Goal: Task Accomplishment & Management: Manage account settings

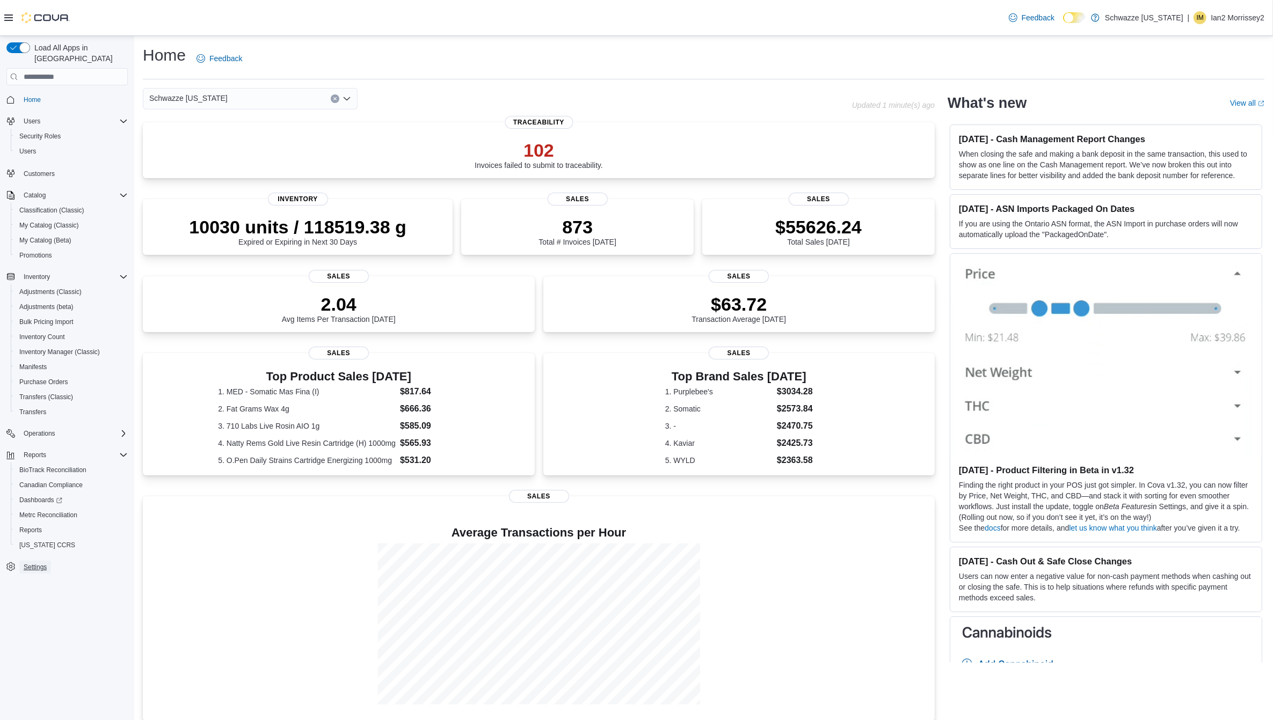
click at [36, 563] on span "Settings" at bounding box center [35, 567] width 23 height 9
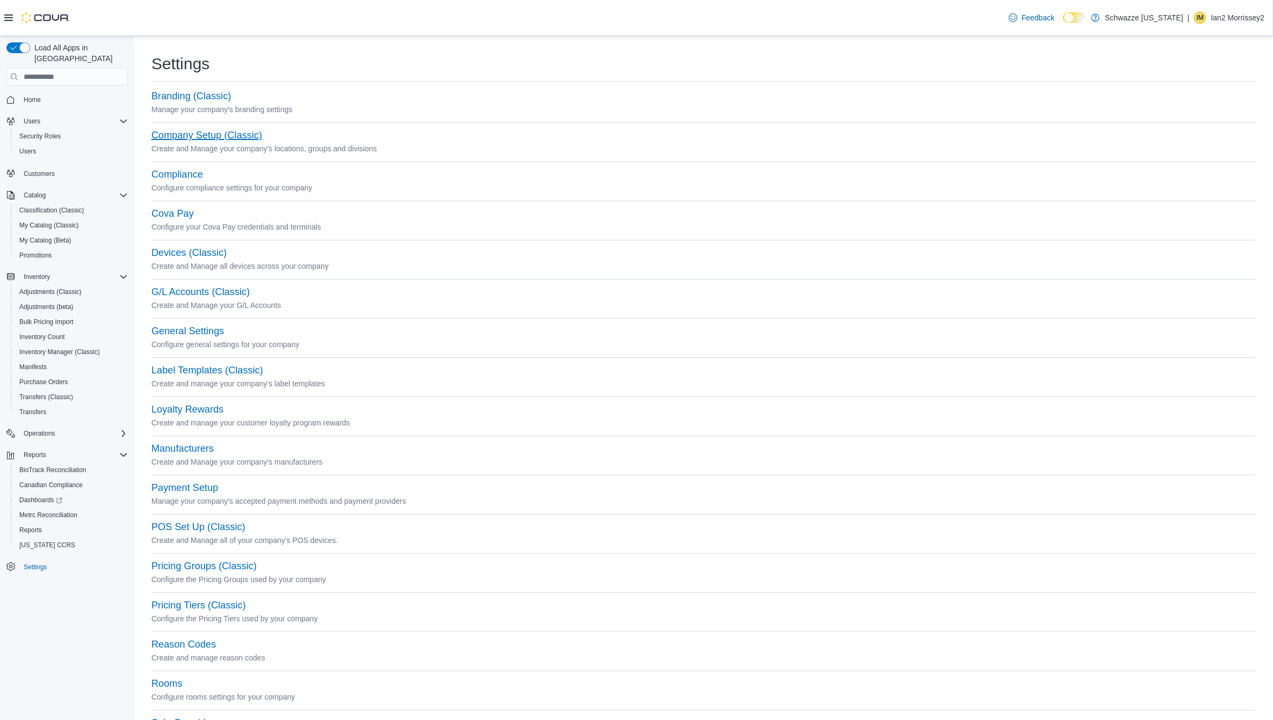
click at [222, 132] on button "Company Setup (Classic)" at bounding box center [206, 135] width 111 height 11
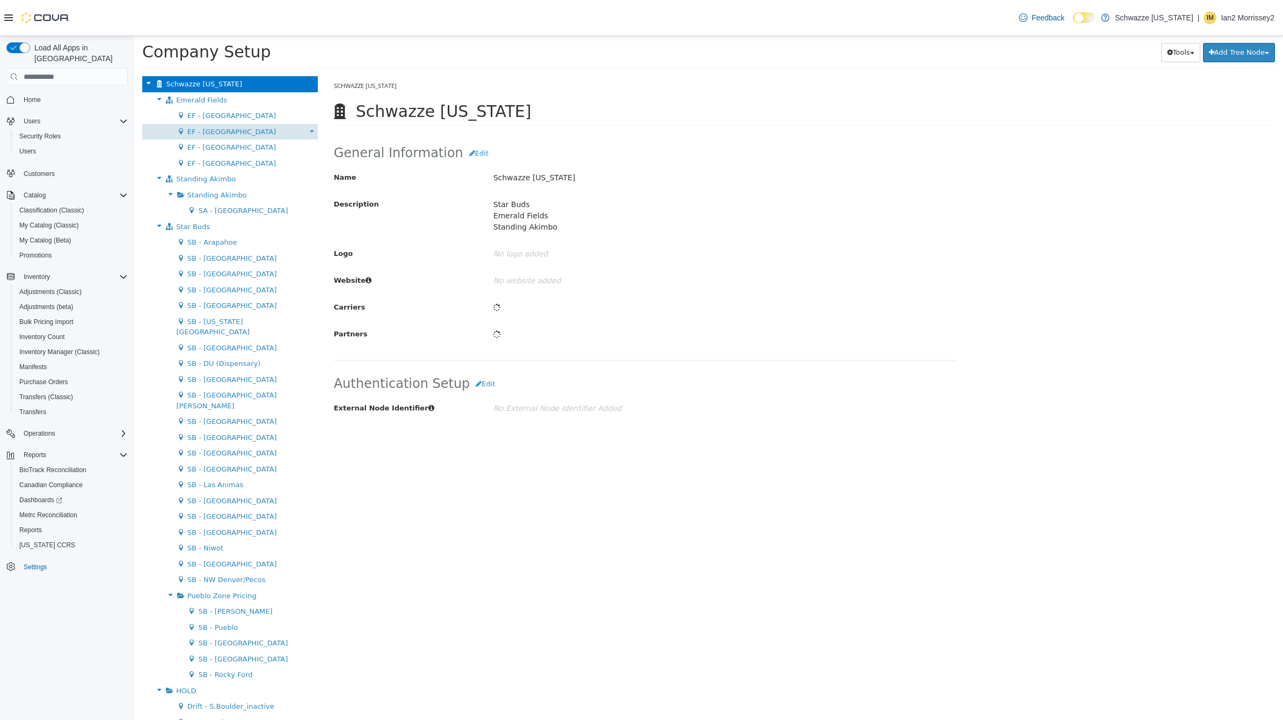
click at [310, 130] on b at bounding box center [312, 131] width 4 height 2
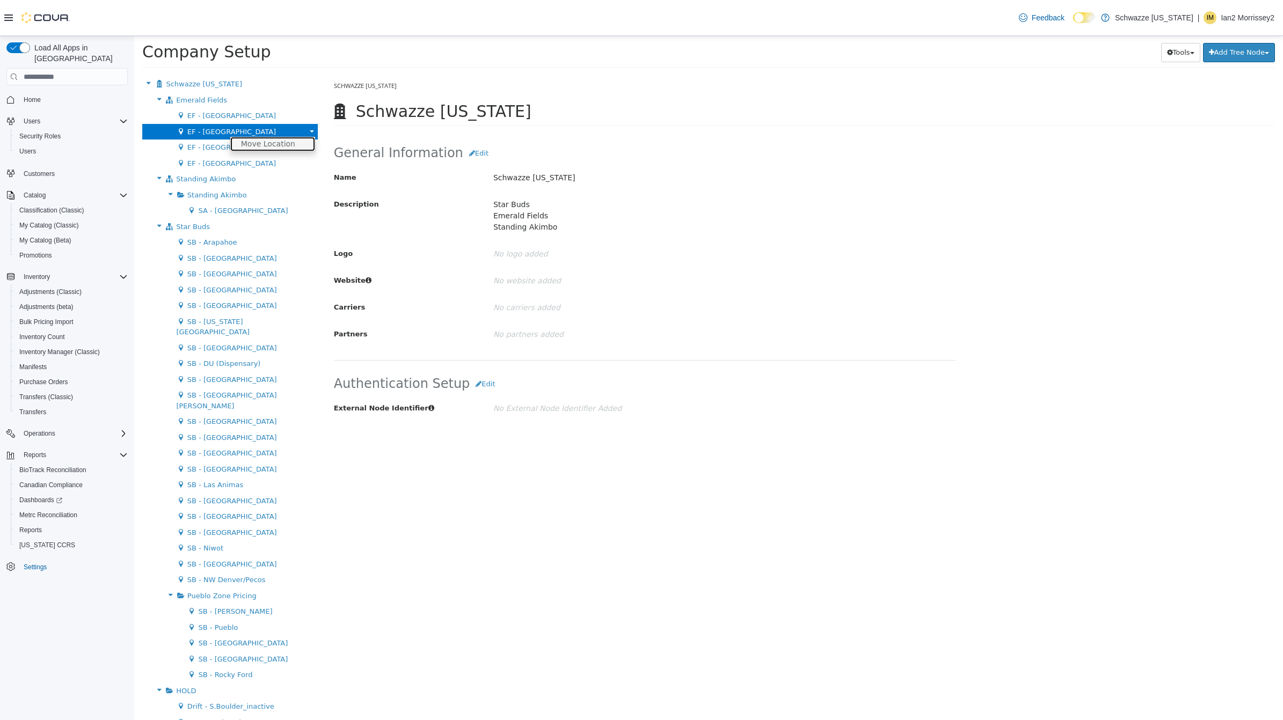
click at [278, 141] on link "Move Location" at bounding box center [272, 144] width 85 height 14
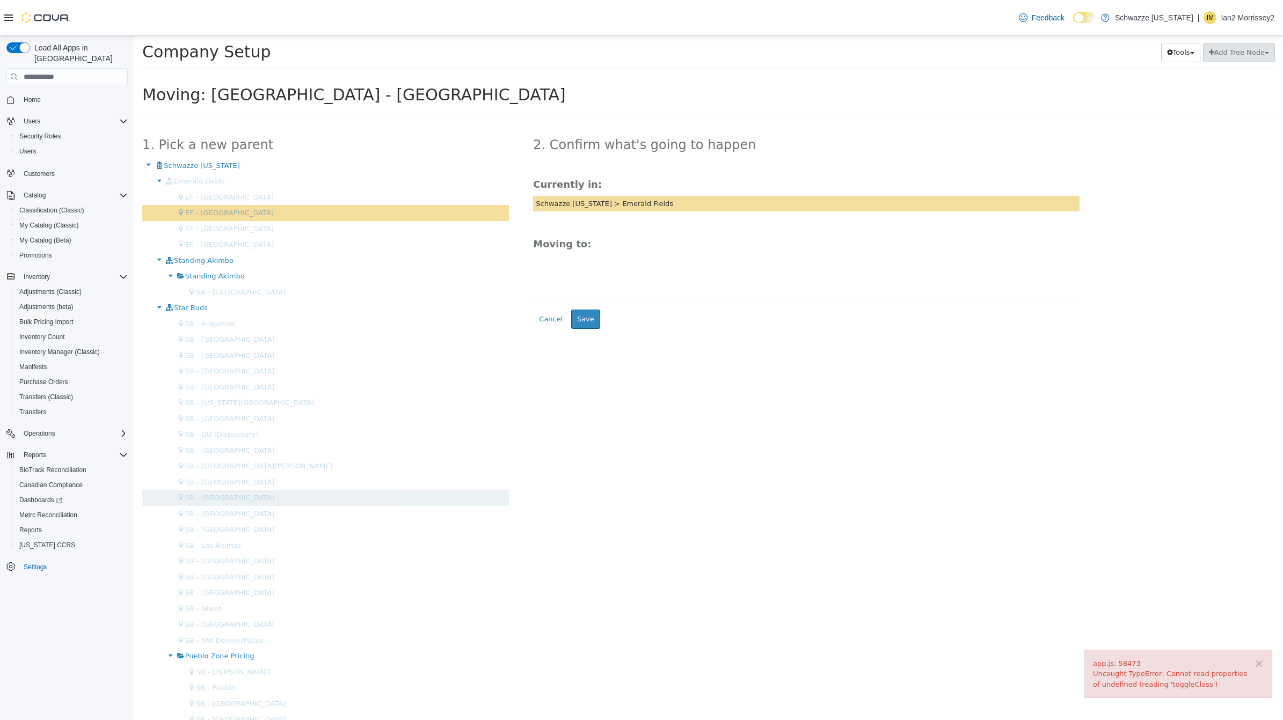
scroll to position [71, 0]
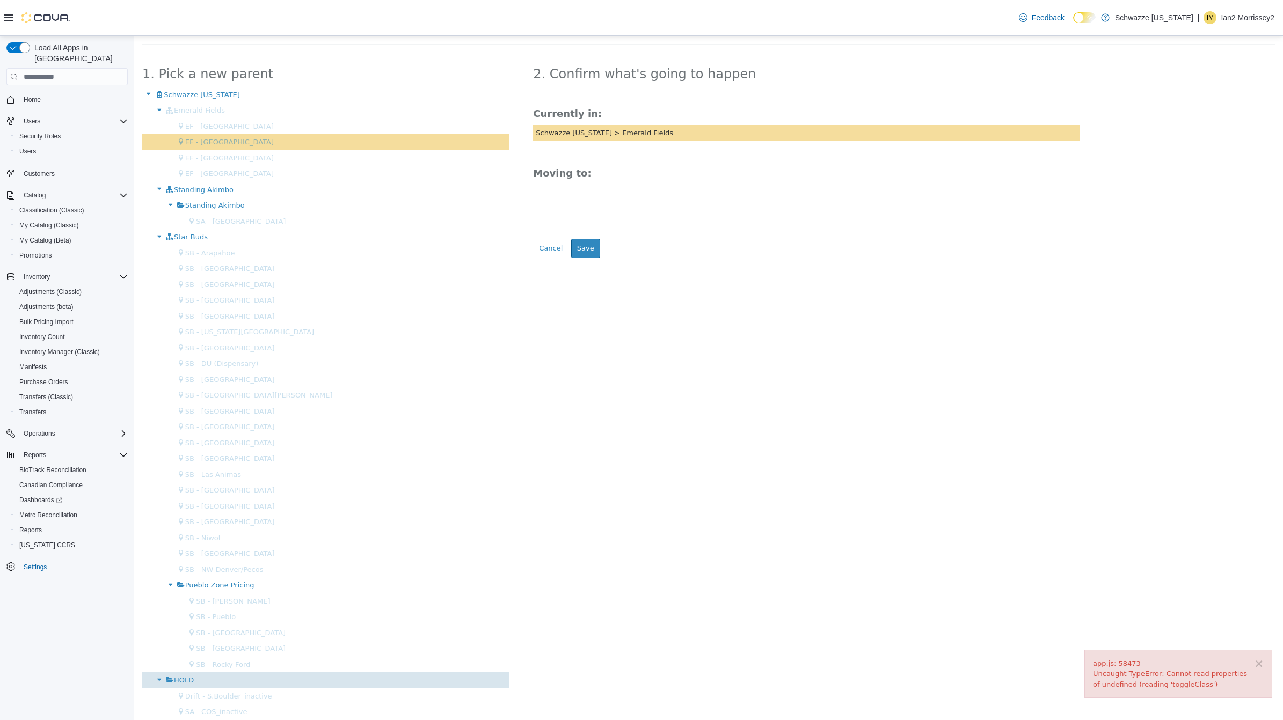
click at [240, 675] on div "HOLD" at bounding box center [325, 681] width 367 height 16
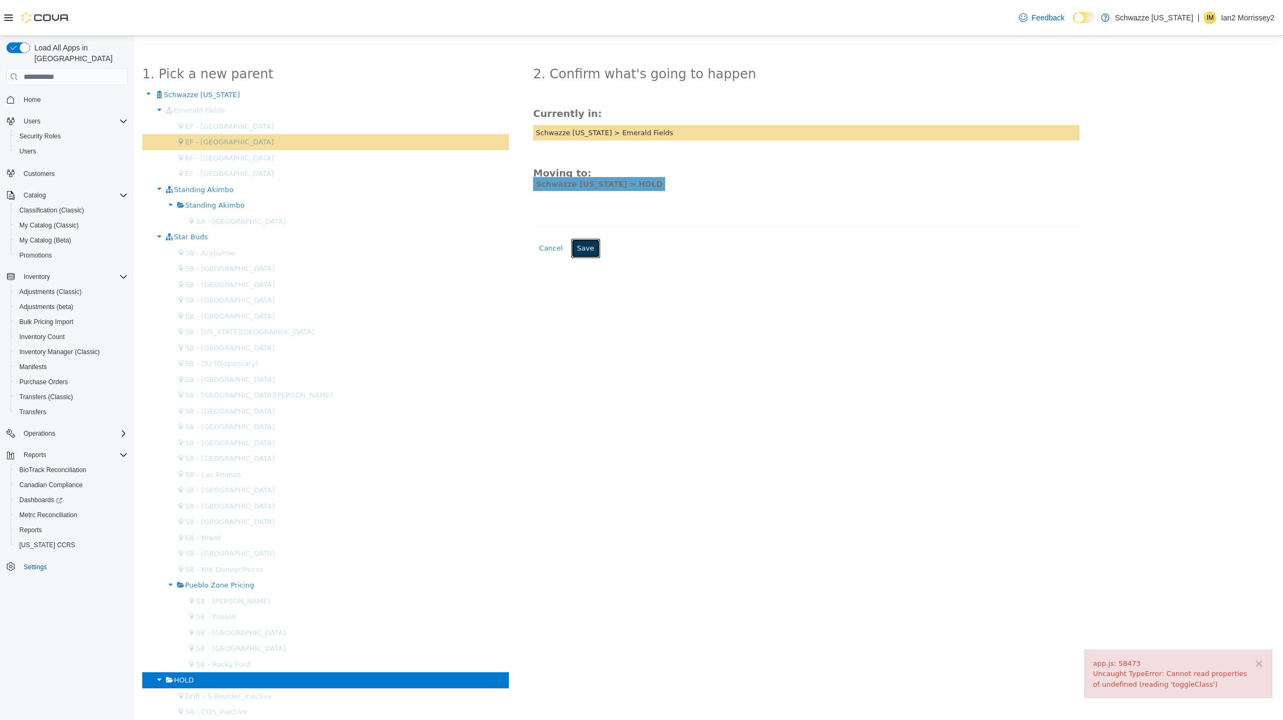
click at [585, 255] on button "Save" at bounding box center [585, 248] width 29 height 19
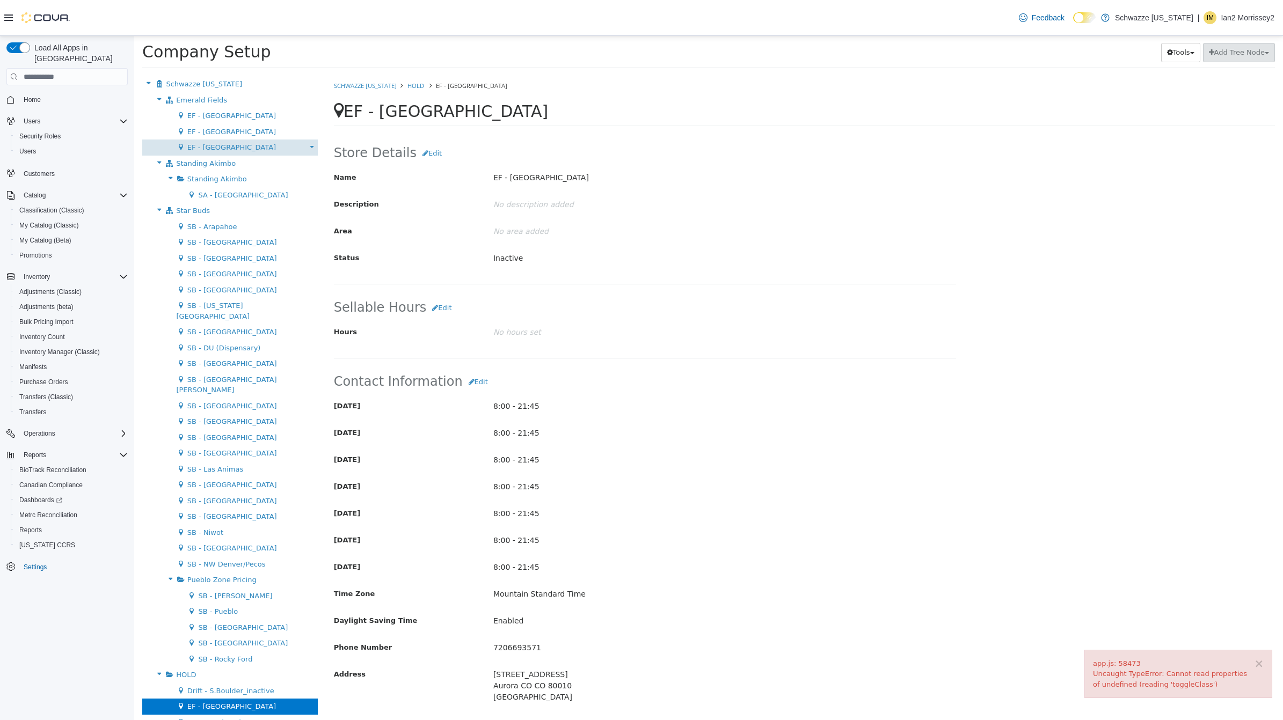
click at [310, 147] on b at bounding box center [312, 147] width 4 height 2
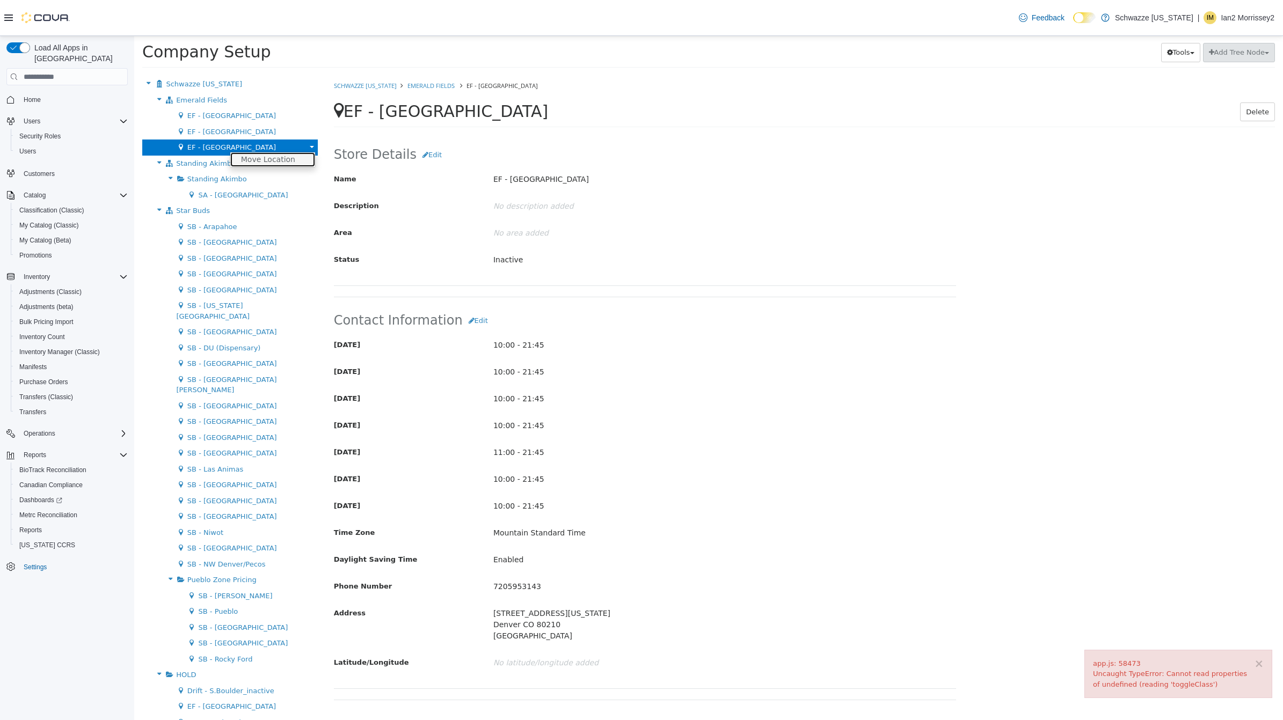
click at [282, 162] on link "Move Location" at bounding box center [272, 159] width 85 height 14
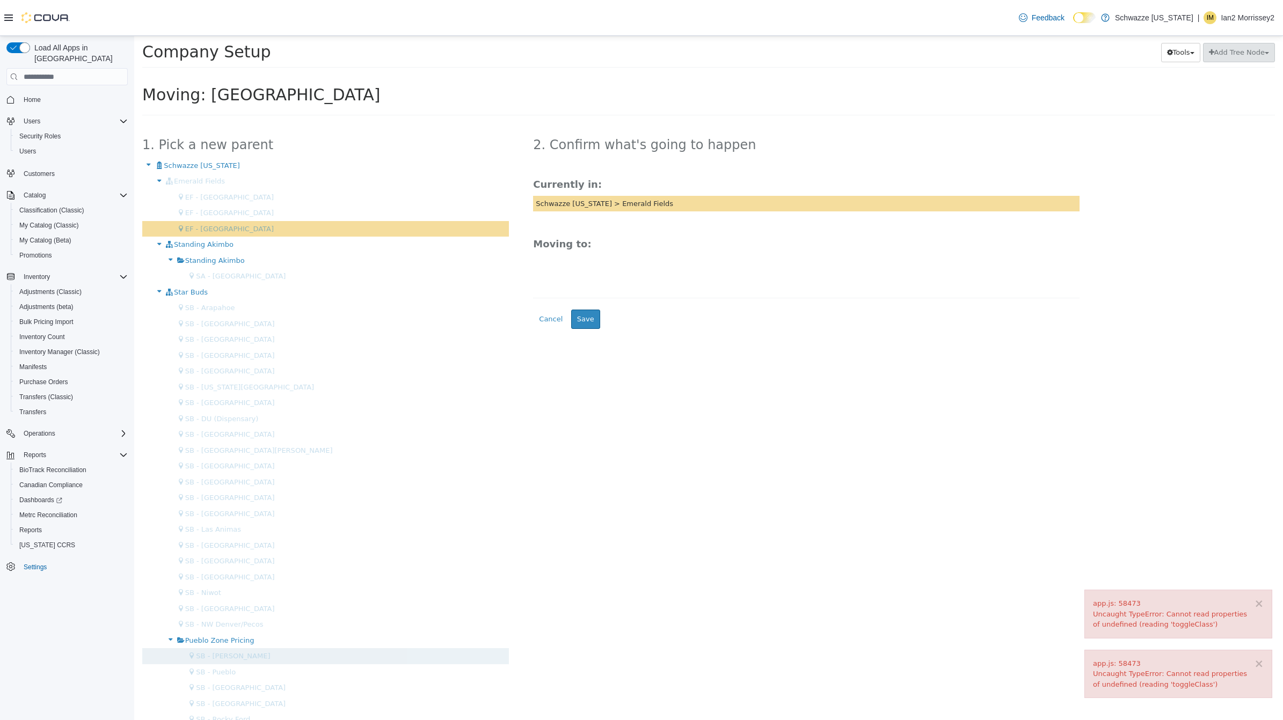
scroll to position [71, 0]
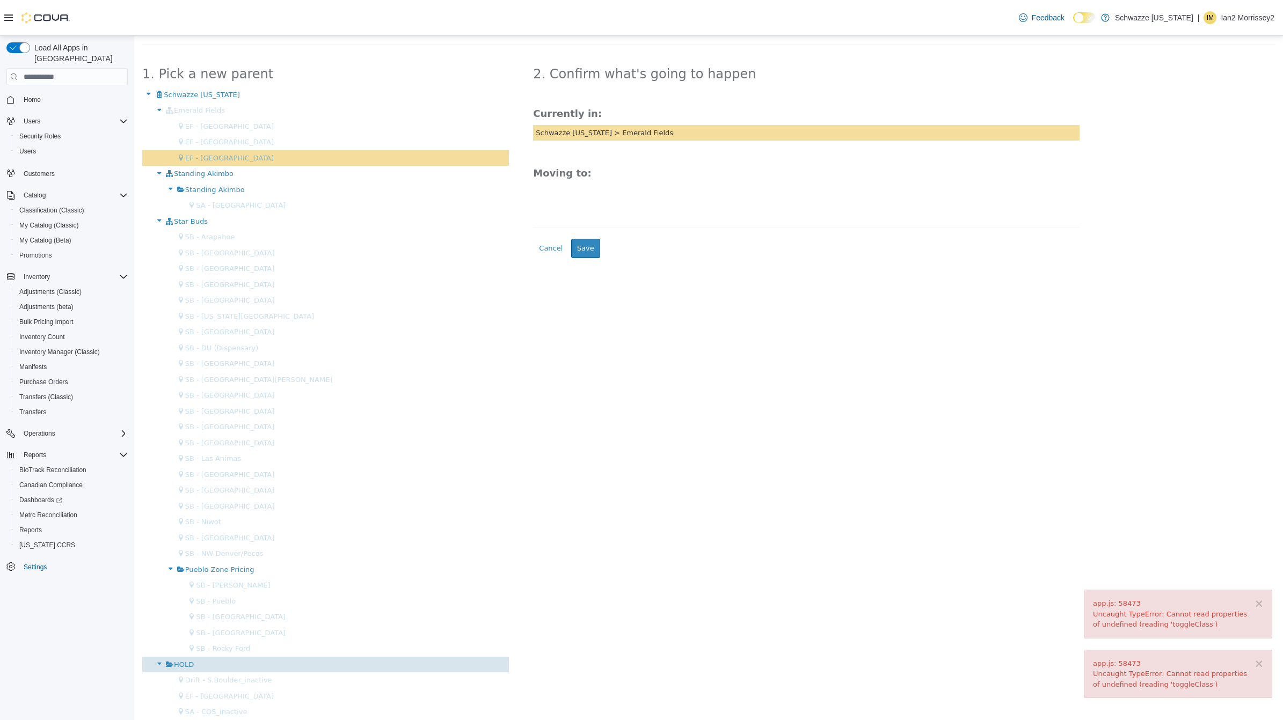
click at [245, 666] on div "HOLD" at bounding box center [325, 665] width 367 height 16
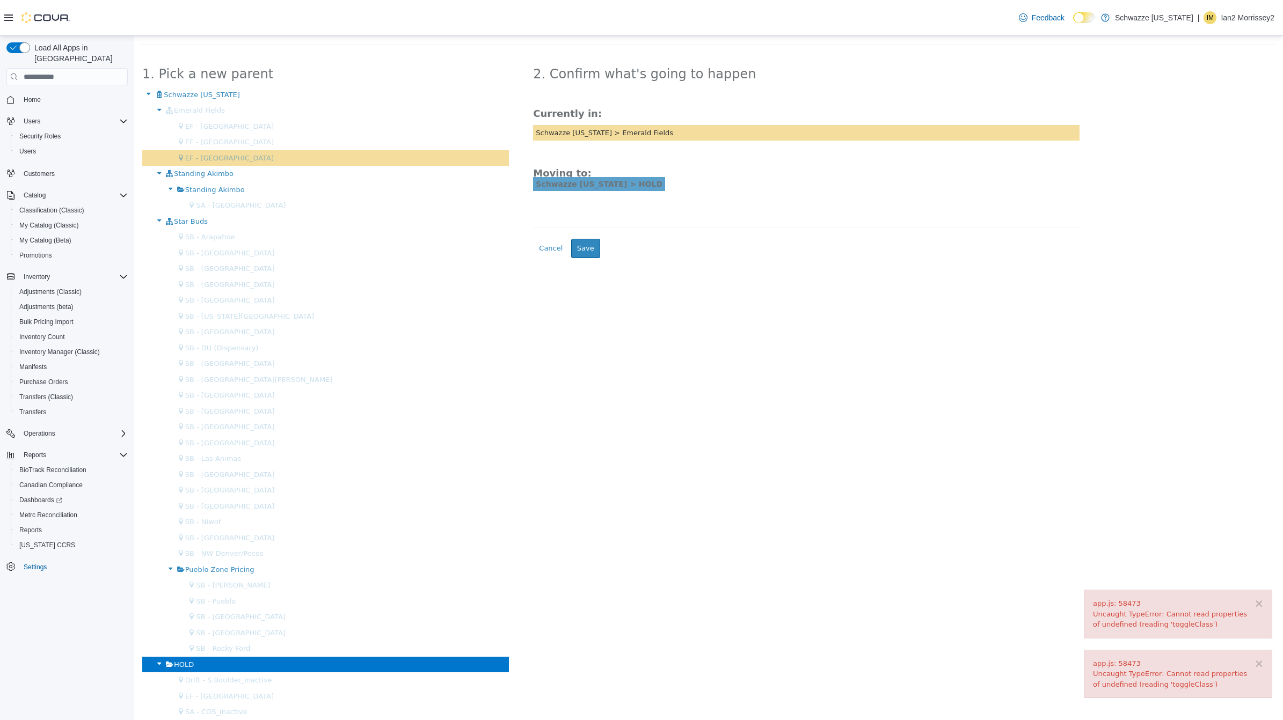
click at [578, 259] on div "2. Confirm what's going to happen Currently in: Schwazze [US_STATE] > Emerald F…" at bounding box center [806, 160] width 562 height 208
click at [578, 252] on button "Save" at bounding box center [585, 248] width 29 height 19
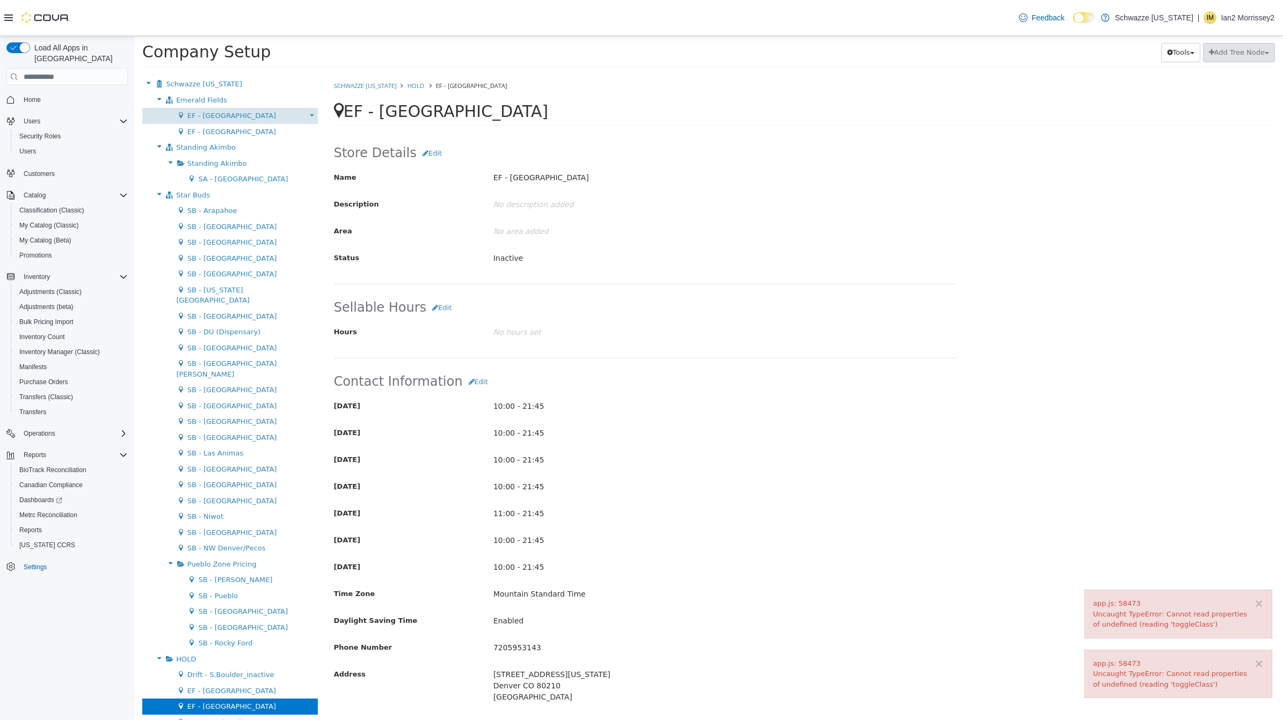
click at [310, 114] on b at bounding box center [312, 115] width 4 height 2
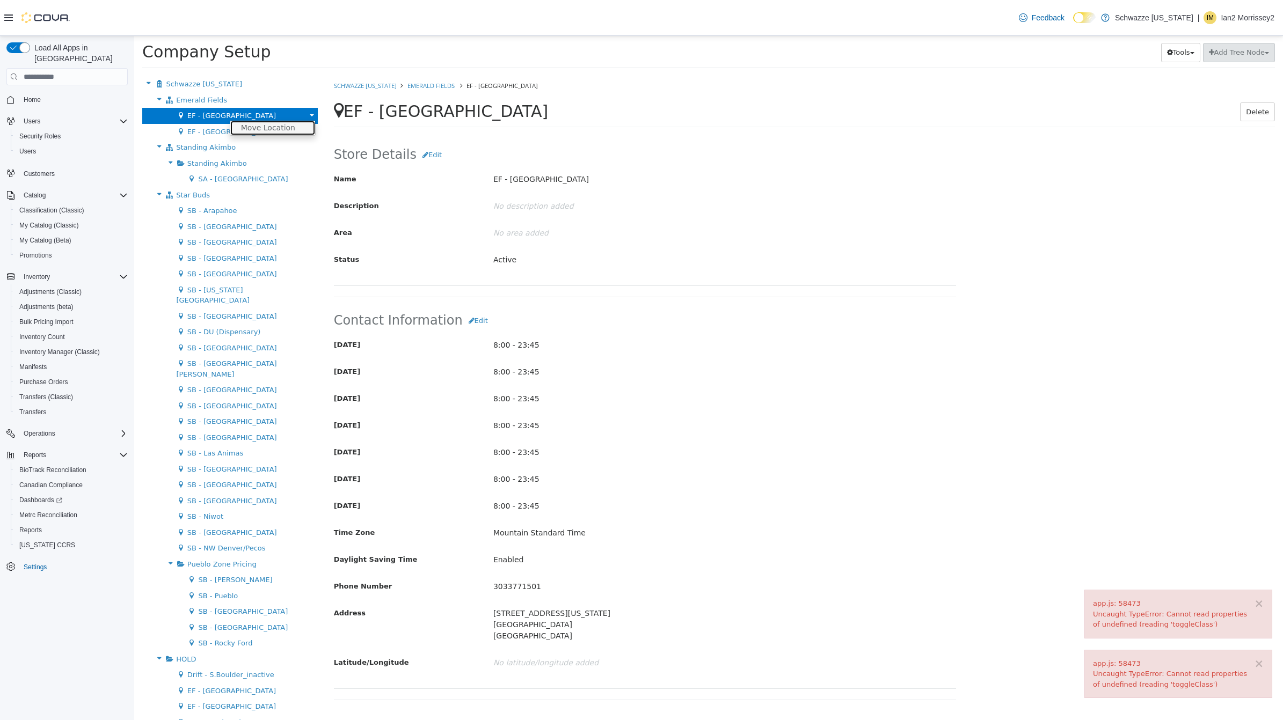
click at [277, 129] on link "Move Location" at bounding box center [272, 128] width 85 height 14
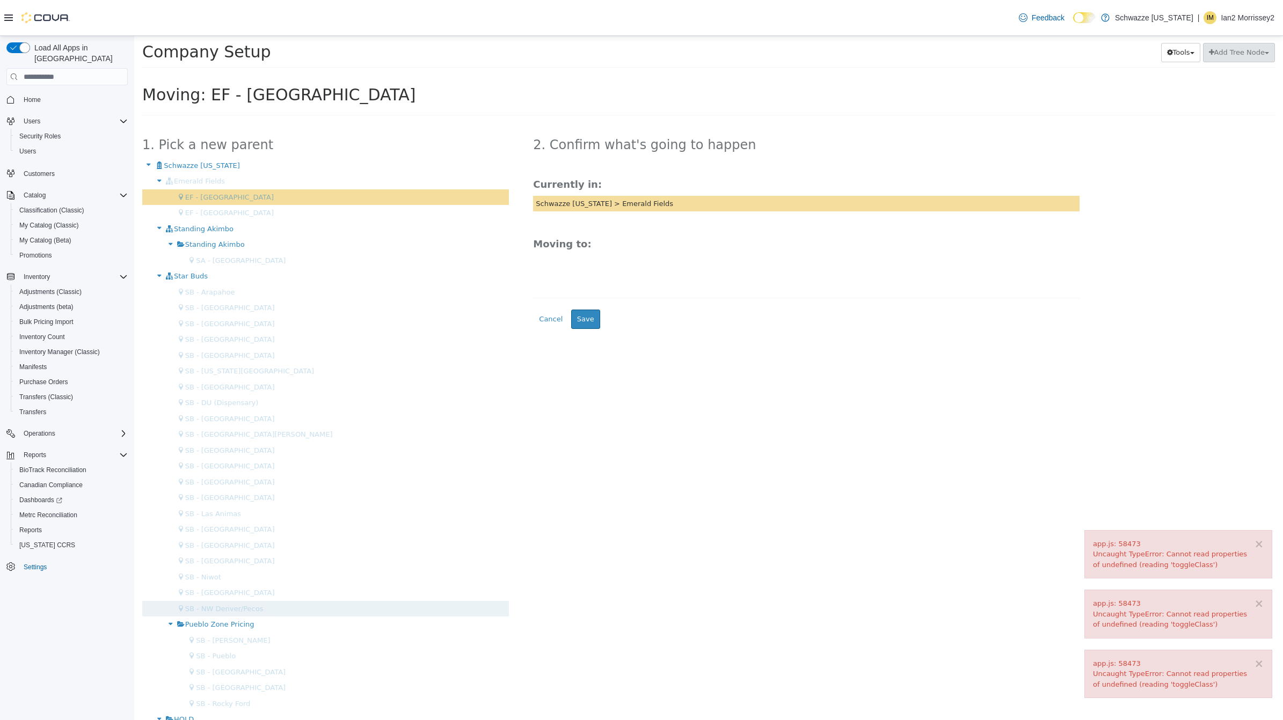
scroll to position [71, 0]
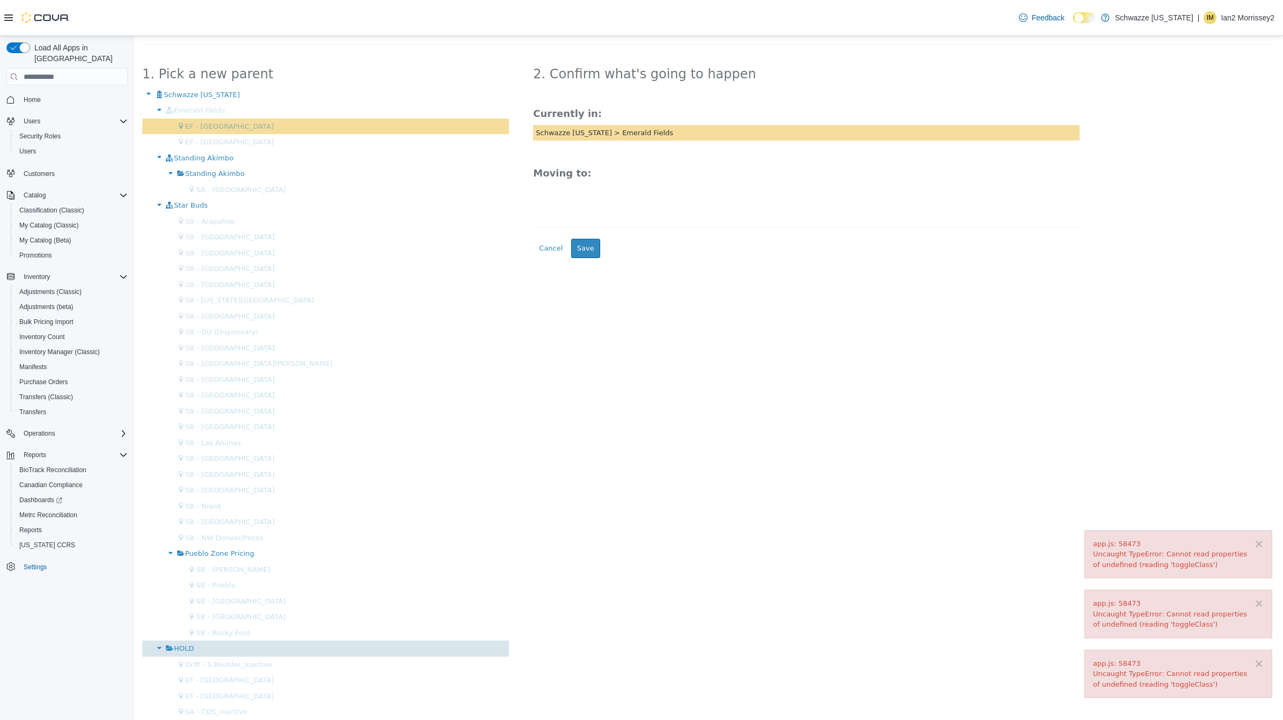
click at [213, 645] on div "HOLD" at bounding box center [325, 649] width 367 height 16
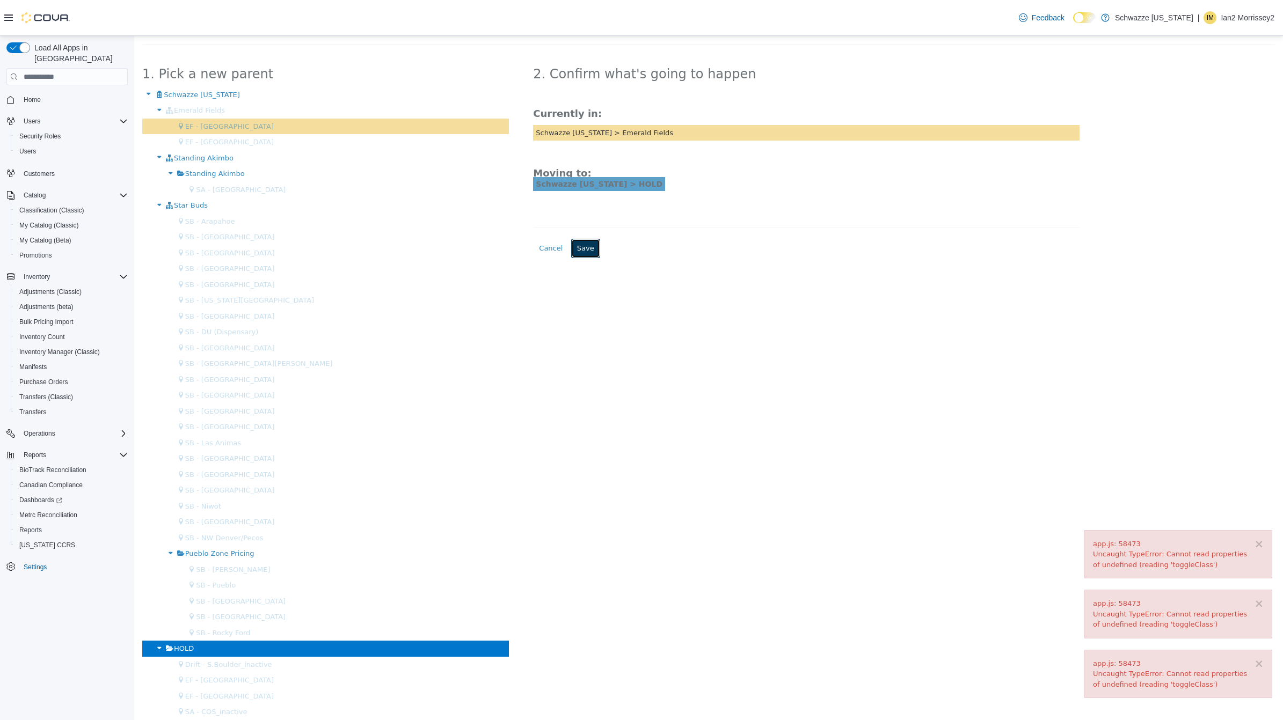
click at [571, 257] on button "Save" at bounding box center [585, 248] width 29 height 19
click at [581, 245] on button "Save" at bounding box center [585, 248] width 29 height 19
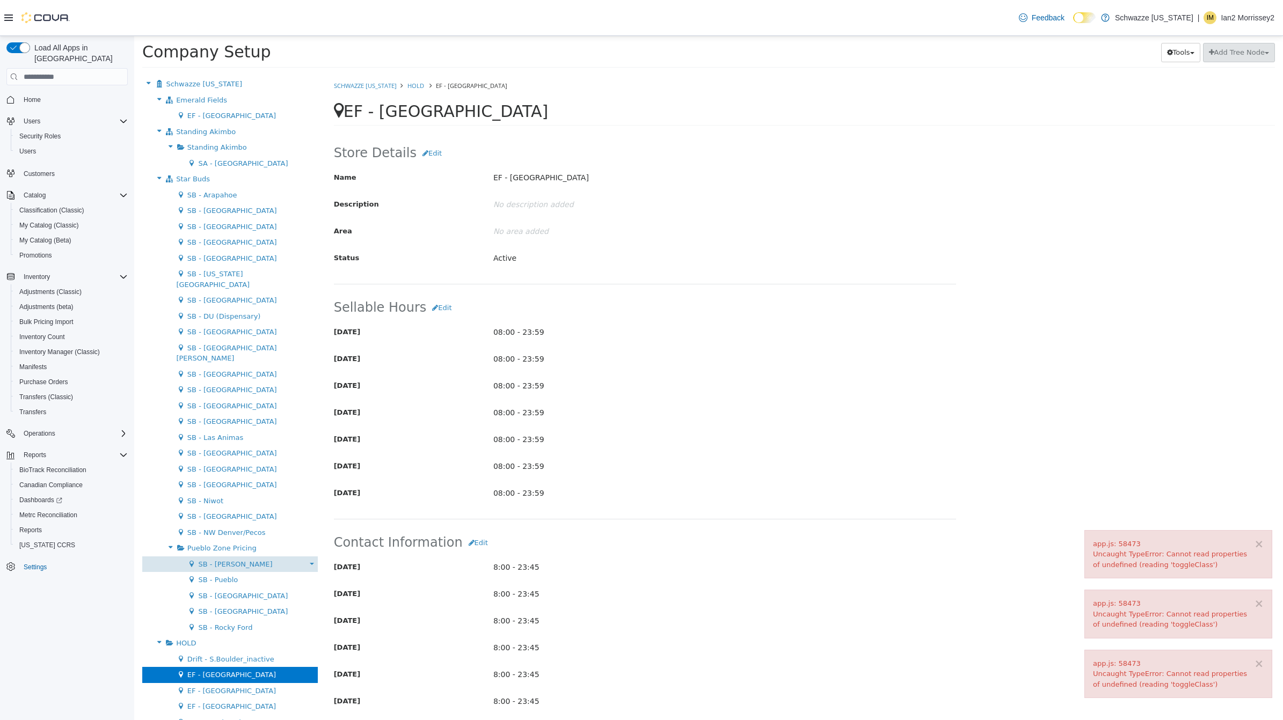
click at [308, 558] on div "Move Location" at bounding box center [312, 563] width 8 height 11
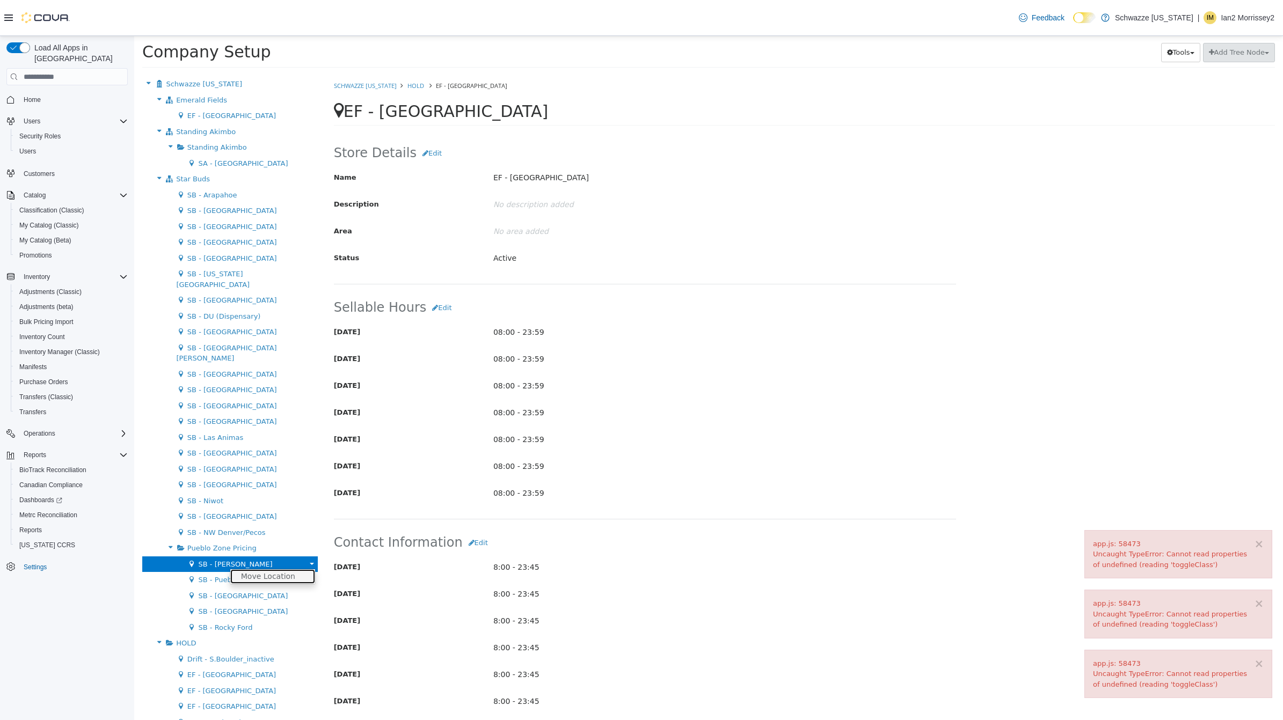
click at [282, 569] on link "Move Location" at bounding box center [272, 576] width 85 height 14
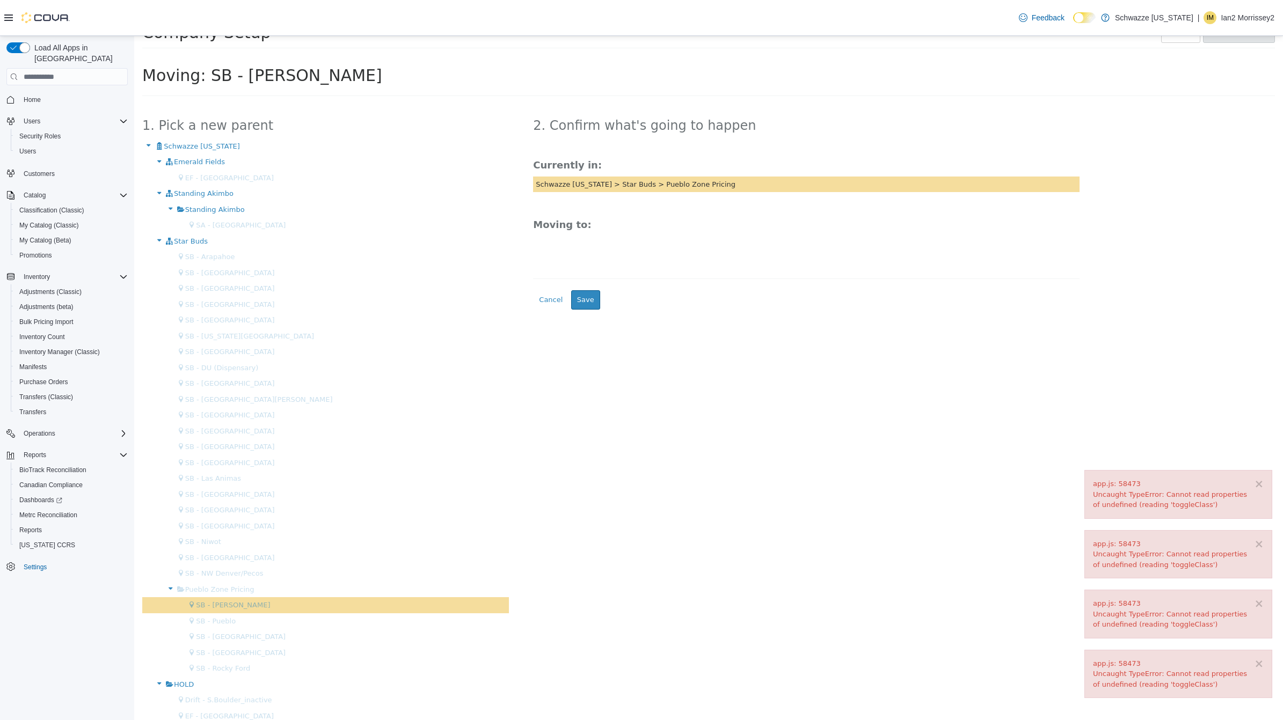
scroll to position [20, 0]
click at [232, 683] on div "HOLD" at bounding box center [325, 684] width 367 height 16
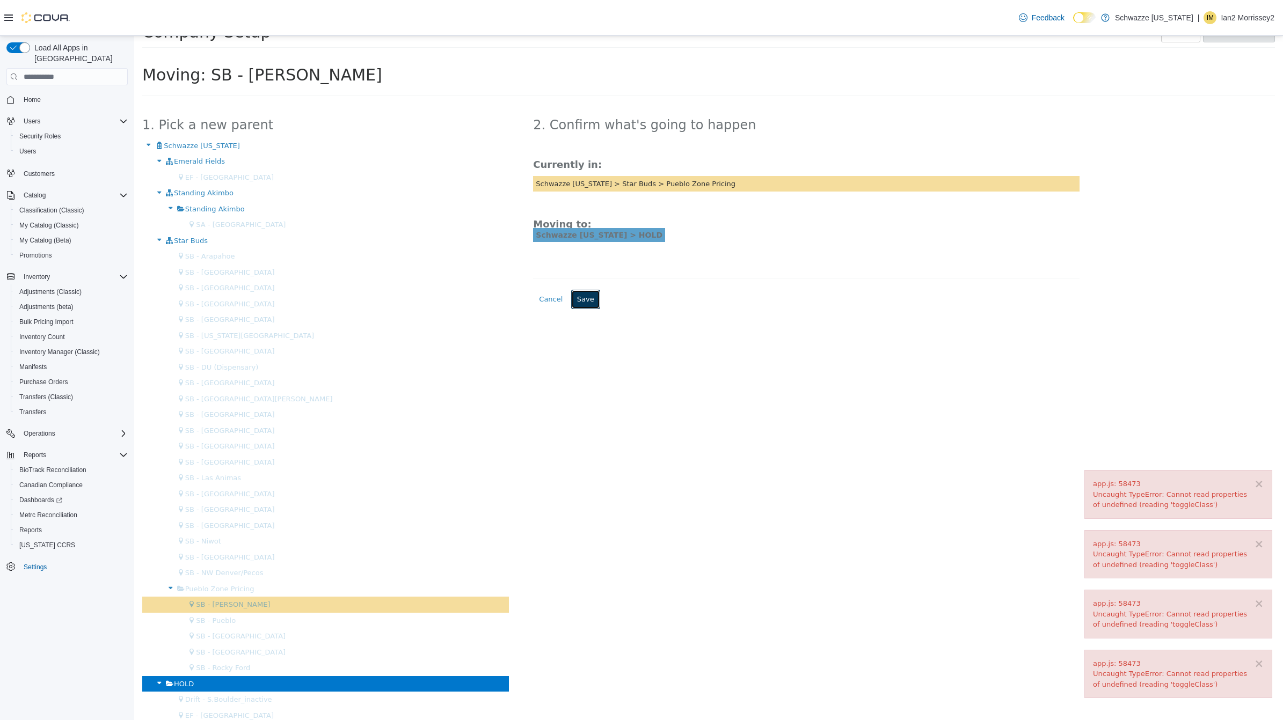
click at [583, 303] on button "Save" at bounding box center [585, 299] width 29 height 19
click at [1254, 482] on button "×" at bounding box center [1259, 484] width 10 height 11
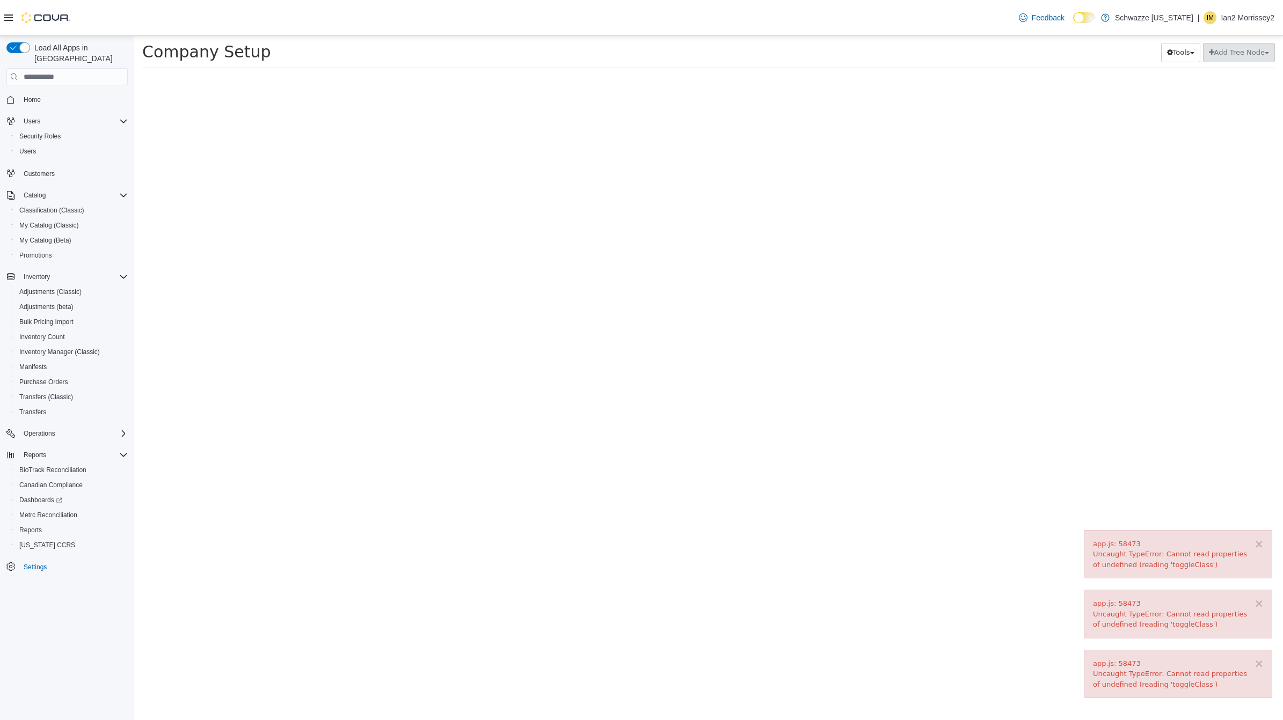
click at [1248, 659] on div "app.js: 58473 Uncaught TypeError: Cannot read properties of undefined (reading …" at bounding box center [1178, 675] width 171 height 32
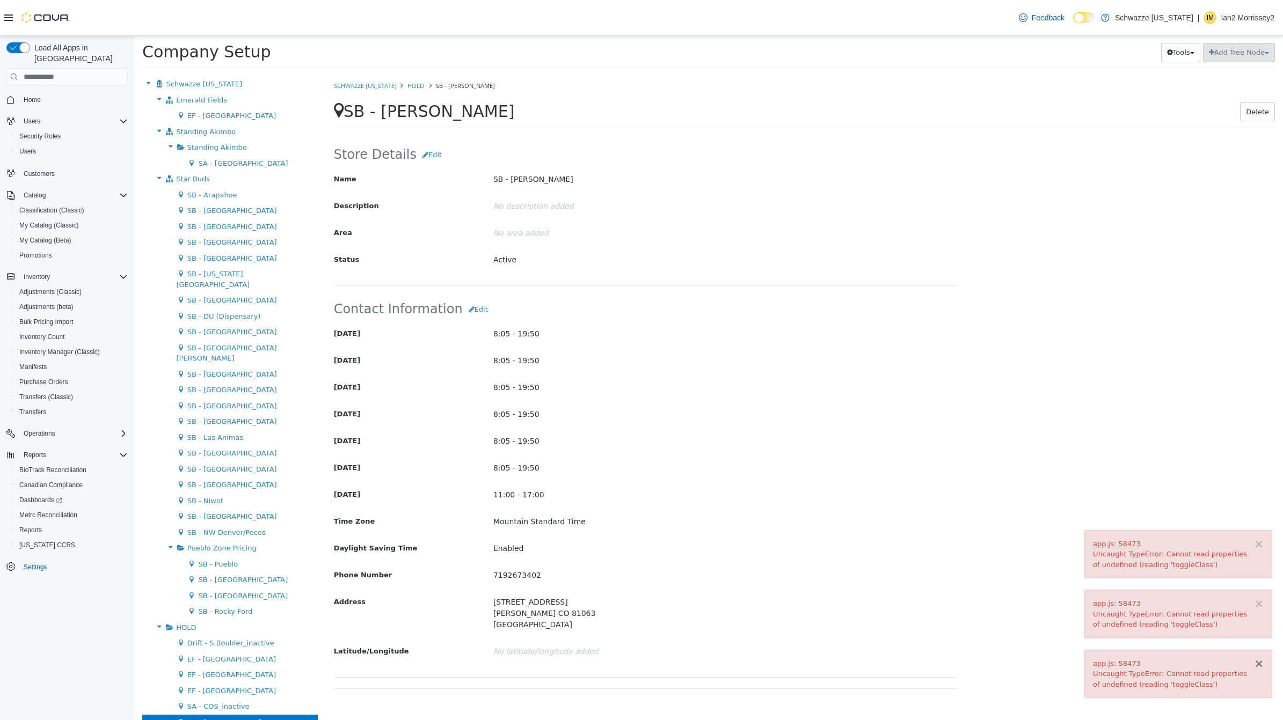
click at [1259, 660] on button "×" at bounding box center [1259, 664] width 10 height 11
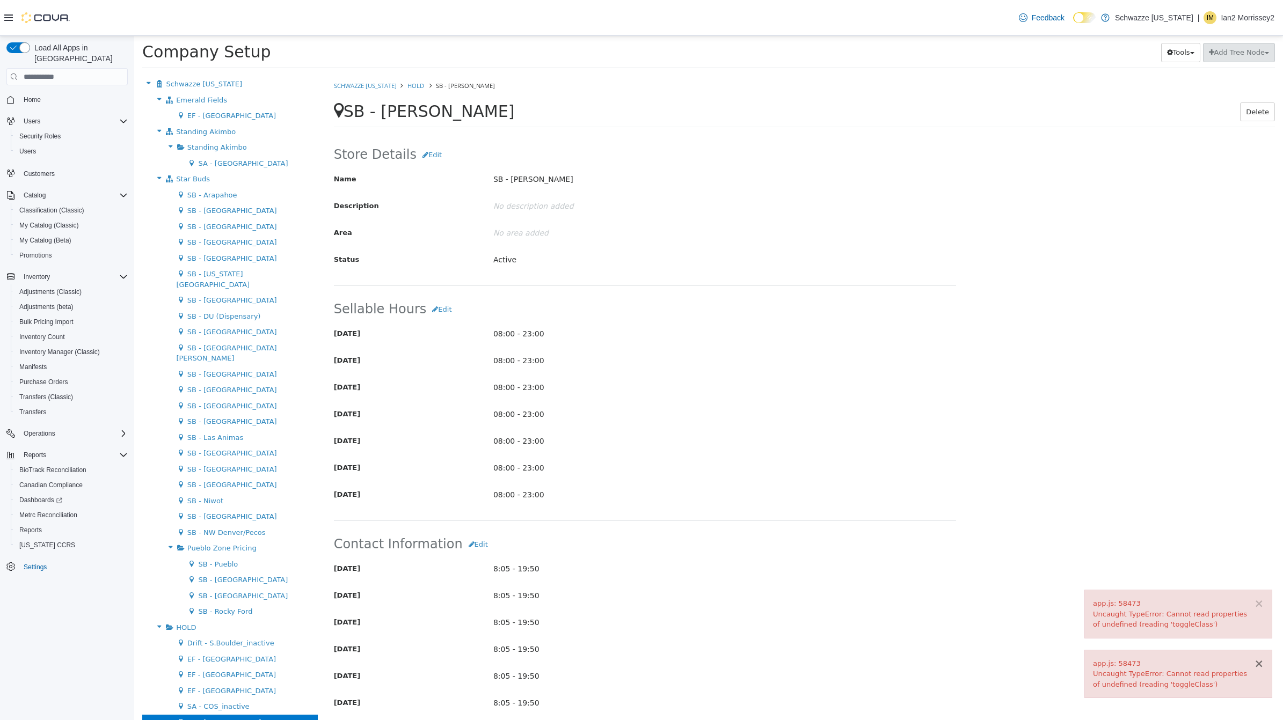
click at [1259, 660] on button "×" at bounding box center [1259, 664] width 10 height 11
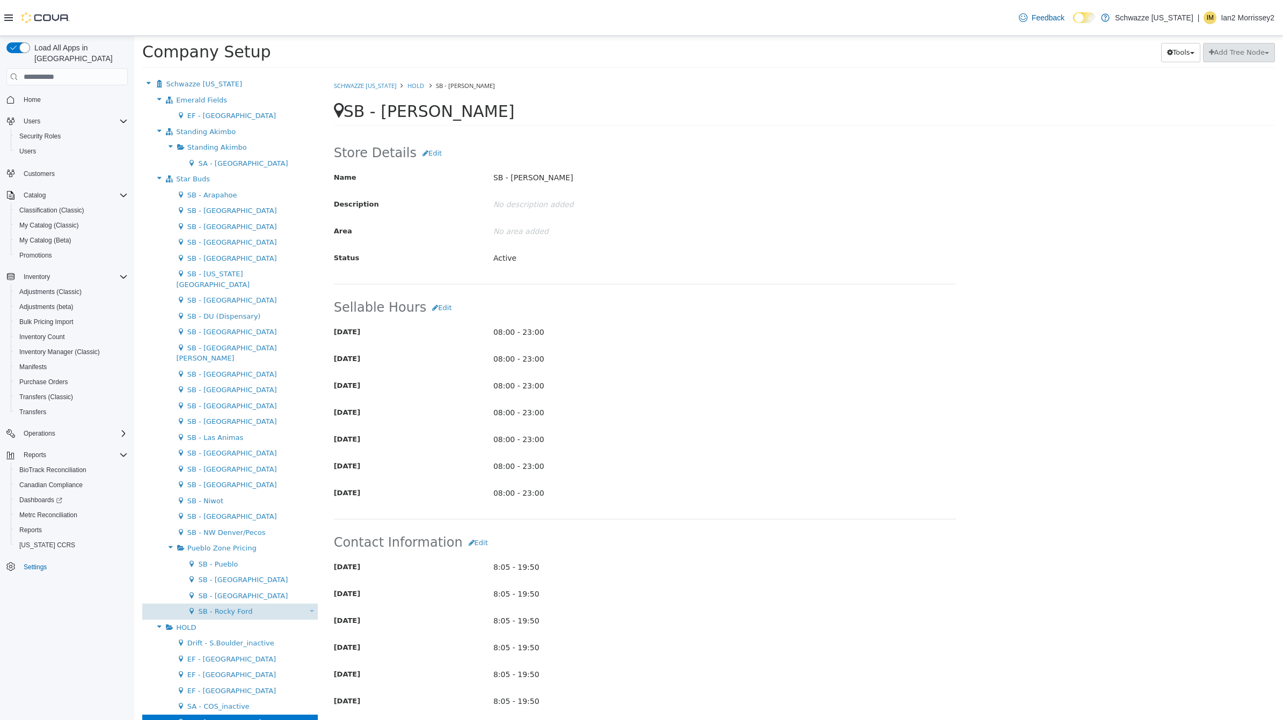
click at [293, 604] on div "SB - Rocky Ford Move Location" at bounding box center [230, 612] width 176 height 16
click at [308, 606] on div "Move Location" at bounding box center [312, 611] width 8 height 11
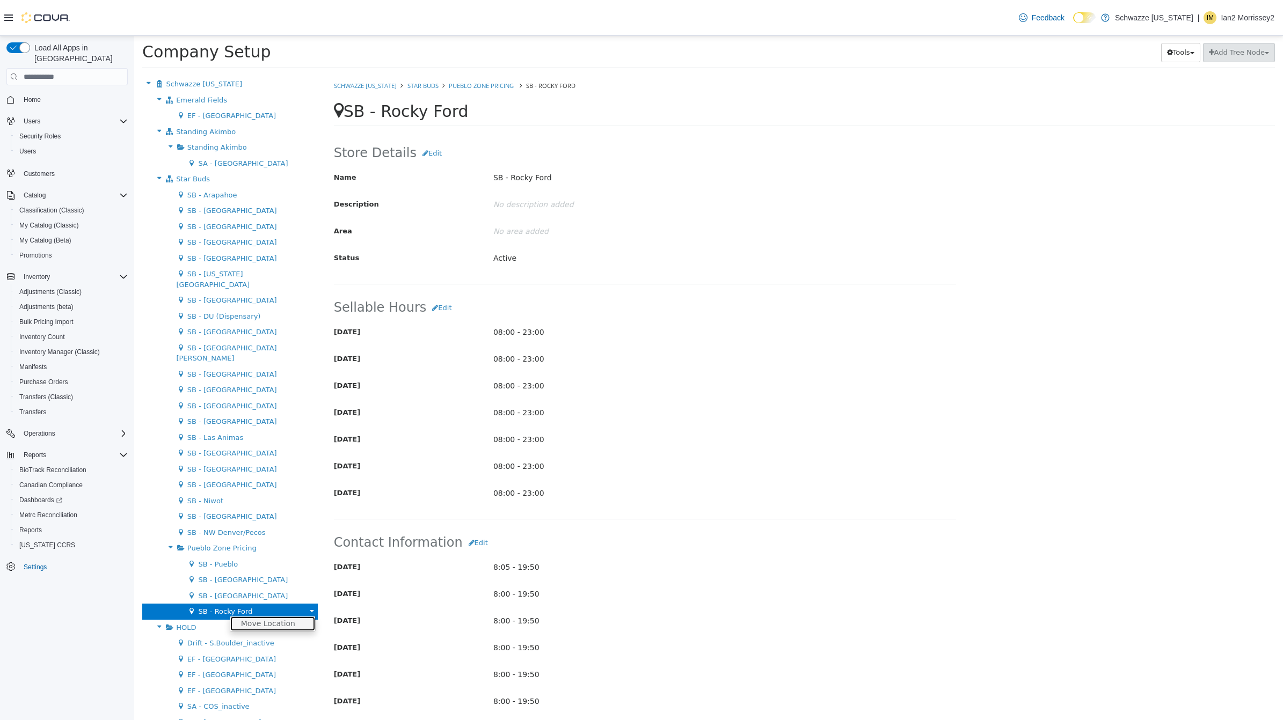
click at [280, 617] on link "Move Location" at bounding box center [272, 624] width 85 height 14
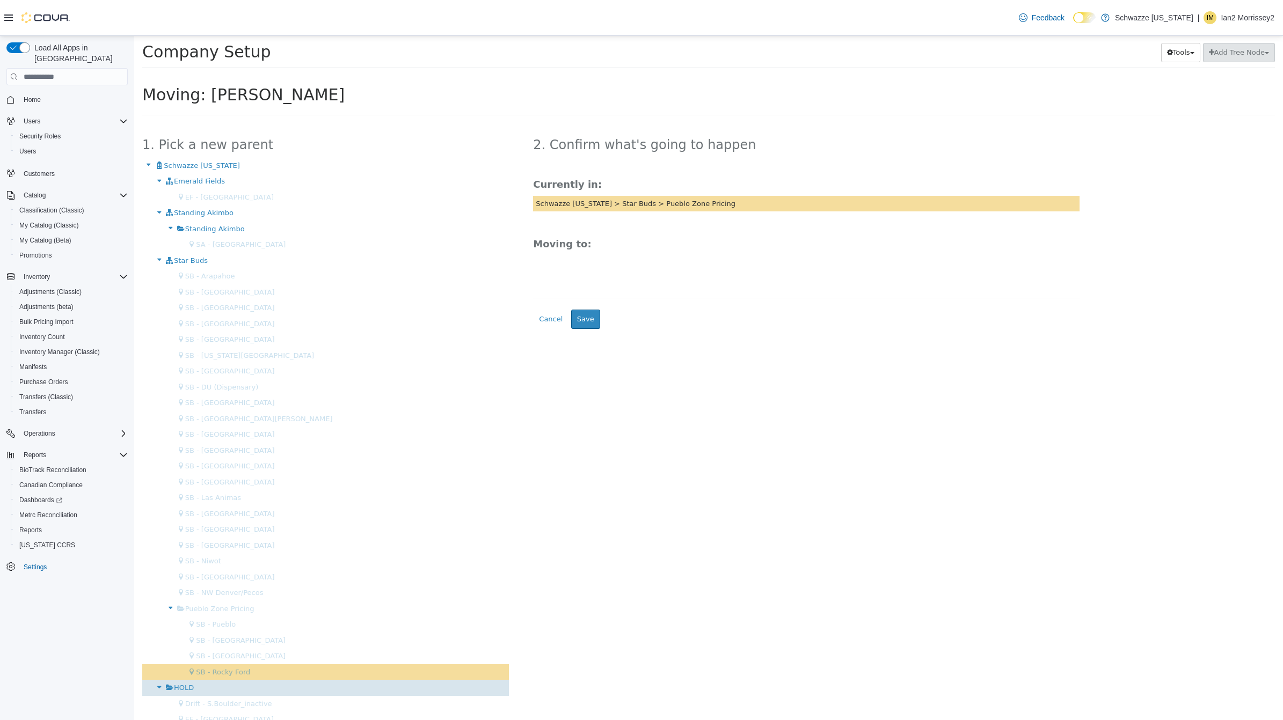
click at [218, 688] on div "HOLD" at bounding box center [325, 688] width 367 height 16
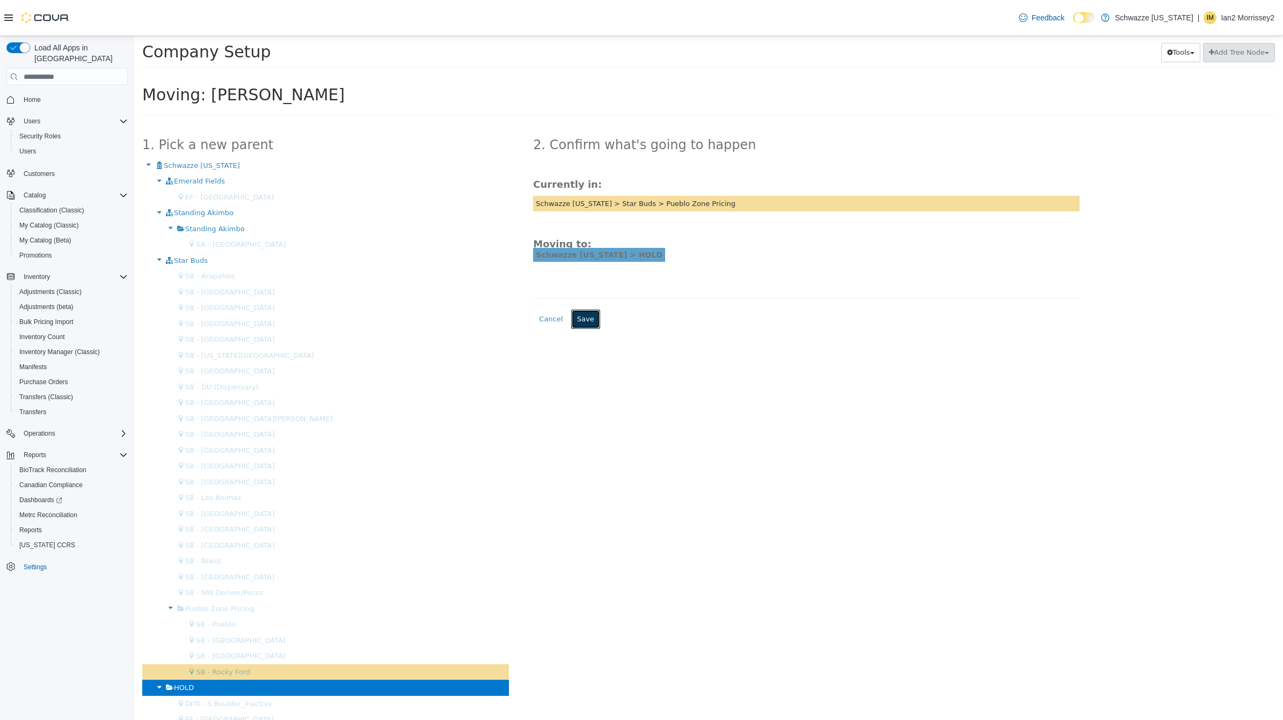
click at [584, 318] on button "Save" at bounding box center [585, 319] width 29 height 19
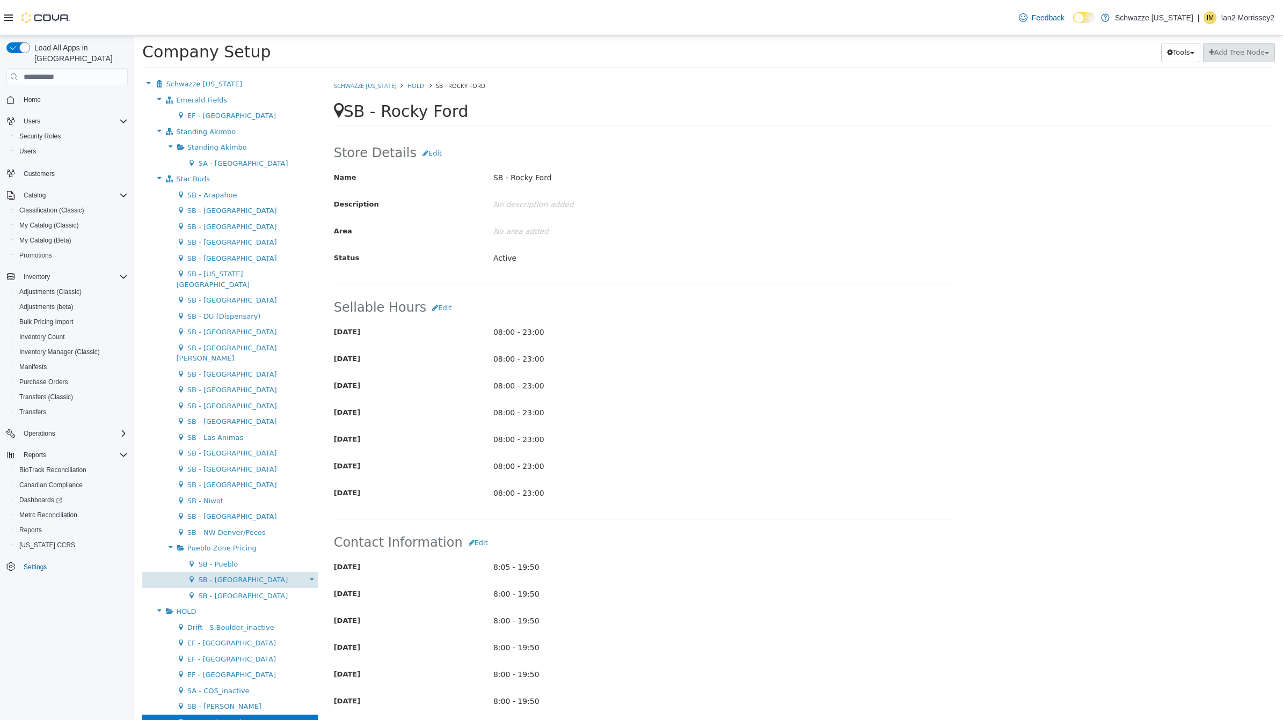
click at [308, 574] on div "Move Location" at bounding box center [312, 579] width 8 height 11
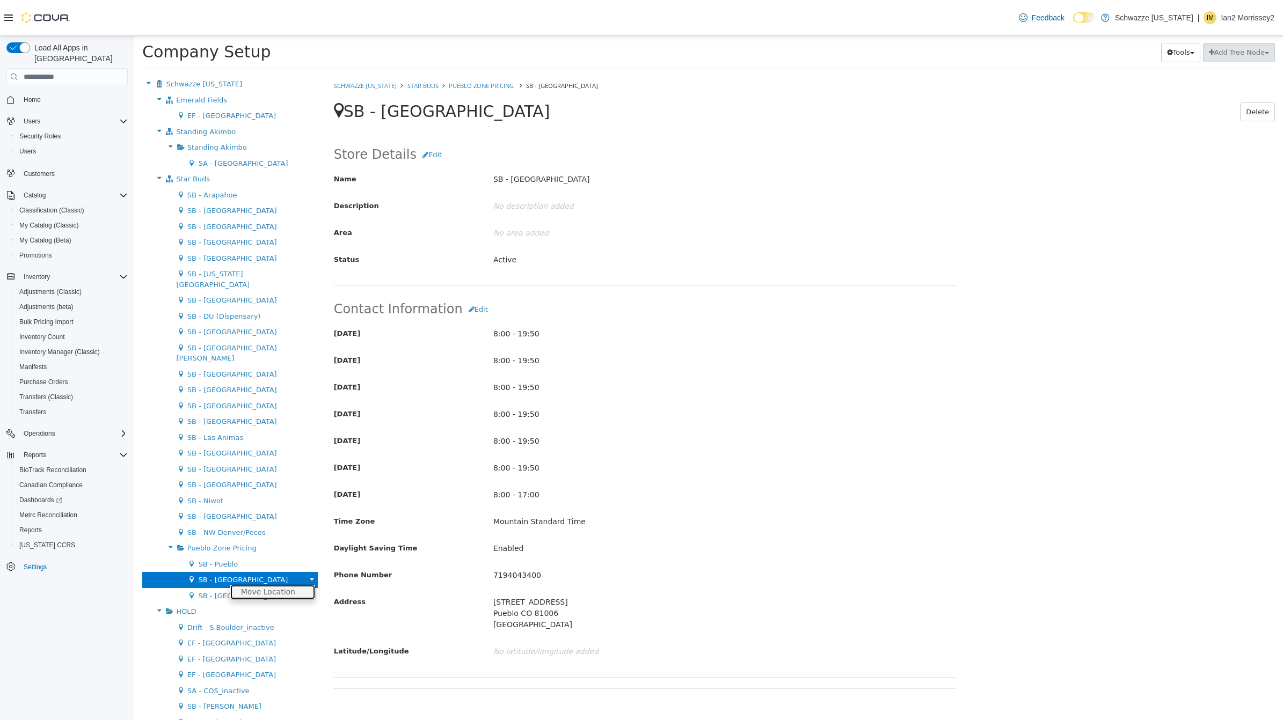
click at [290, 585] on link "Move Location" at bounding box center [272, 592] width 85 height 14
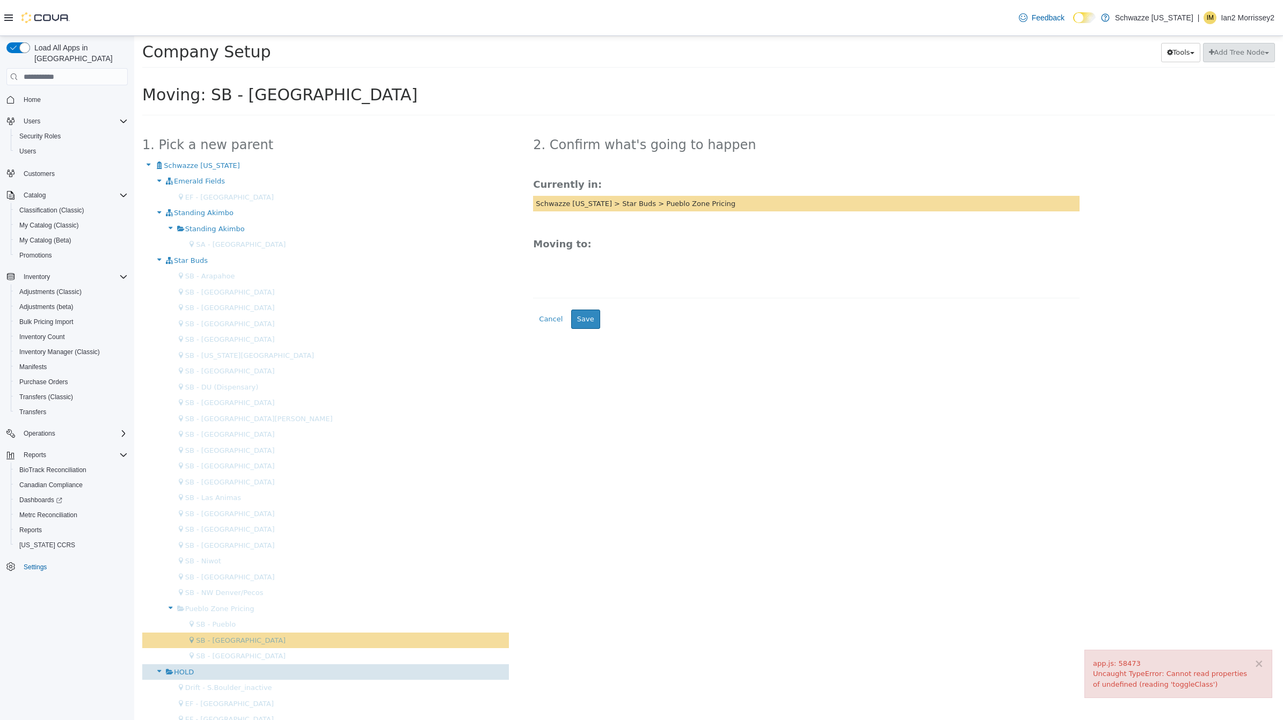
click at [207, 671] on div "HOLD" at bounding box center [325, 672] width 367 height 16
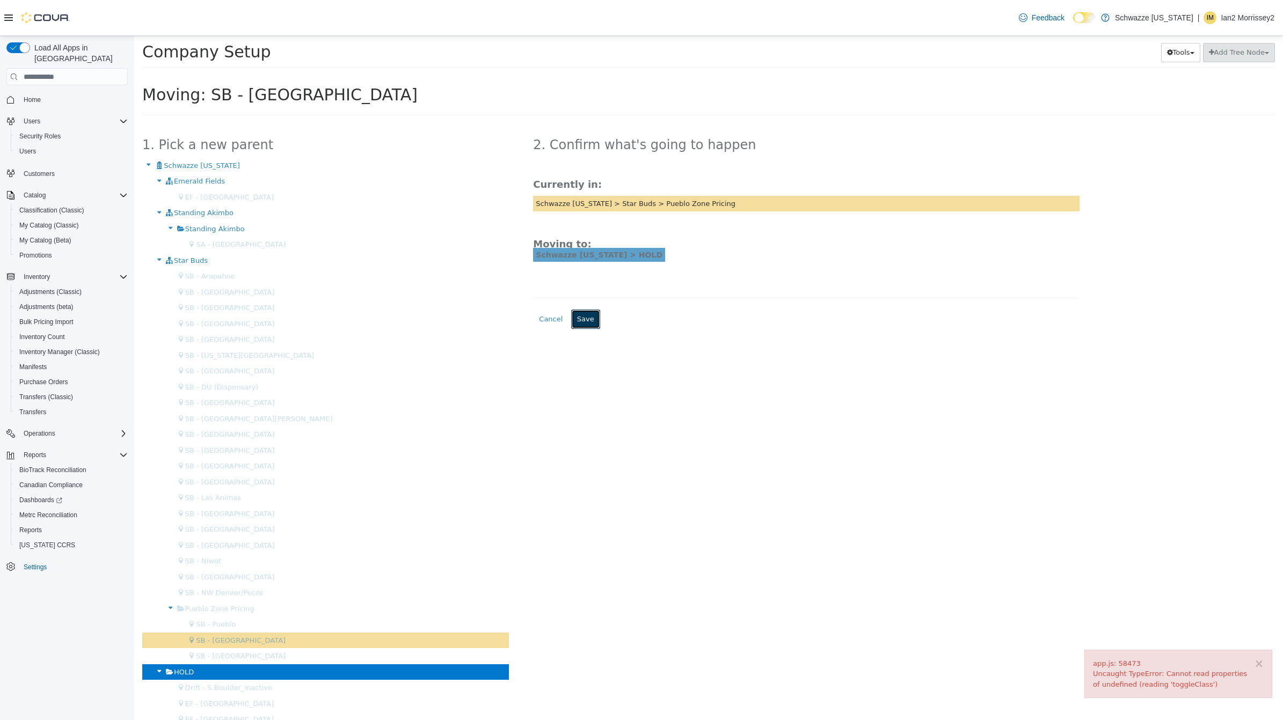
click at [585, 319] on button "Save" at bounding box center [585, 319] width 29 height 19
click at [1243, 662] on div "app.js: 58473 Uncaught TypeError: Cannot read properties of undefined (reading …" at bounding box center [1178, 675] width 171 height 32
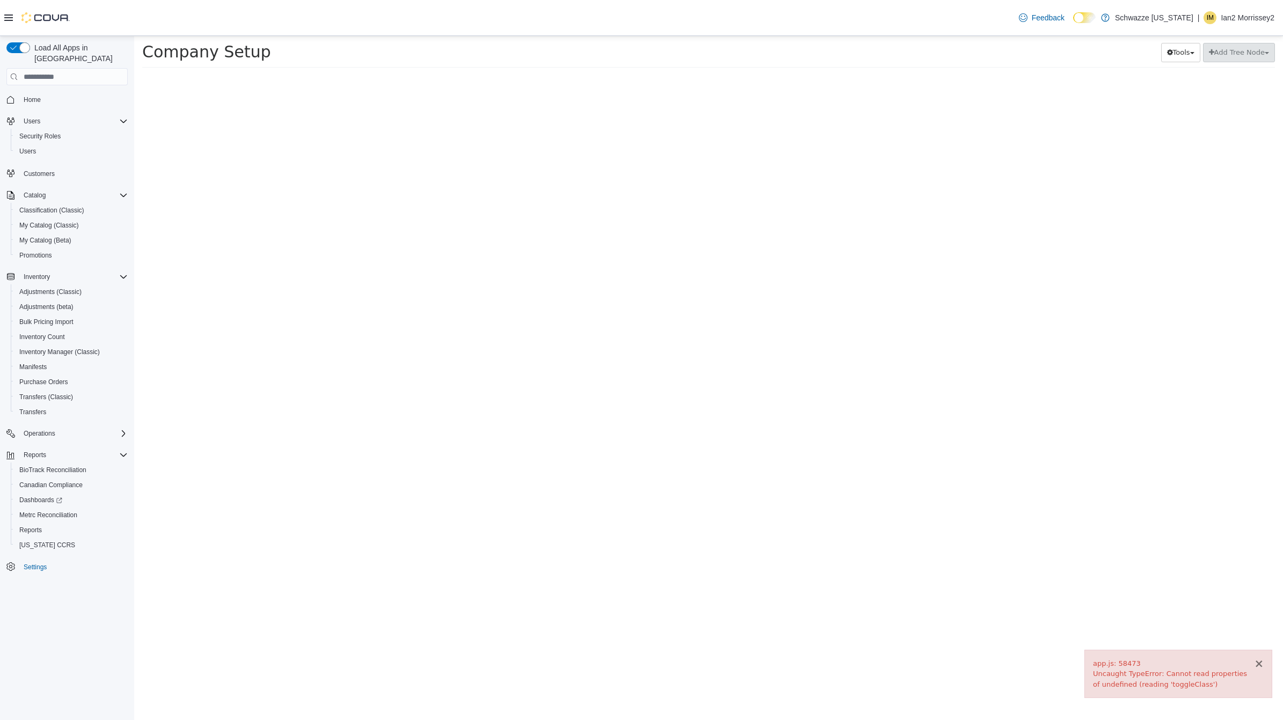
click at [1247, 662] on div "app.js: 58473 Uncaught TypeError: Cannot read properties of undefined (reading …" at bounding box center [1178, 675] width 171 height 32
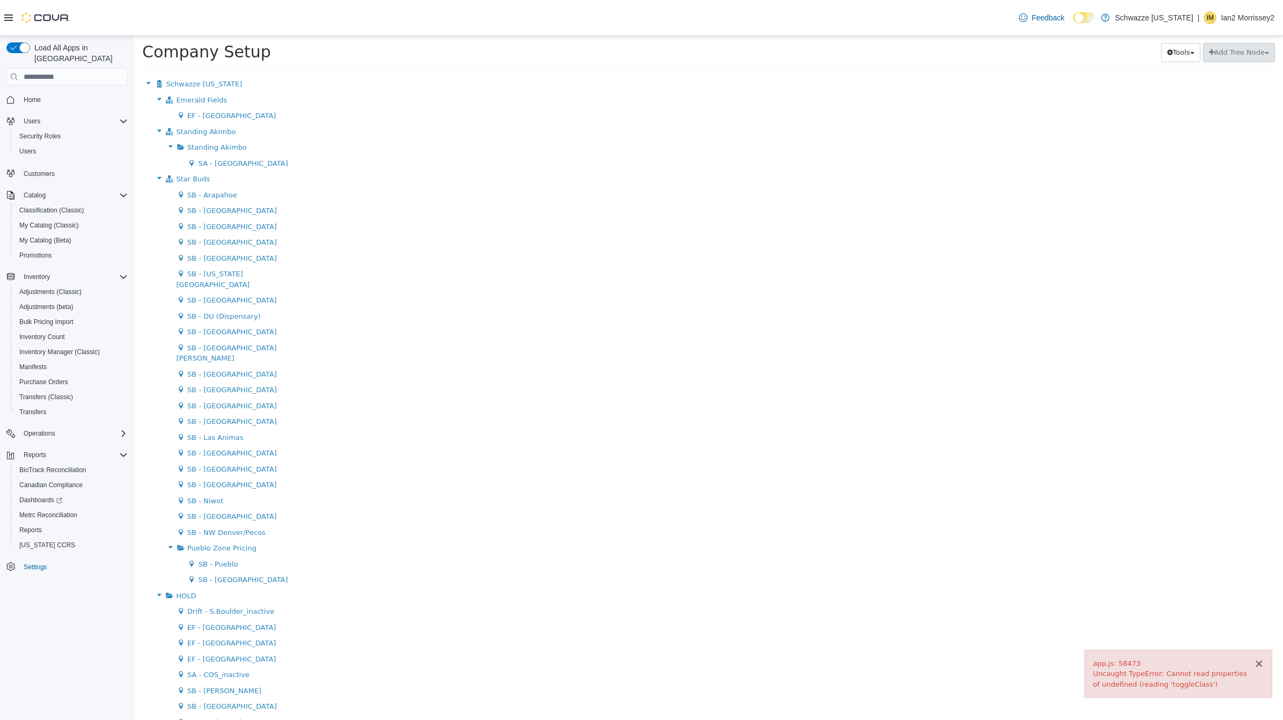
click at [1258, 663] on button "×" at bounding box center [1259, 664] width 10 height 11
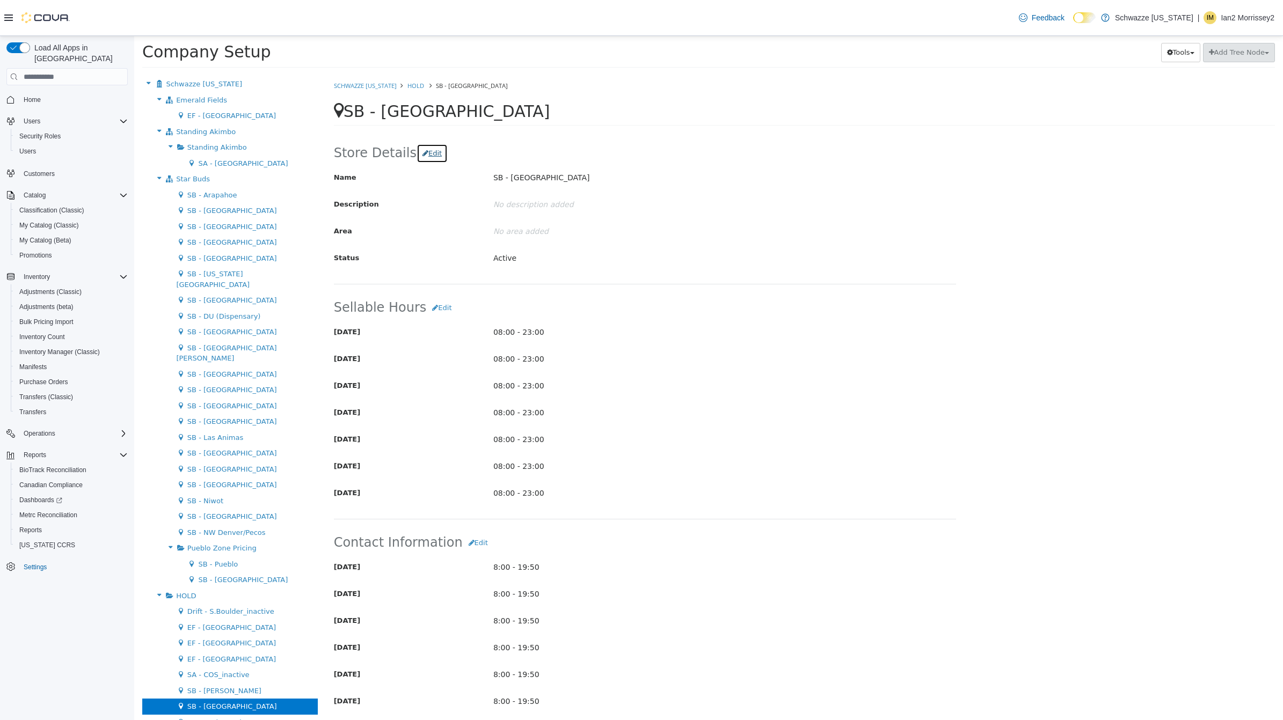
click at [425, 157] on button "Edit" at bounding box center [432, 153] width 31 height 19
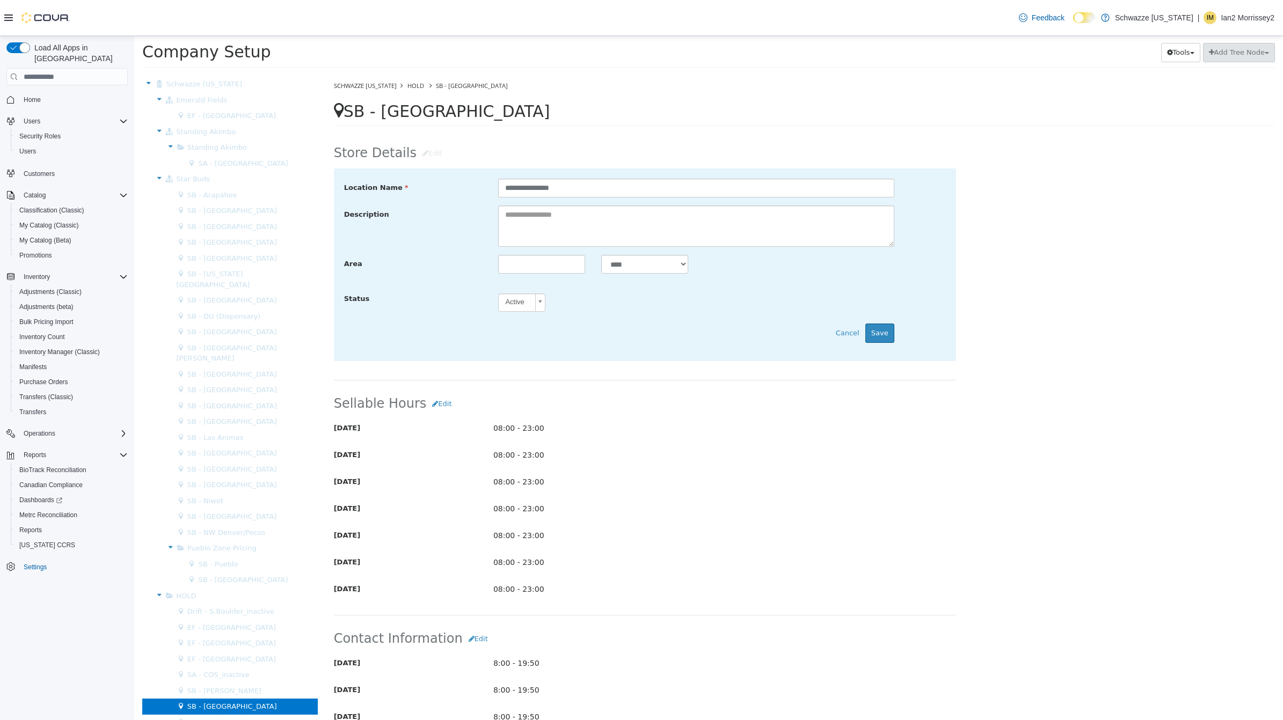
scroll to position [0, 3]
click at [522, 75] on body "× Moved node '345621' must be related to its parent '345730'. Company Setup Too…" at bounding box center [708, 55] width 1149 height 39
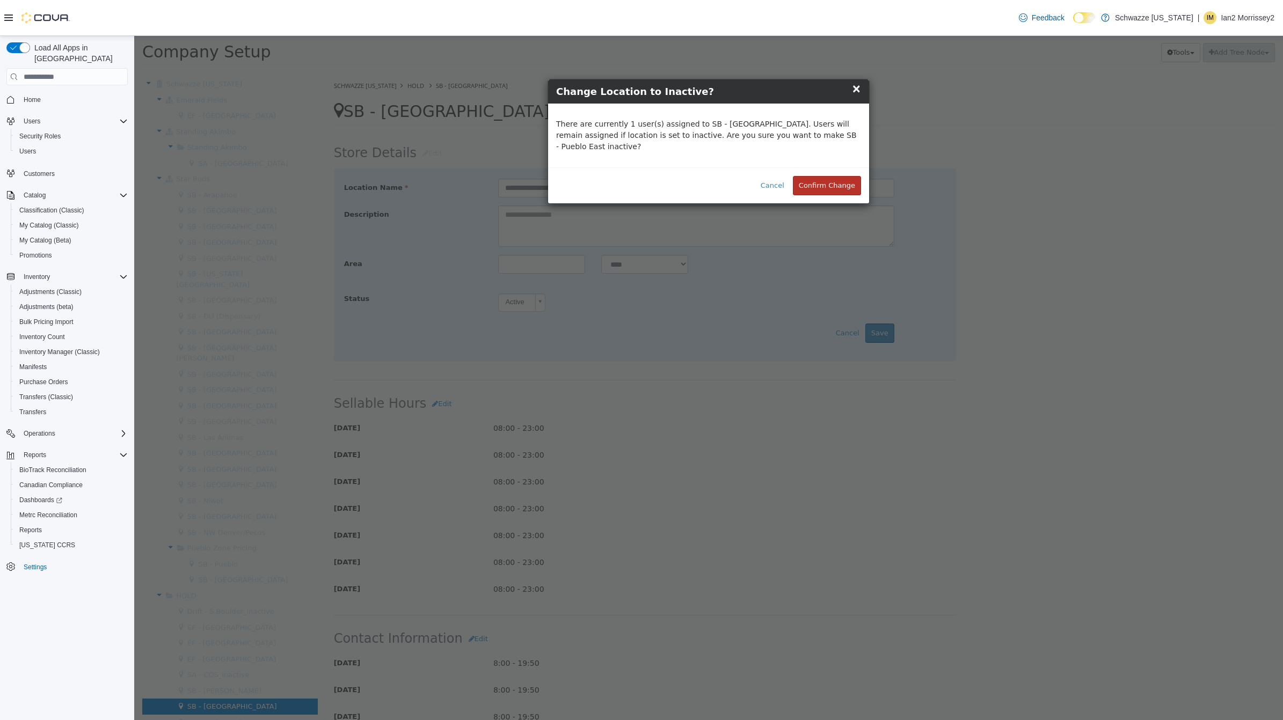
click at [836, 176] on button "Confirm Change" at bounding box center [827, 185] width 68 height 19
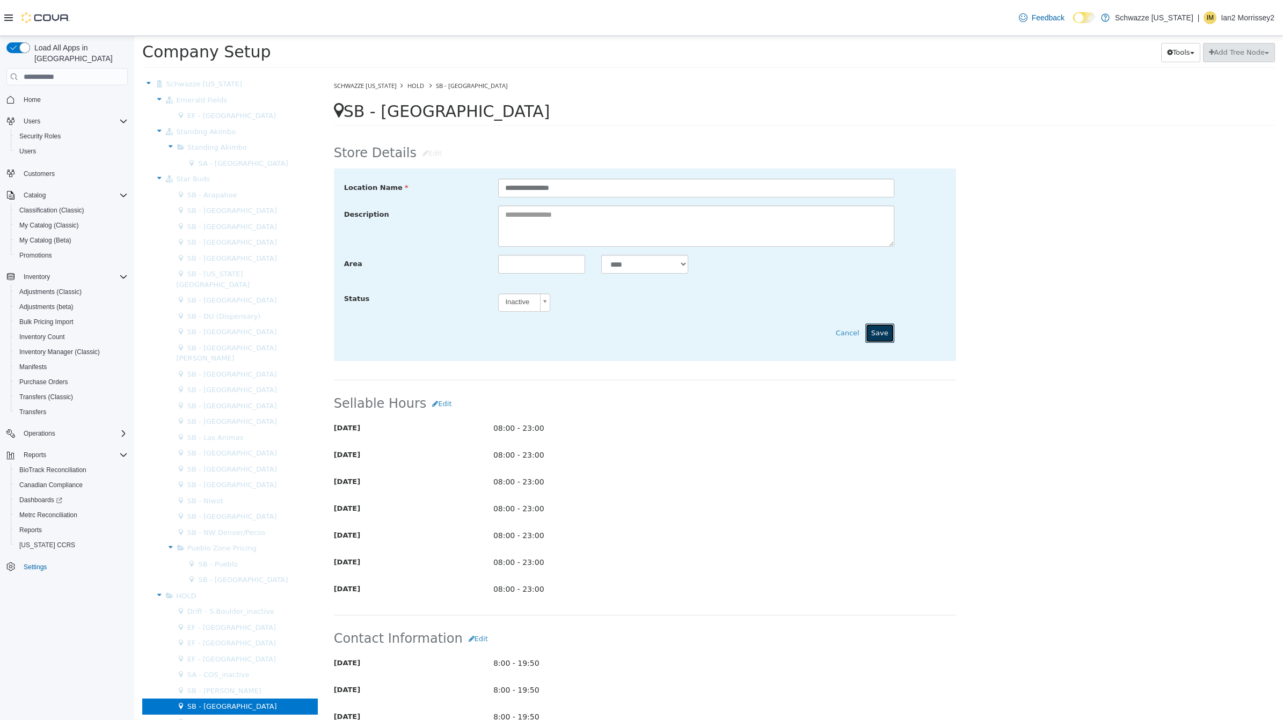
click at [877, 332] on button "Save" at bounding box center [879, 333] width 29 height 19
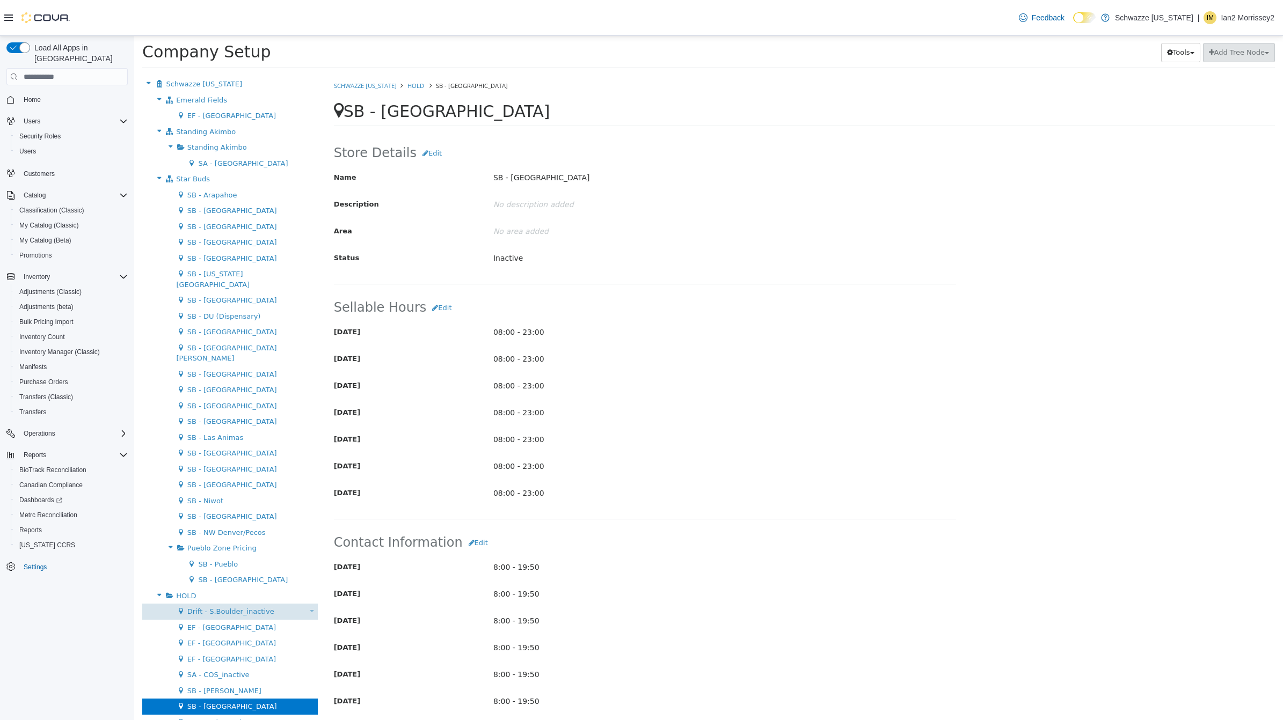
click at [259, 608] on span "Drift - S.Boulder_inactive" at bounding box center [230, 612] width 87 height 8
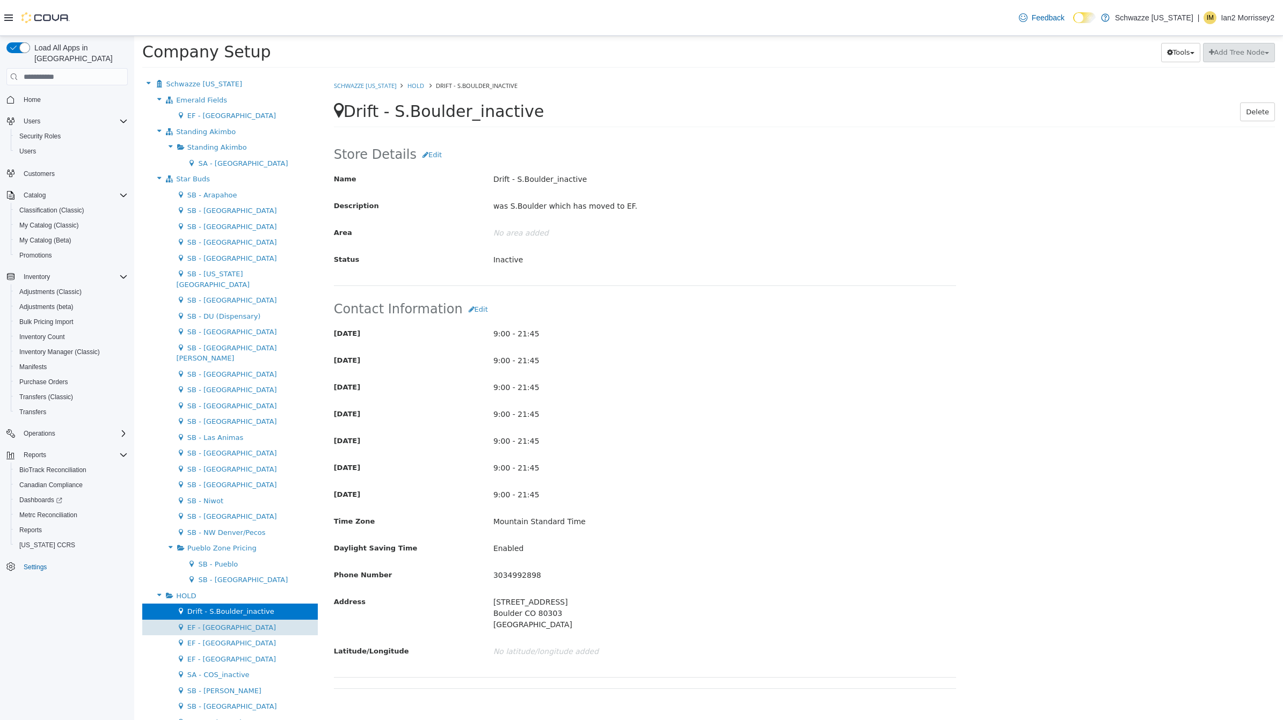
click at [242, 620] on div "EF - [GEOGRAPHIC_DATA] Move Location" at bounding box center [230, 628] width 176 height 16
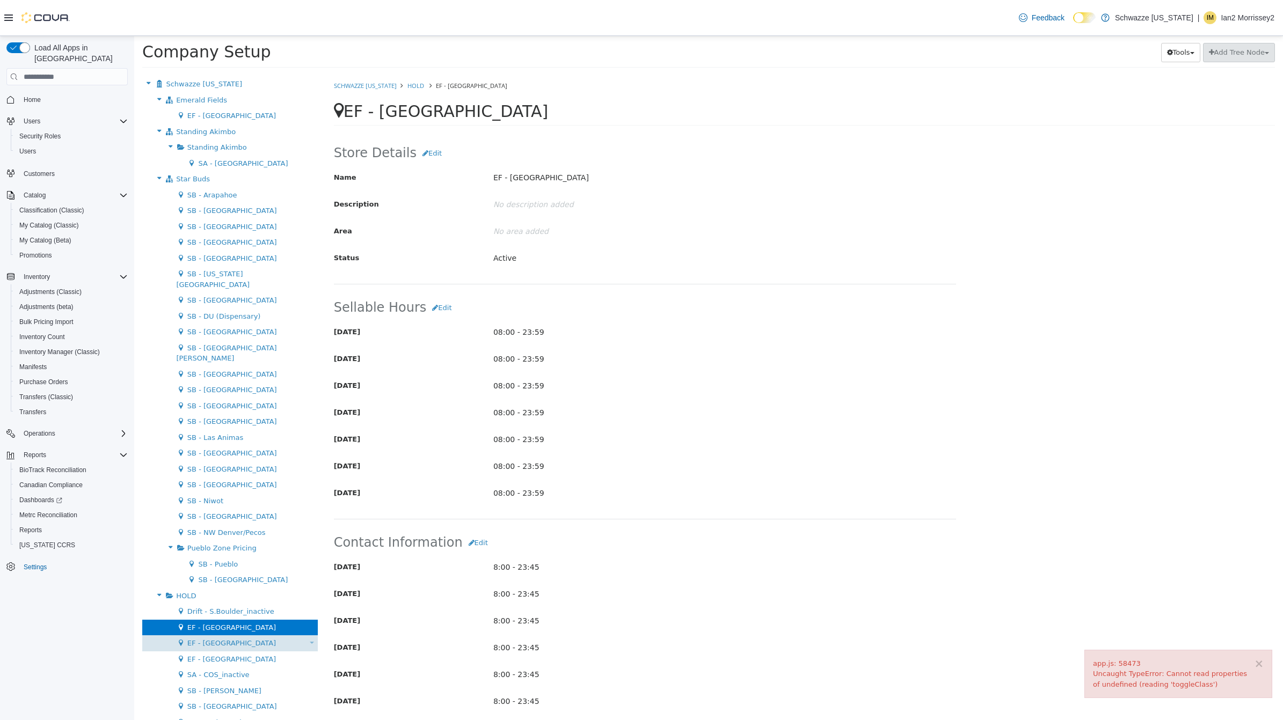
click at [261, 636] on div "EF - [GEOGRAPHIC_DATA] Move Location" at bounding box center [230, 644] width 176 height 16
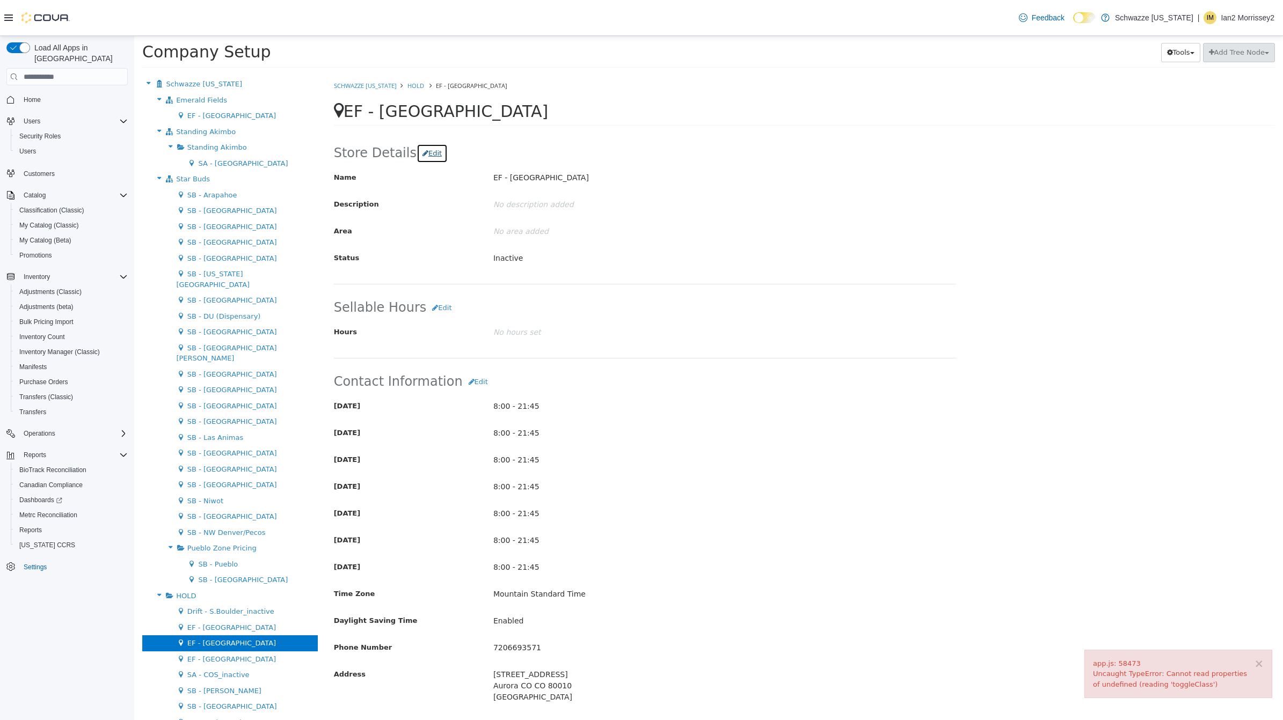
click at [425, 157] on button "Edit" at bounding box center [432, 153] width 31 height 19
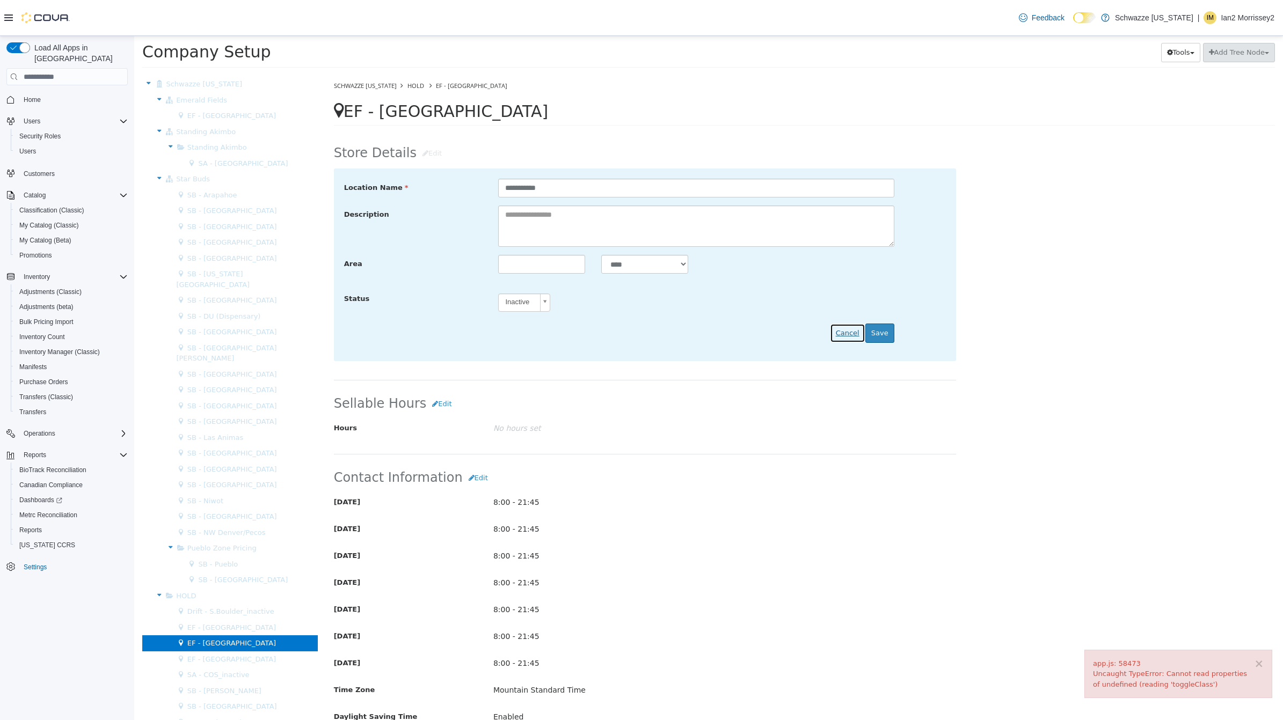
click at [840, 337] on button "Cancel" at bounding box center [847, 333] width 35 height 19
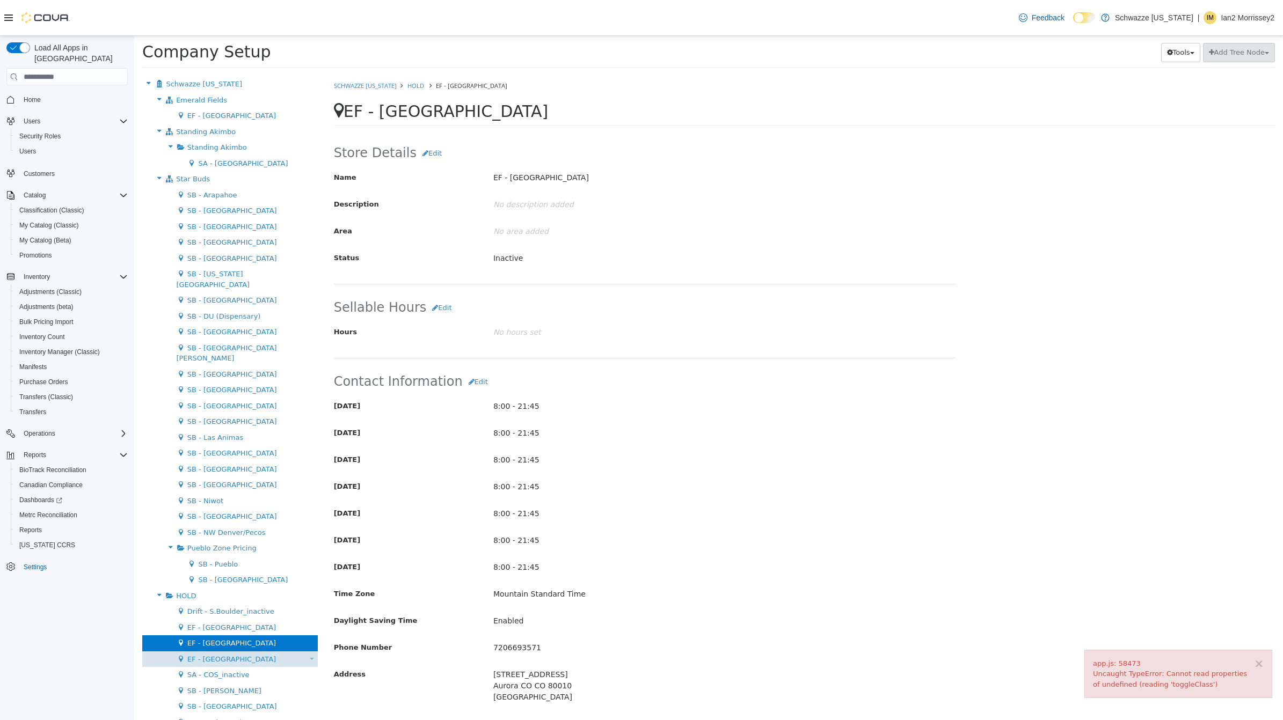
click at [208, 652] on div "EF - Wash Park Move Location" at bounding box center [230, 660] width 176 height 16
click at [208, 671] on span "SA - COS_inactive" at bounding box center [218, 675] width 62 height 8
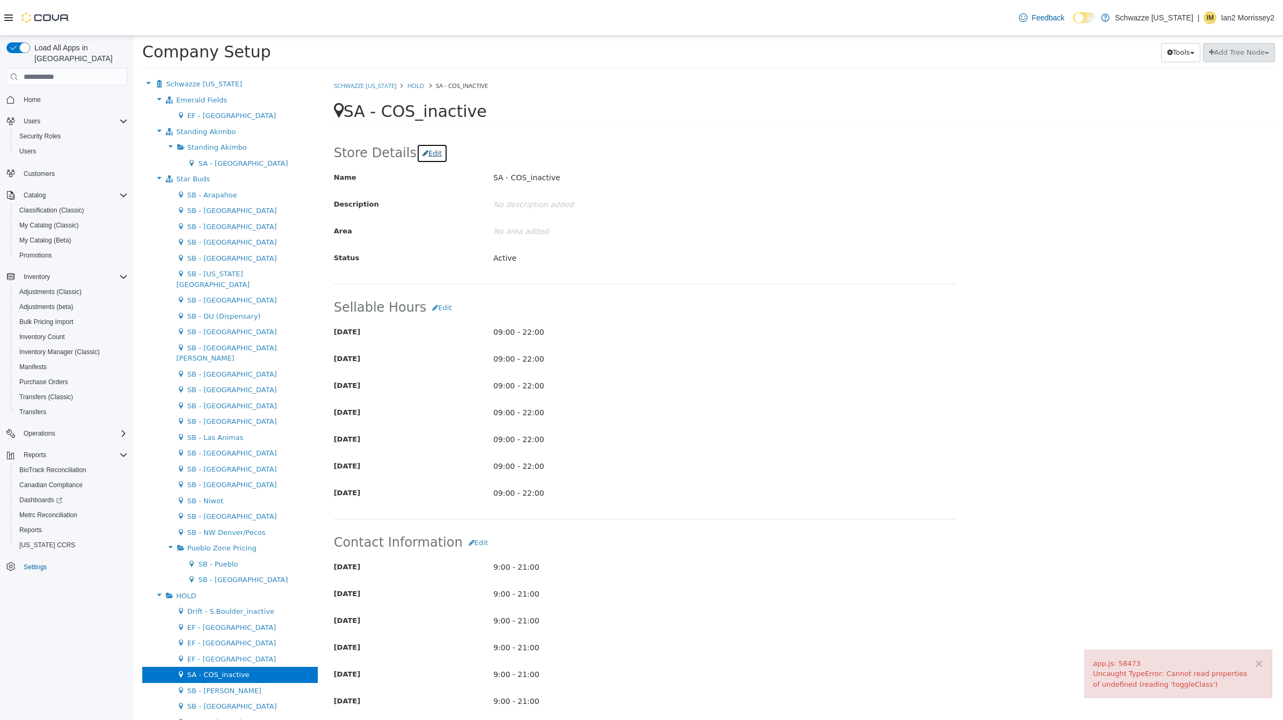
click at [419, 154] on button "Edit" at bounding box center [432, 153] width 31 height 19
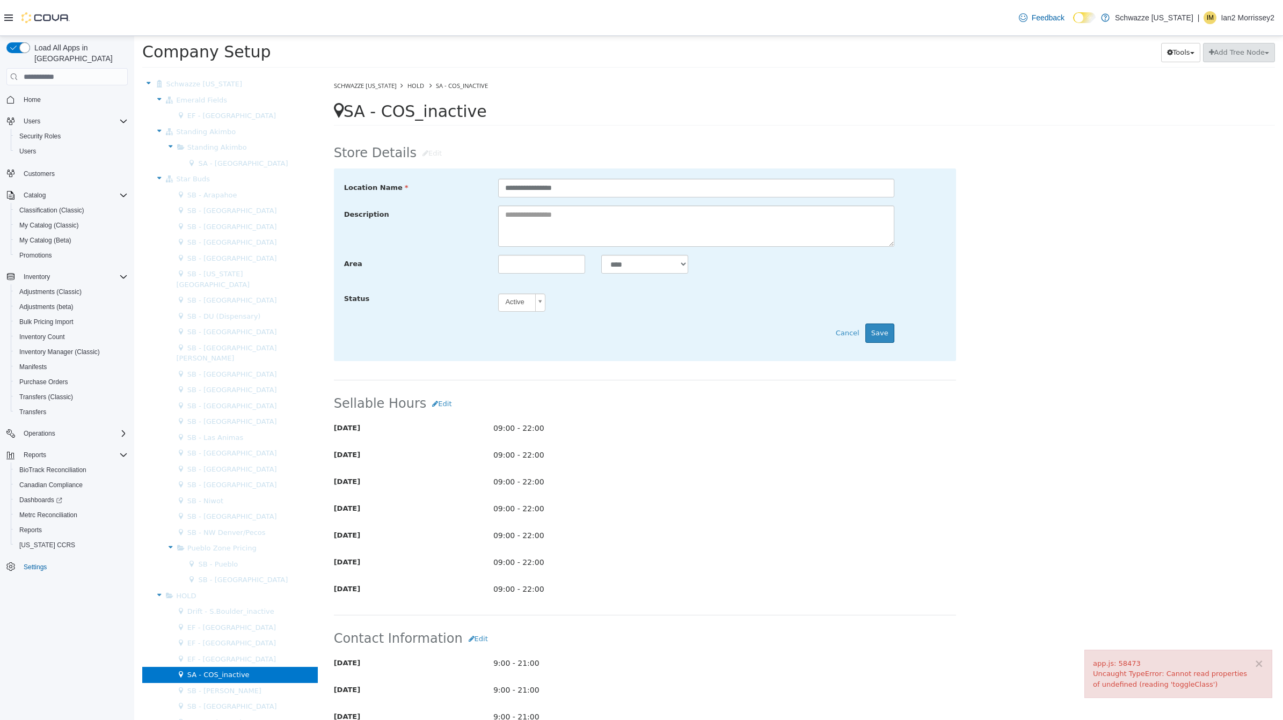
click at [532, 75] on body "× app.js: 58473 Uncaught TypeError: Cannot read properties of undefined (readin…" at bounding box center [708, 55] width 1149 height 39
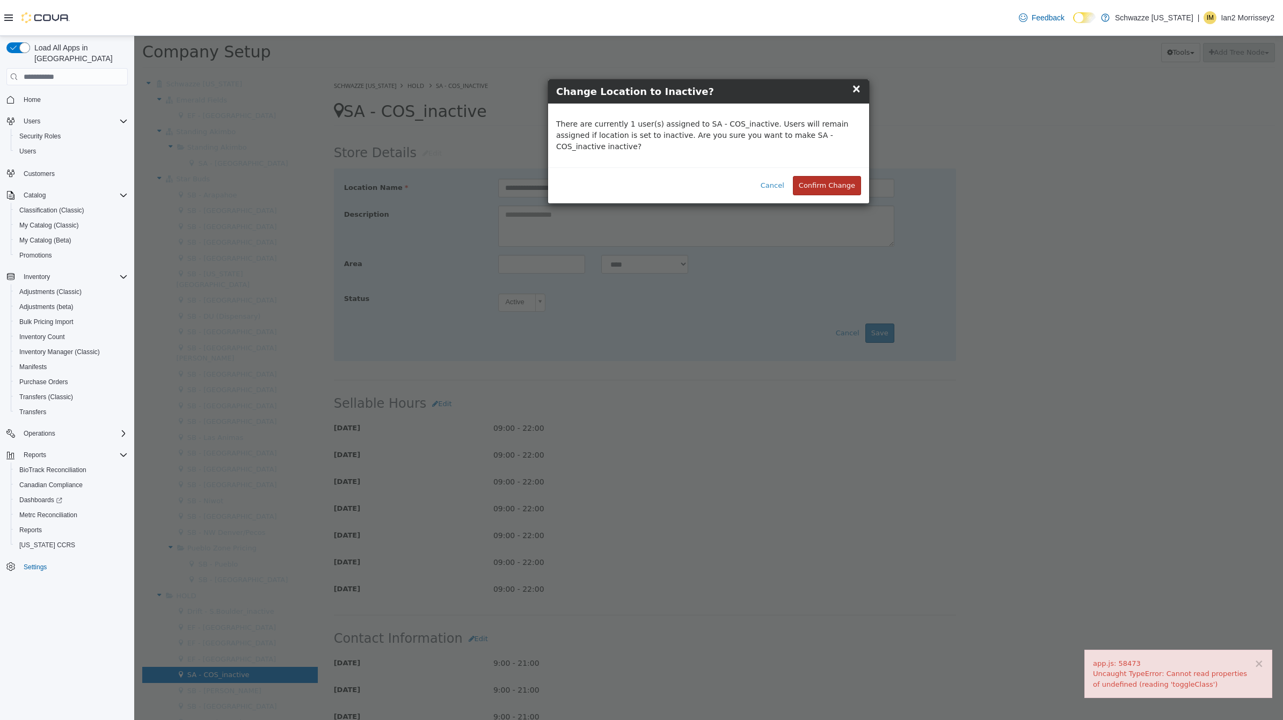
click at [824, 178] on button "Confirm Change" at bounding box center [827, 185] width 68 height 19
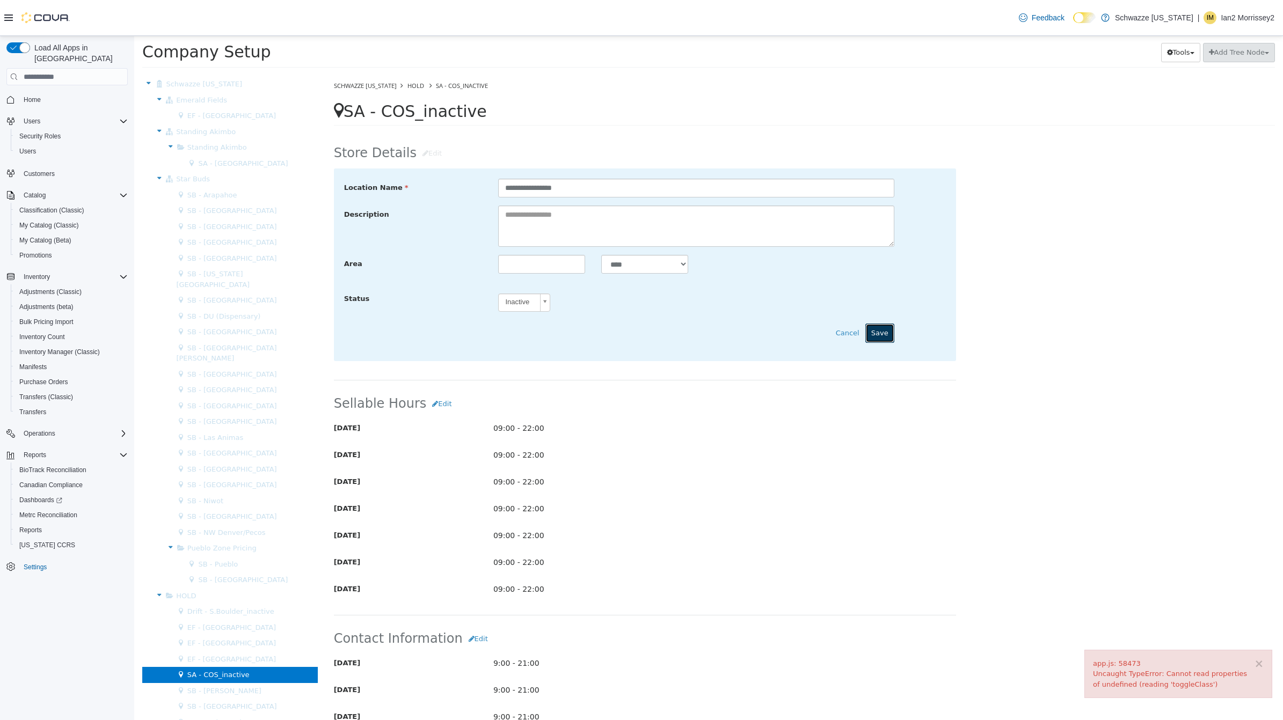
click at [871, 334] on button "Save" at bounding box center [879, 333] width 29 height 19
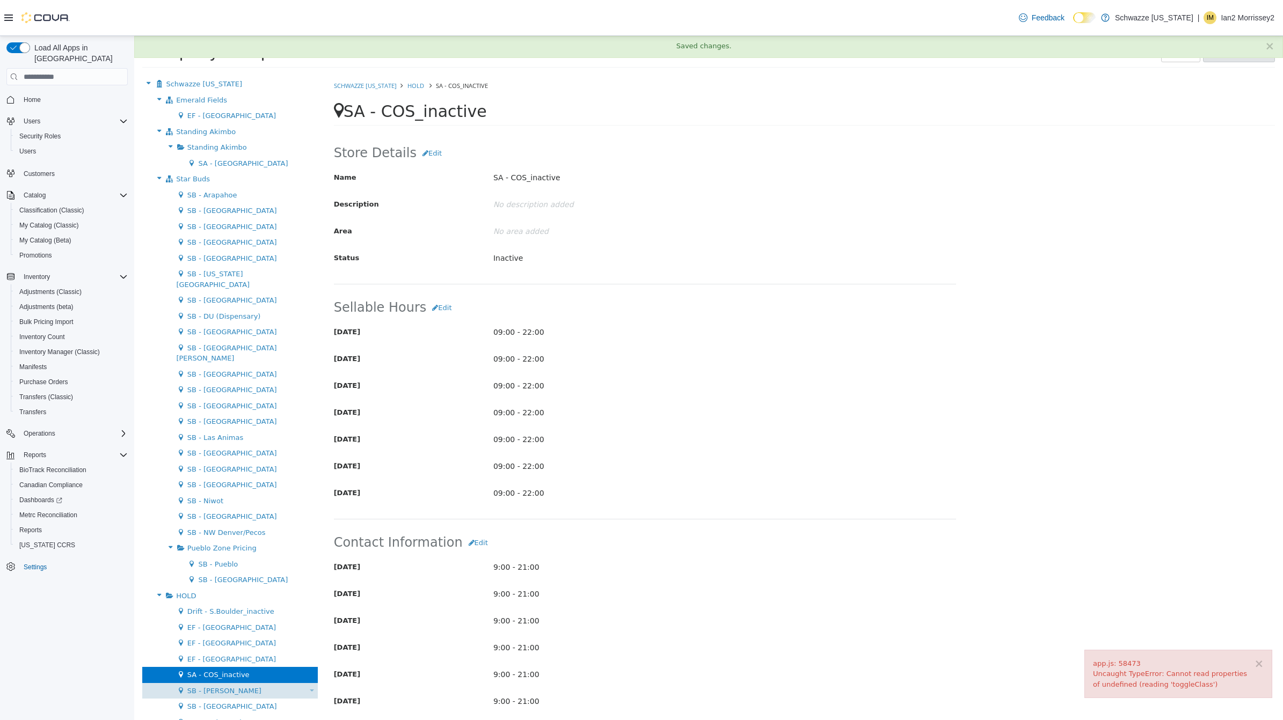
click at [228, 683] on div "SB - [PERSON_NAME] Move Location" at bounding box center [230, 691] width 176 height 16
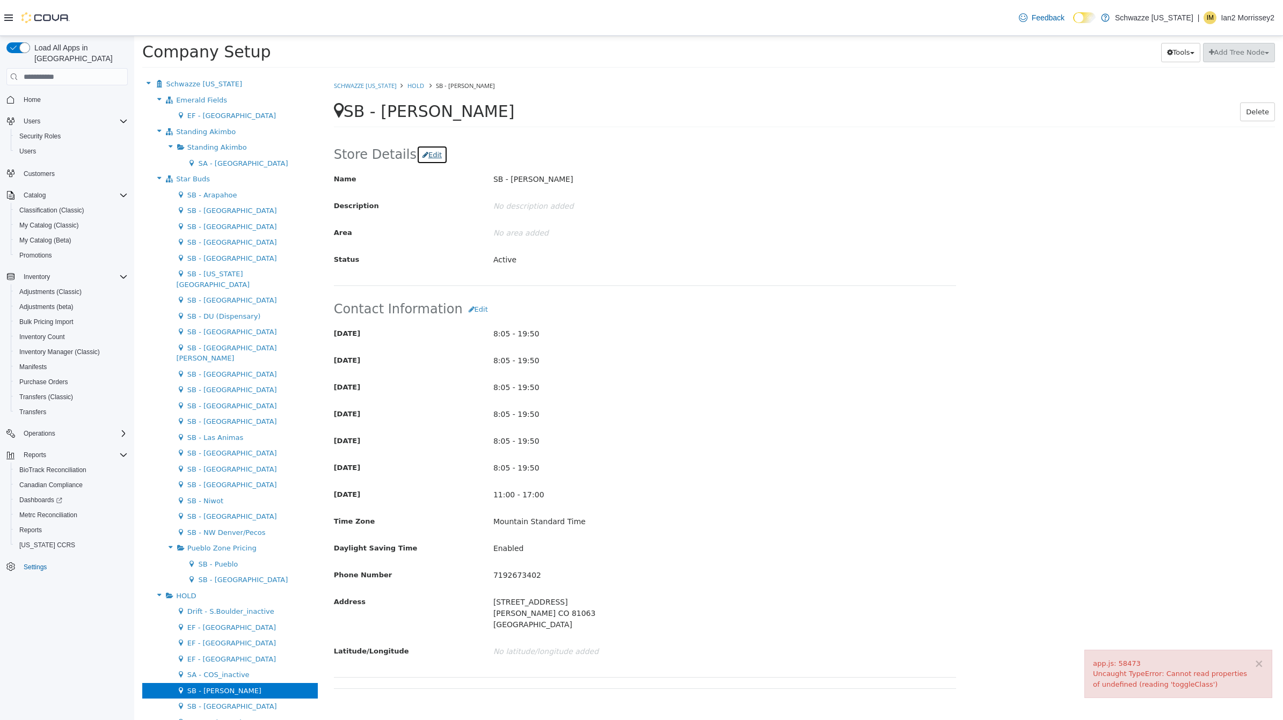
click at [425, 152] on button "Edit" at bounding box center [432, 154] width 31 height 19
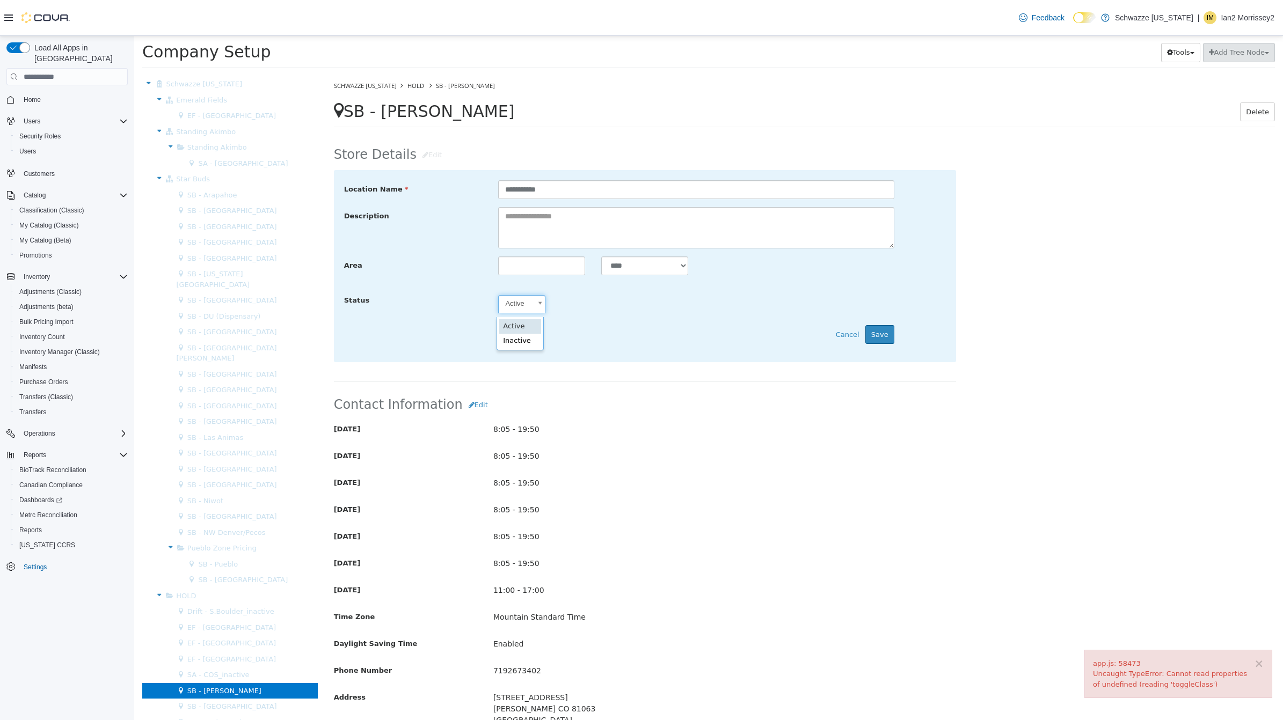
click at [520, 75] on body "× app.js: 58473 Uncaught TypeError: Cannot read properties of undefined (readin…" at bounding box center [708, 55] width 1149 height 39
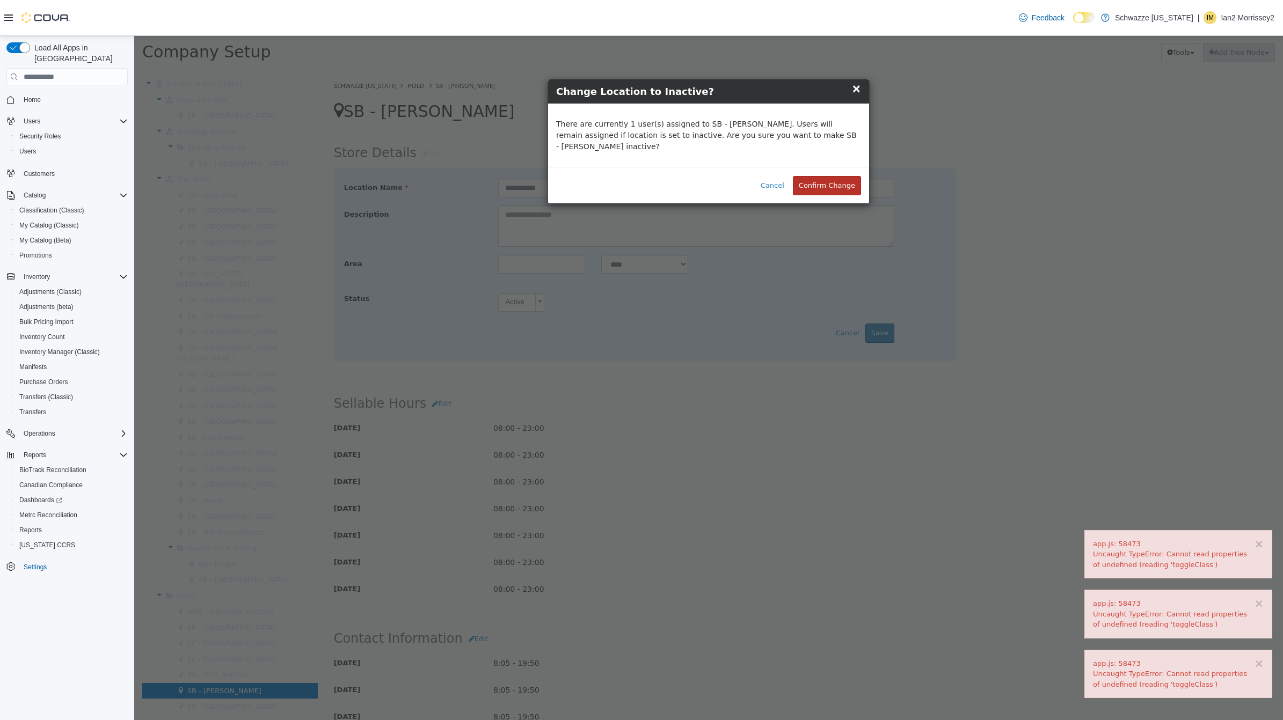
click at [846, 179] on button "Confirm Change" at bounding box center [827, 185] width 68 height 19
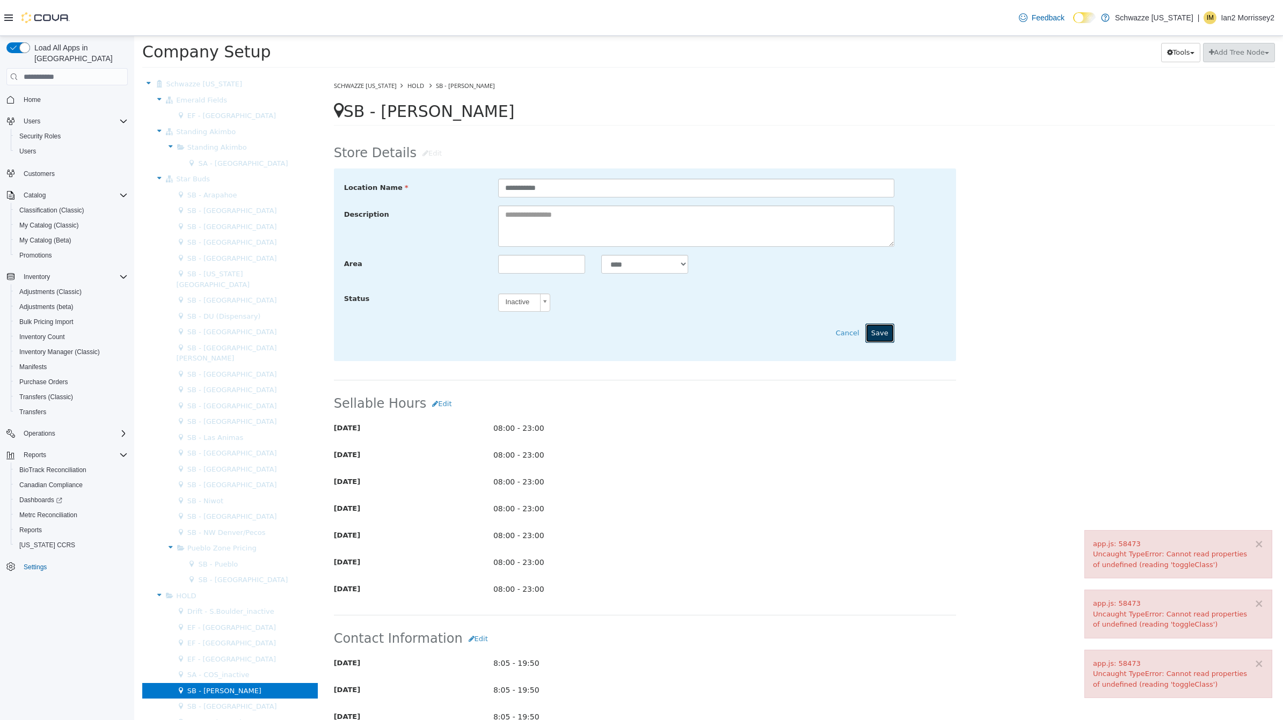
click at [871, 335] on button "Save" at bounding box center [879, 333] width 29 height 19
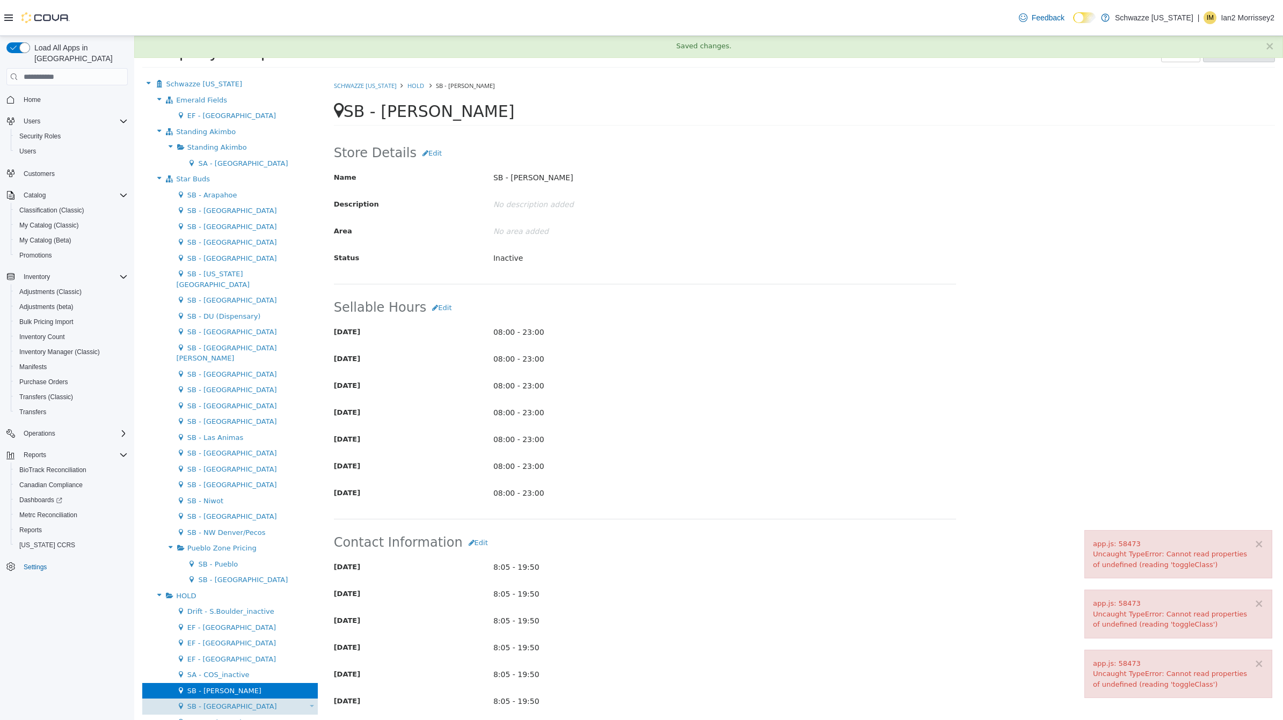
click at [227, 703] on span "SB - [GEOGRAPHIC_DATA]" at bounding box center [232, 707] width 90 height 8
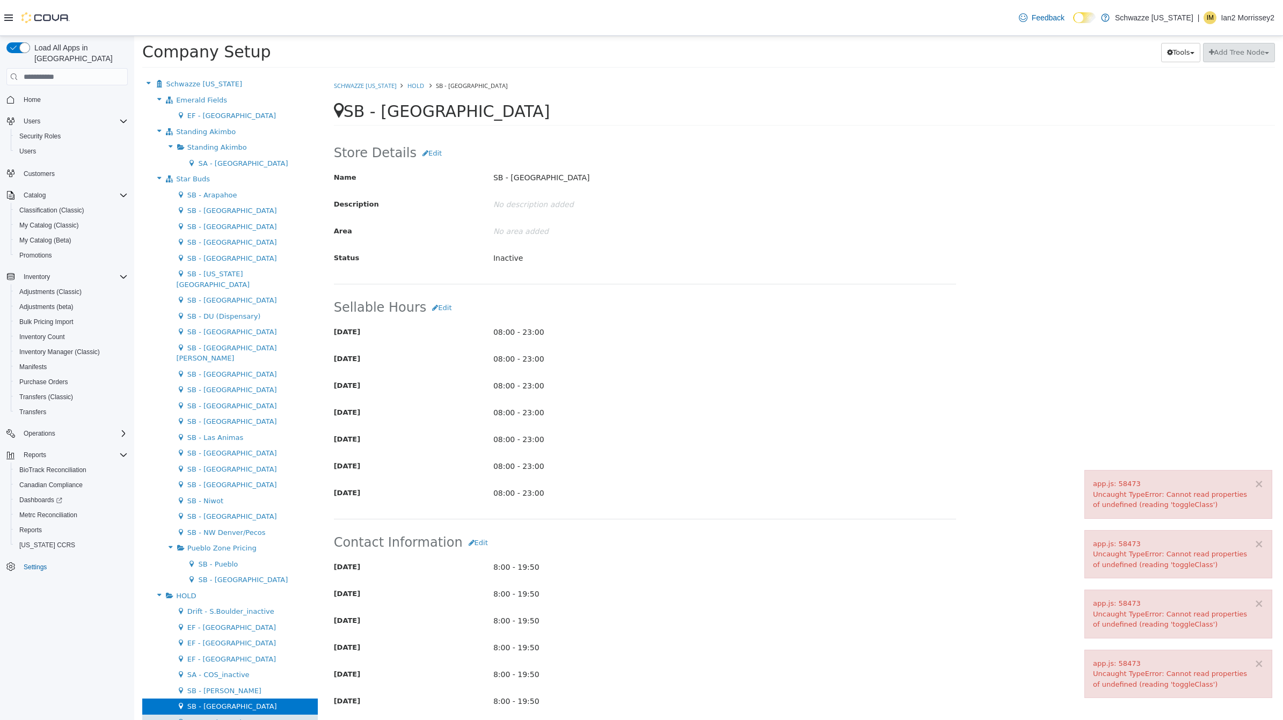
click at [221, 715] on div "SB - Rocky Ford Move Location" at bounding box center [230, 723] width 176 height 16
click at [227, 699] on div "SB - [GEOGRAPHIC_DATA] Move Location" at bounding box center [230, 707] width 176 height 16
click at [219, 715] on div "SB - Rocky Ford Move Location" at bounding box center [230, 723] width 176 height 16
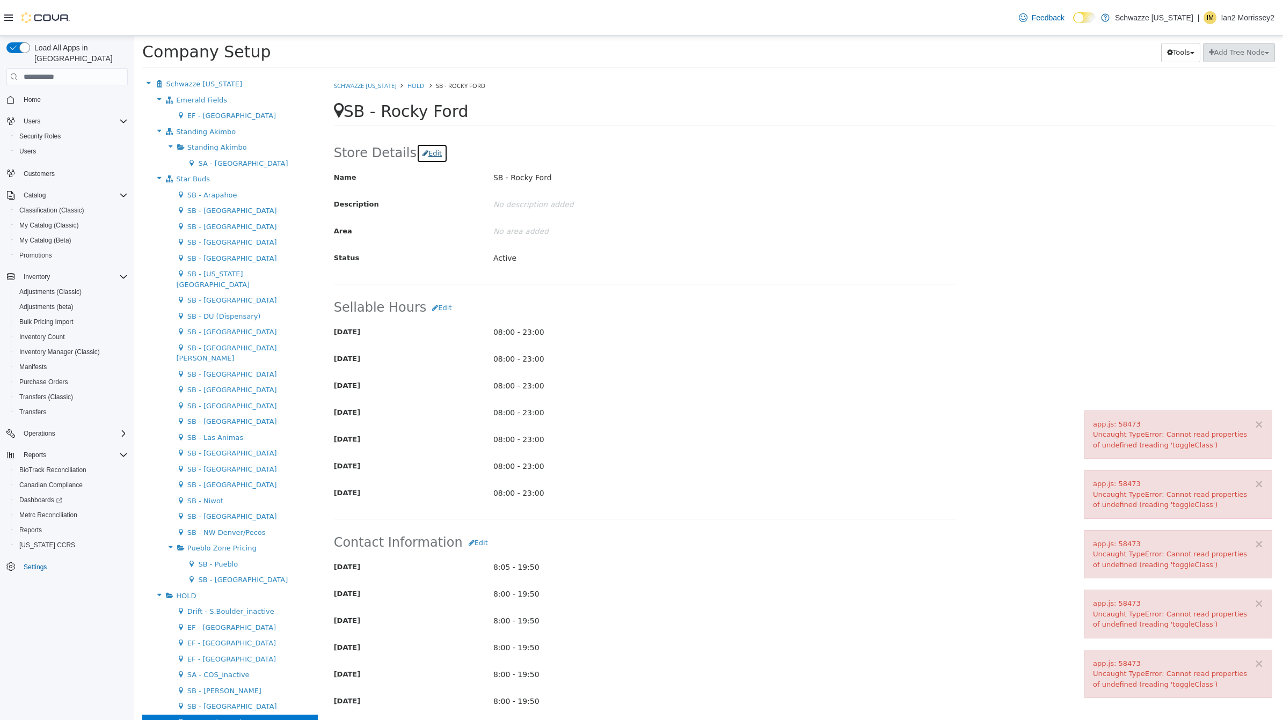
click at [419, 150] on button "Edit" at bounding box center [432, 153] width 31 height 19
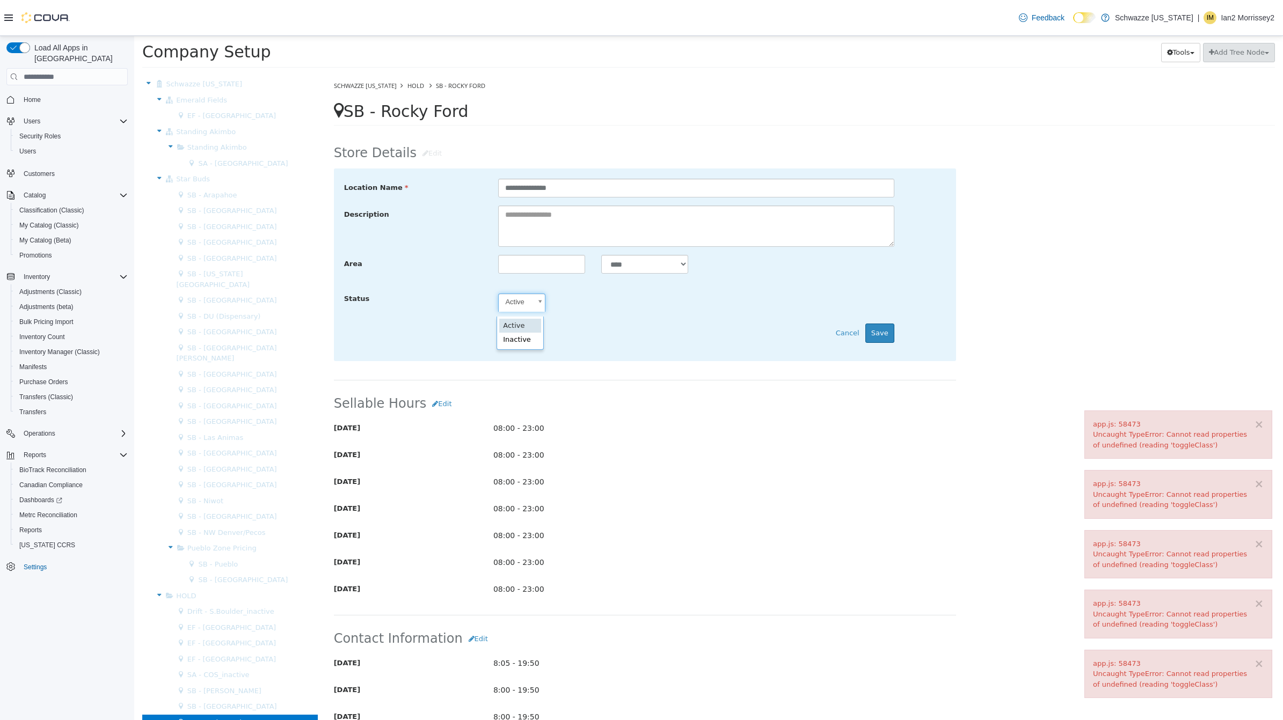
click at [519, 75] on body "× app.js: 58473 Uncaught TypeError: Cannot read properties of undefined (readin…" at bounding box center [708, 55] width 1149 height 39
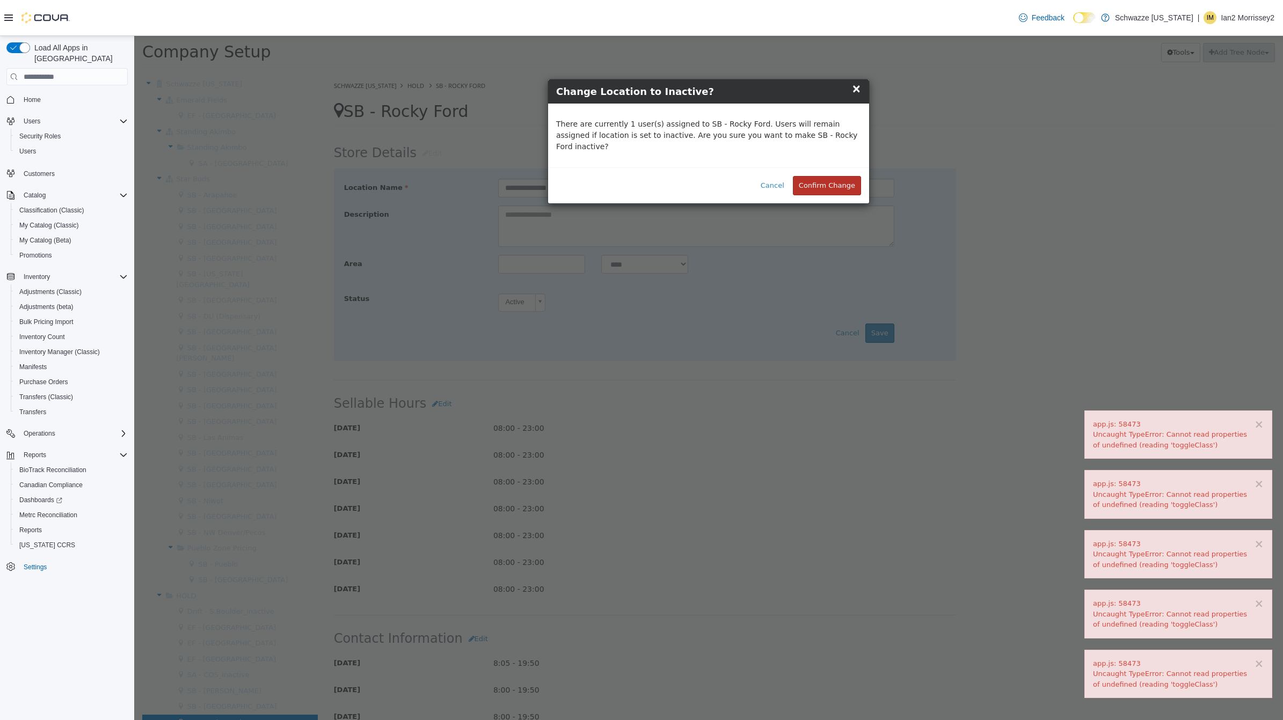
click at [834, 176] on button "Confirm Change" at bounding box center [827, 185] width 68 height 19
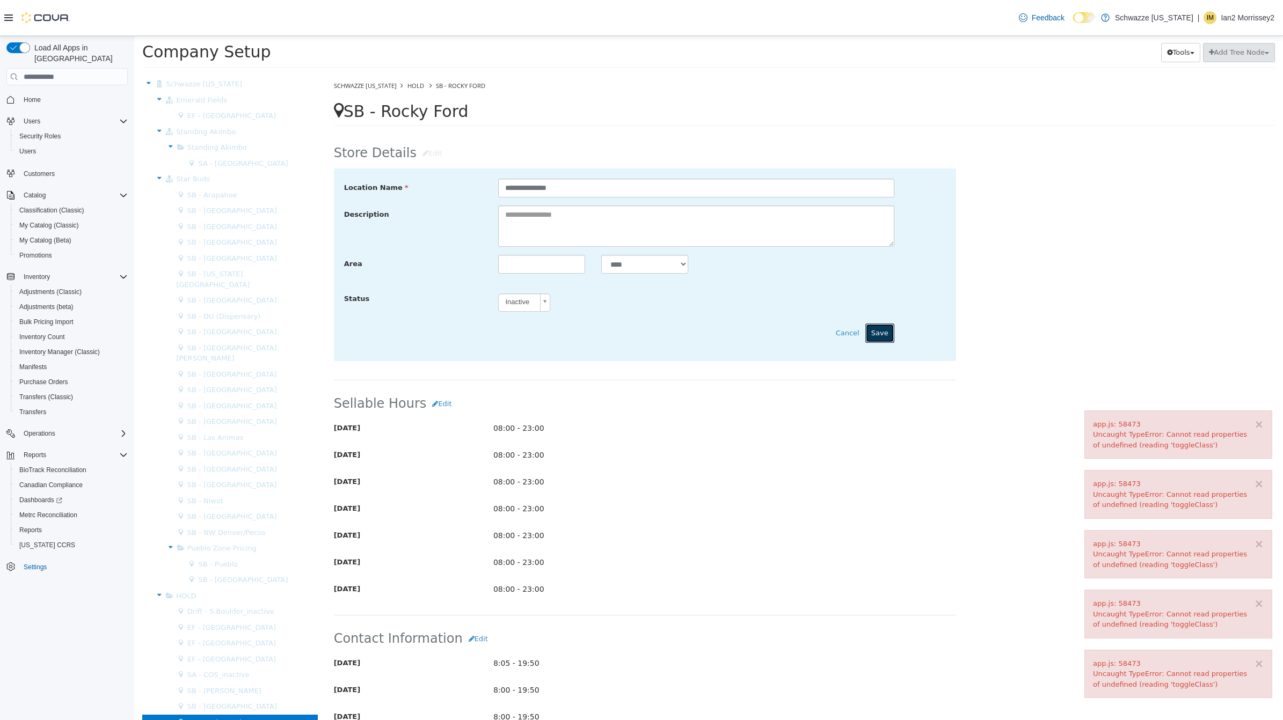
click at [873, 332] on button "Save" at bounding box center [879, 333] width 29 height 19
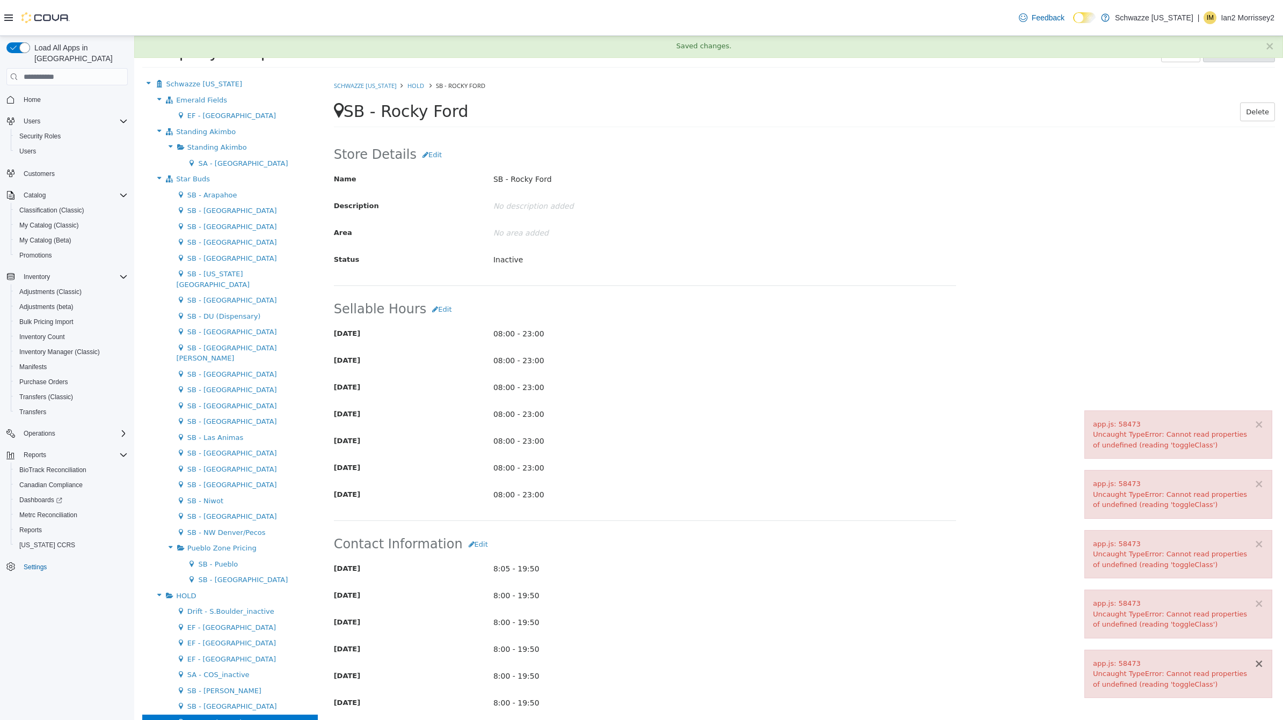
click at [1260, 664] on button "×" at bounding box center [1259, 664] width 10 height 11
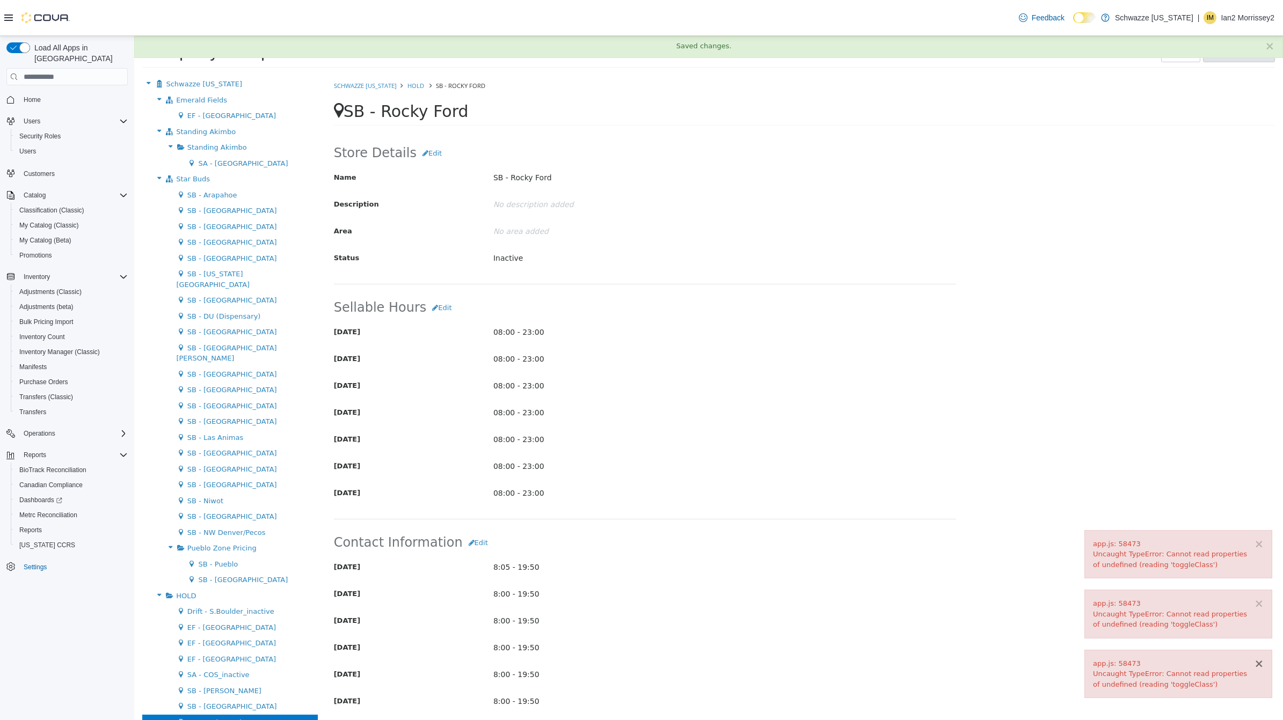
click at [1260, 664] on button "×" at bounding box center [1259, 664] width 10 height 11
click at [1260, 610] on button "×" at bounding box center [1259, 603] width 10 height 11
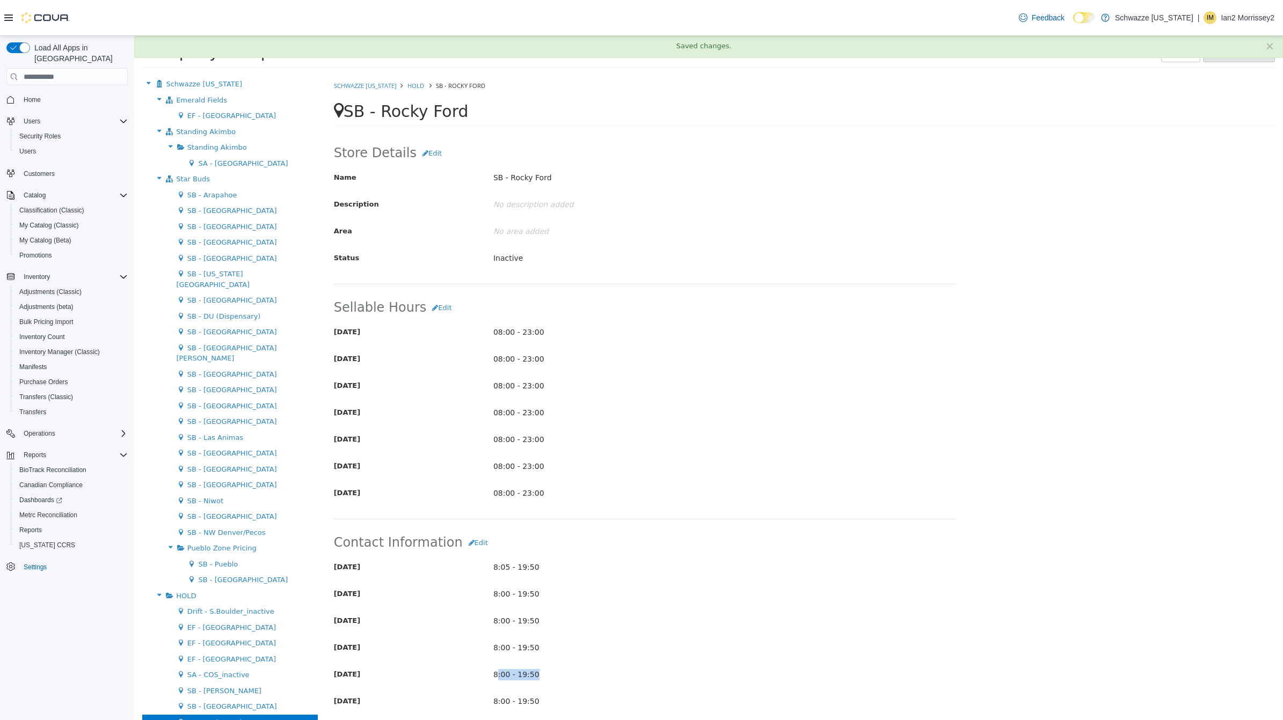
click at [1260, 664] on div "Store Details Edit Name SB - [GEOGRAPHIC_DATA] Description No description added…" at bounding box center [804, 609] width 957 height 953
drag, startPoint x: 1260, startPoint y: 664, endPoint x: 884, endPoint y: 504, distance: 408.8
click at [884, 503] on p "08:00 - 23:00" at bounding box center [698, 493] width 410 height 19
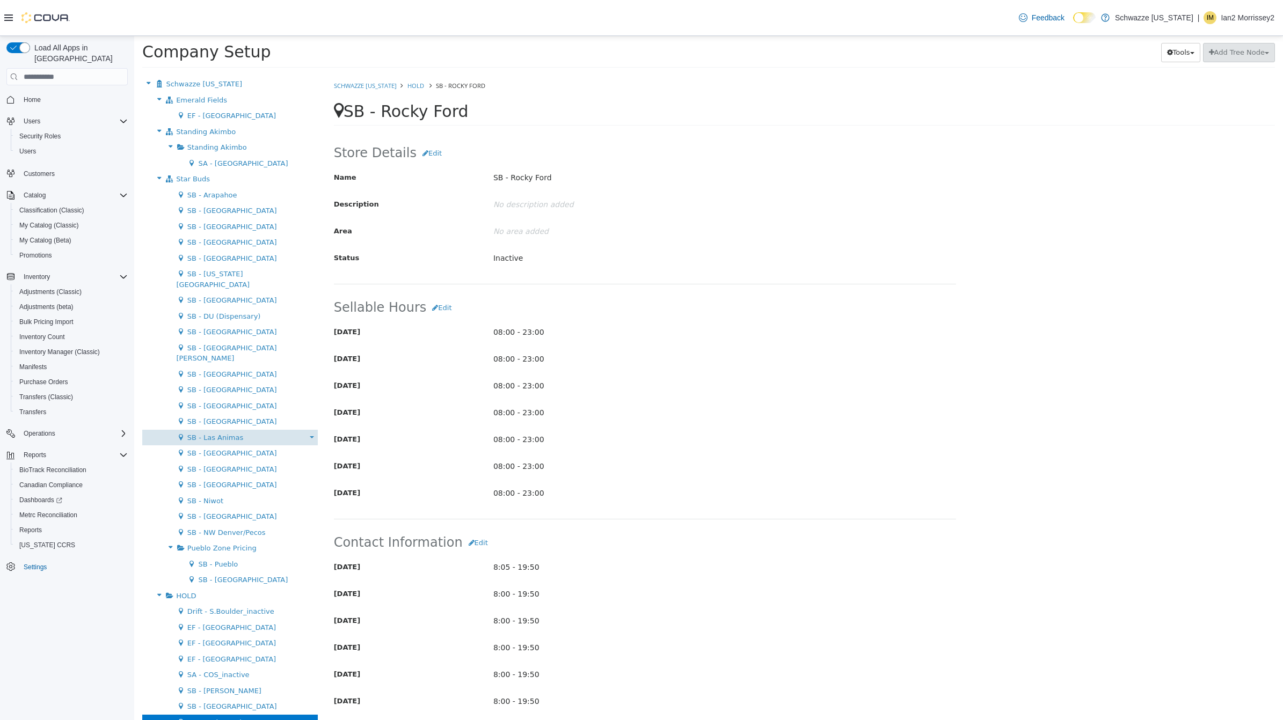
click at [308, 432] on div "Move Location" at bounding box center [312, 437] width 8 height 11
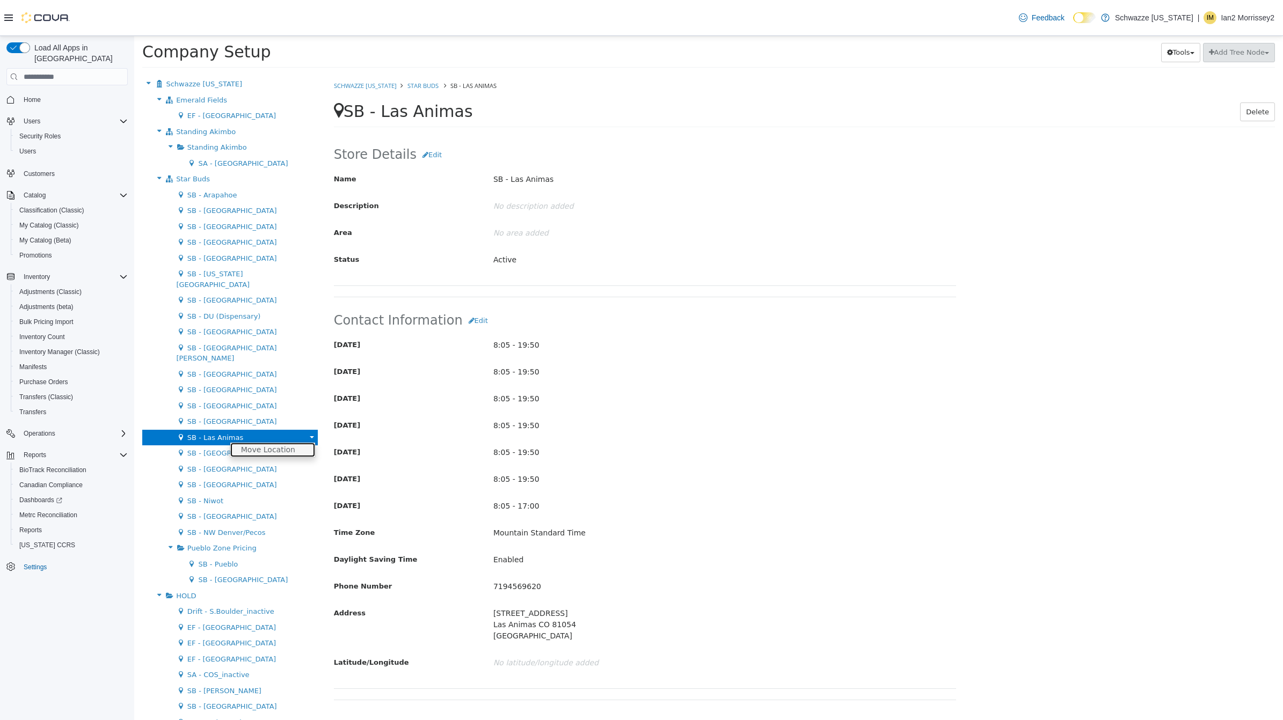
click at [280, 443] on link "Move Location" at bounding box center [272, 450] width 85 height 14
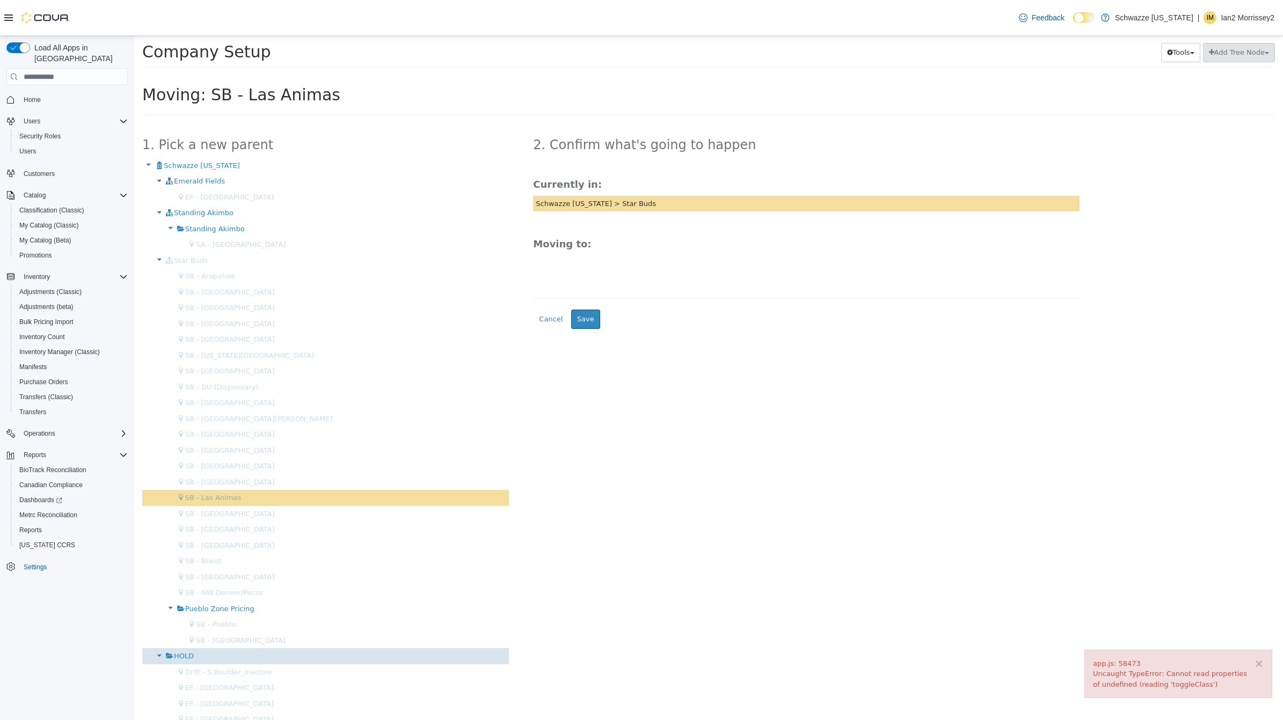
click at [250, 656] on div "HOLD" at bounding box center [325, 656] width 367 height 16
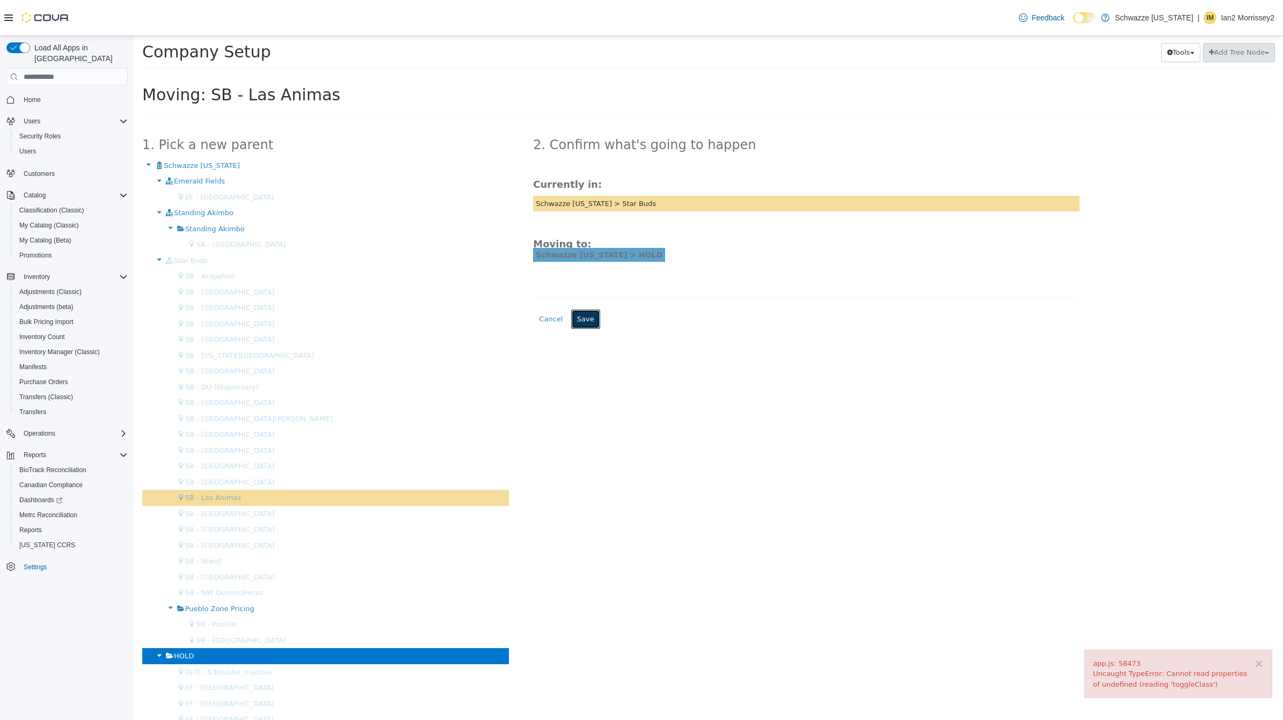
click at [571, 328] on button "Save" at bounding box center [585, 319] width 29 height 19
click at [579, 318] on button "Save" at bounding box center [585, 319] width 29 height 19
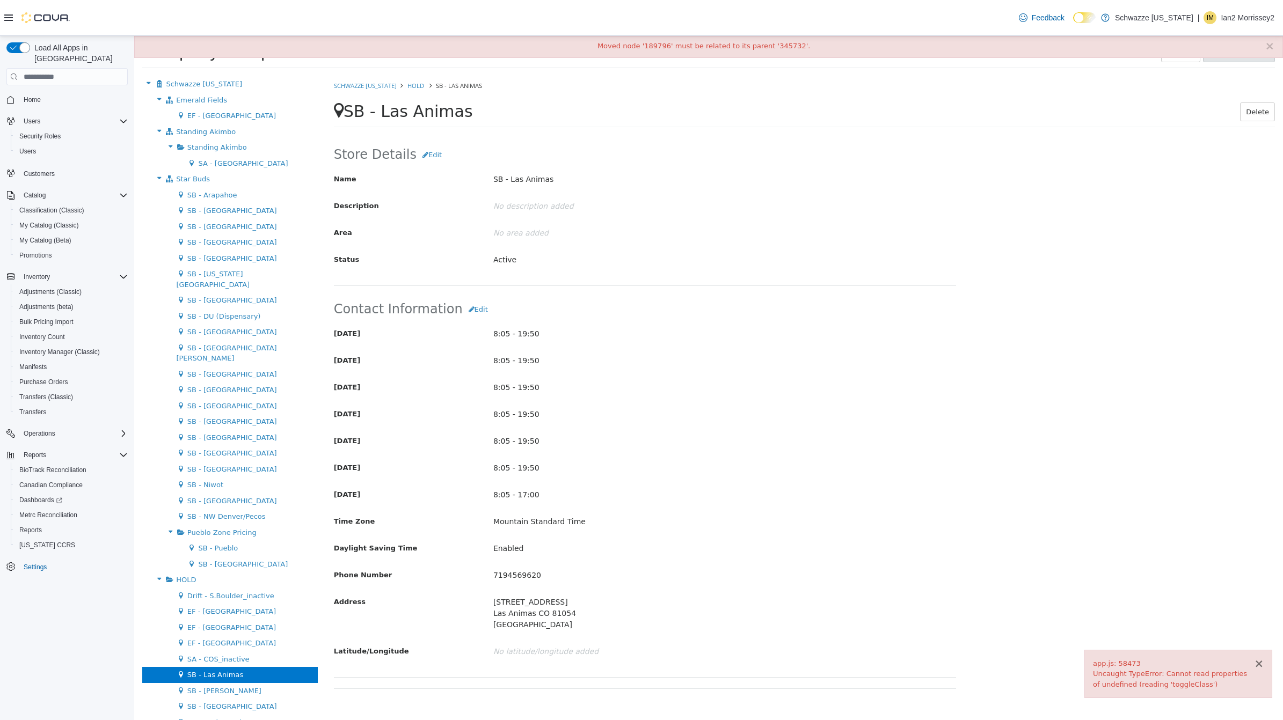
click at [1260, 662] on button "×" at bounding box center [1259, 664] width 10 height 11
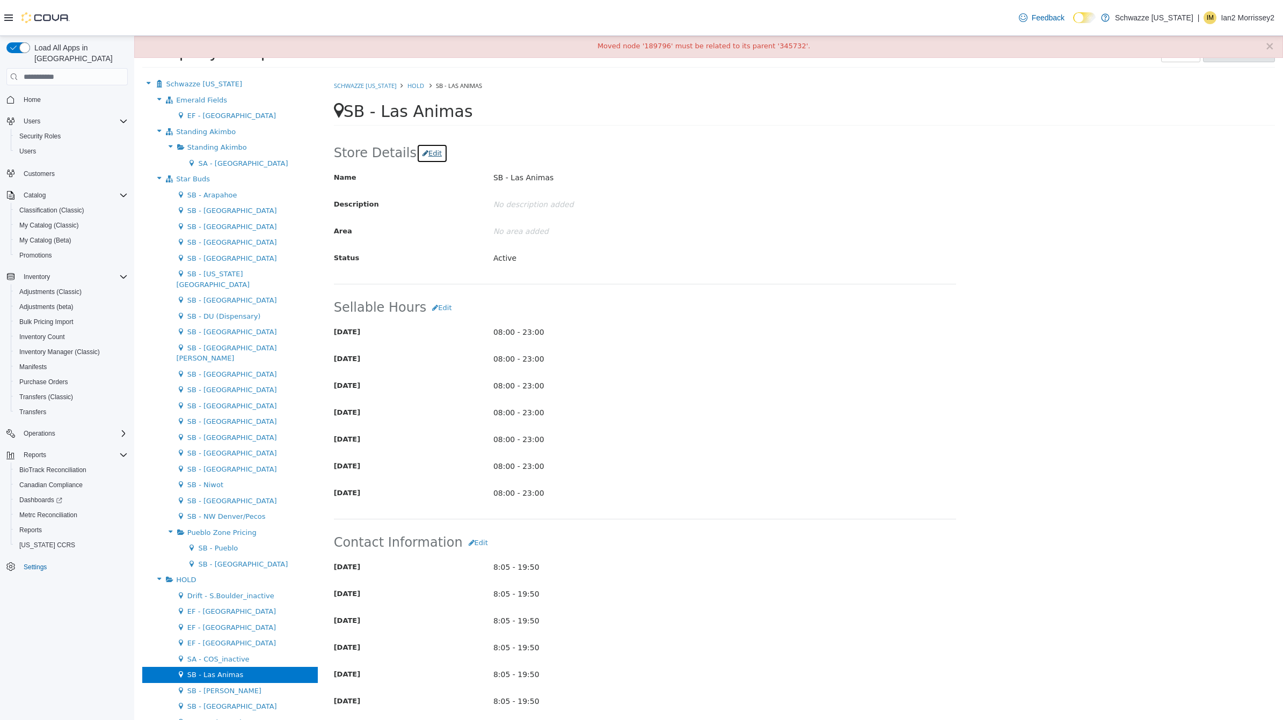
click at [428, 162] on button "Edit" at bounding box center [432, 153] width 31 height 19
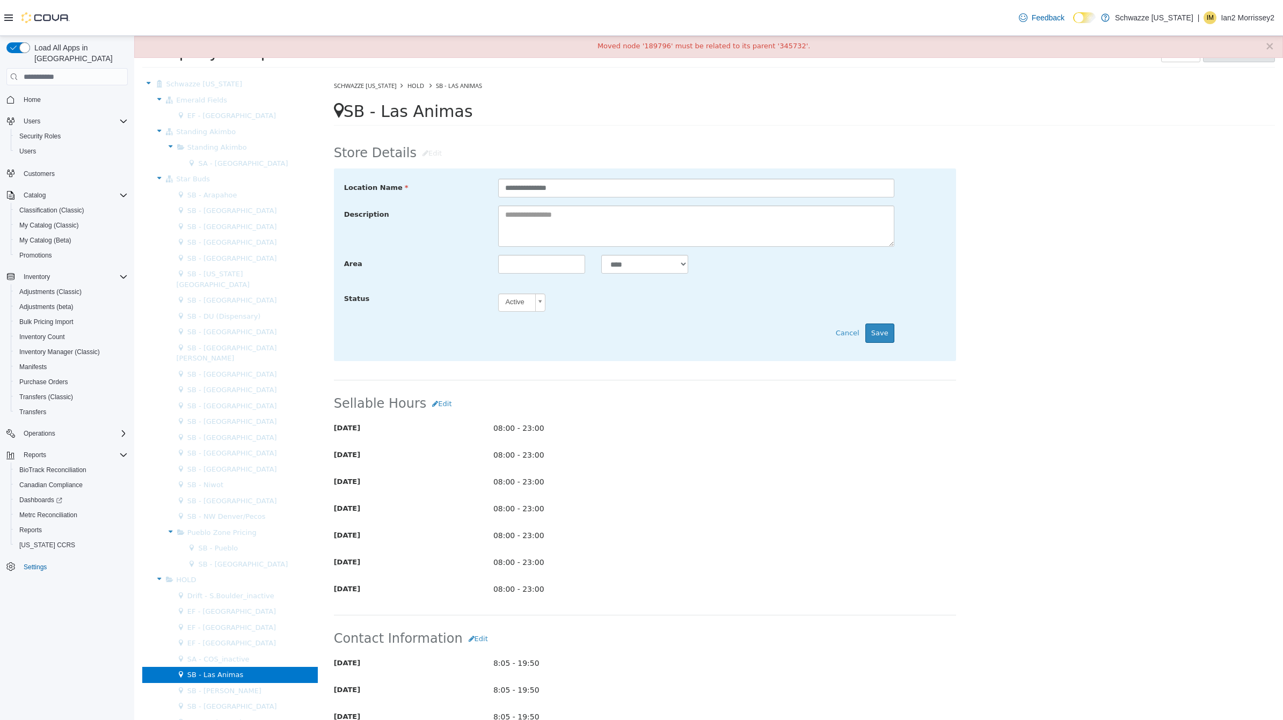
drag, startPoint x: 548, startPoint y: 294, endPoint x: 522, endPoint y: 315, distance: 32.9
click at [522, 315] on div "Active" at bounding box center [521, 303] width 47 height 26
click at [523, 75] on body "× Moved node '189796' must be related to its parent '345732'. Company Setup Too…" at bounding box center [708, 55] width 1149 height 39
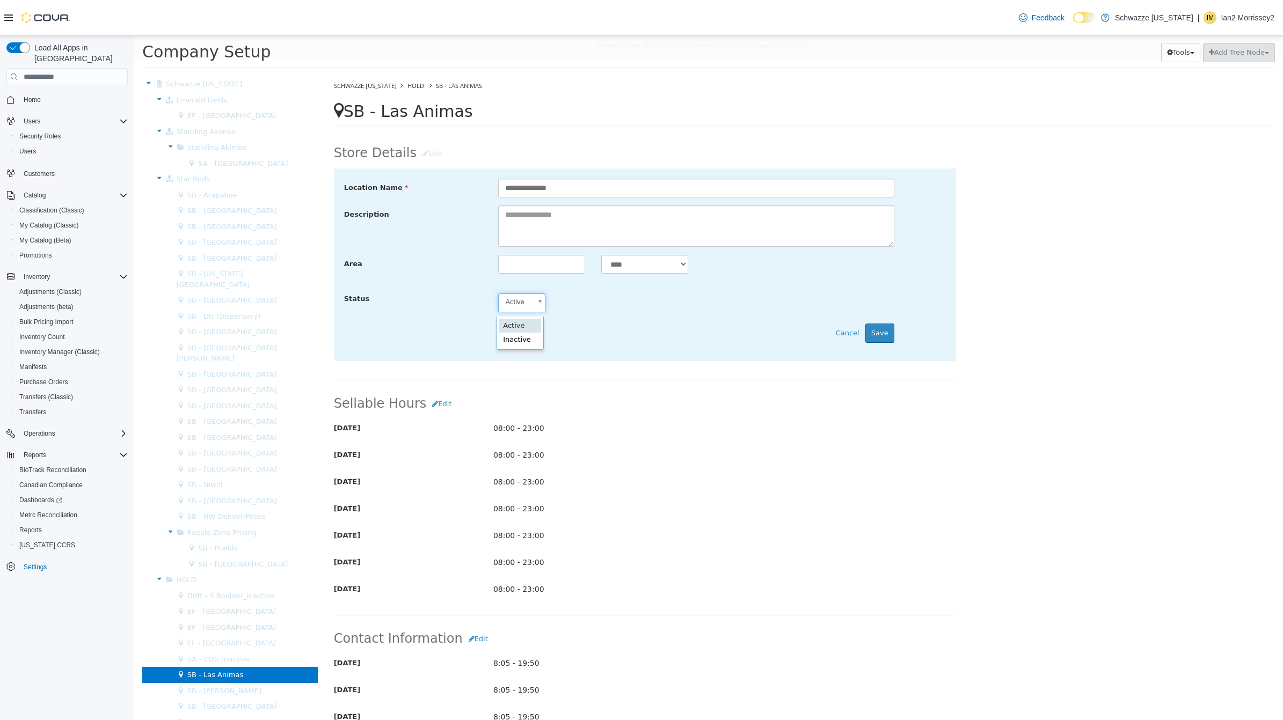
scroll to position [0, 3]
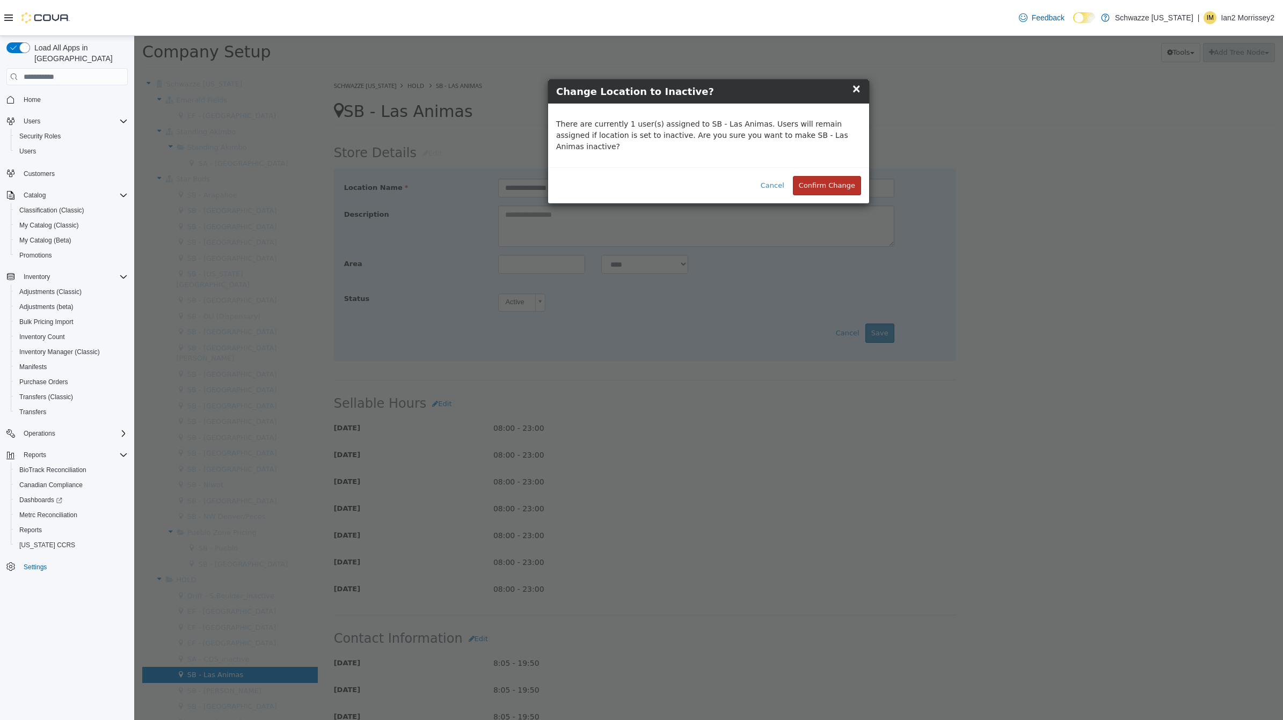
click at [834, 177] on button "Confirm Change" at bounding box center [827, 185] width 68 height 19
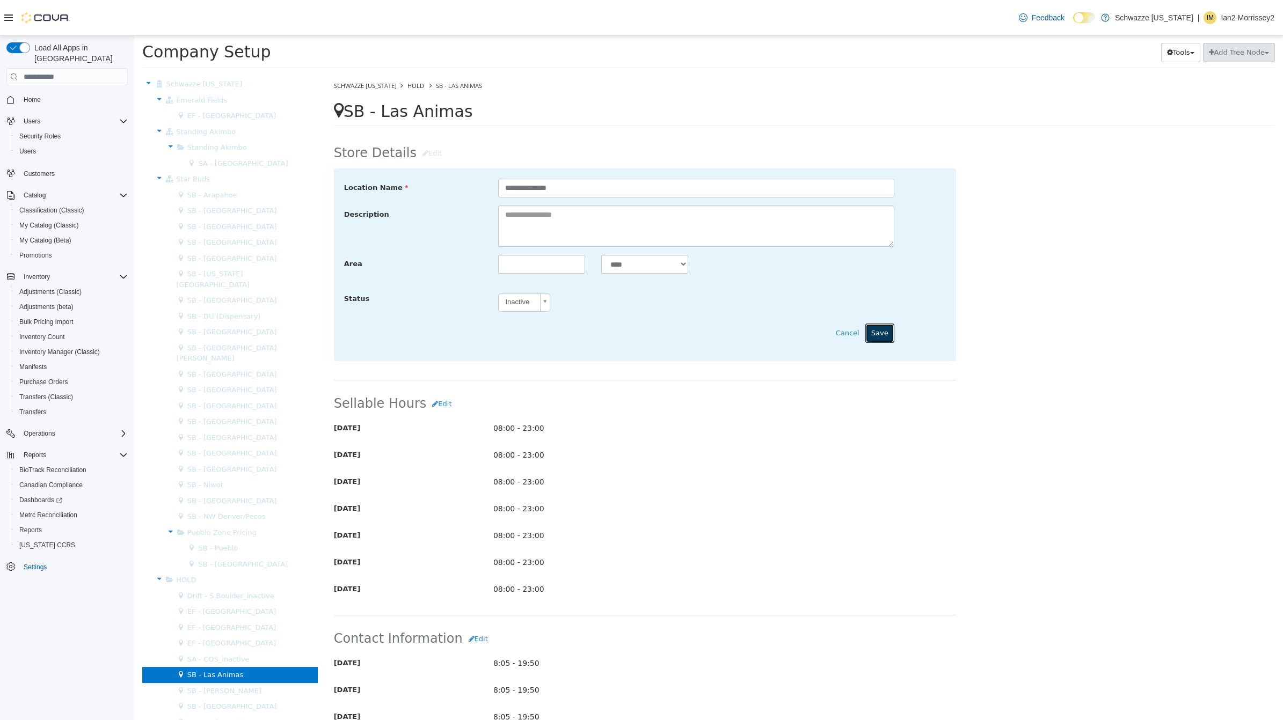
click at [873, 332] on button "Save" at bounding box center [879, 333] width 29 height 19
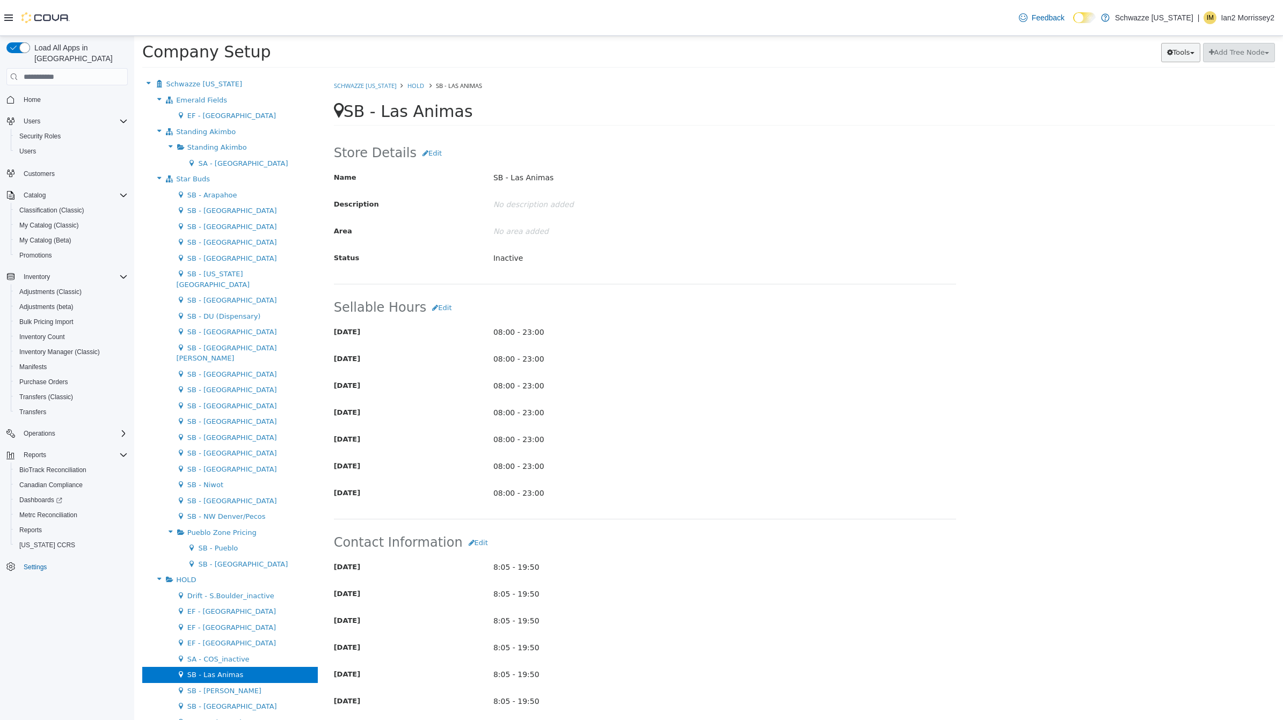
click at [1168, 57] on button "Tools" at bounding box center [1180, 52] width 39 height 19
click at [1228, 53] on button "Add Tree Node" at bounding box center [1239, 52] width 72 height 19
click at [1219, 53] on button "Add Tree Node" at bounding box center [1239, 52] width 72 height 19
click at [208, 175] on div "Star Buds Move Division" at bounding box center [230, 179] width 176 height 16
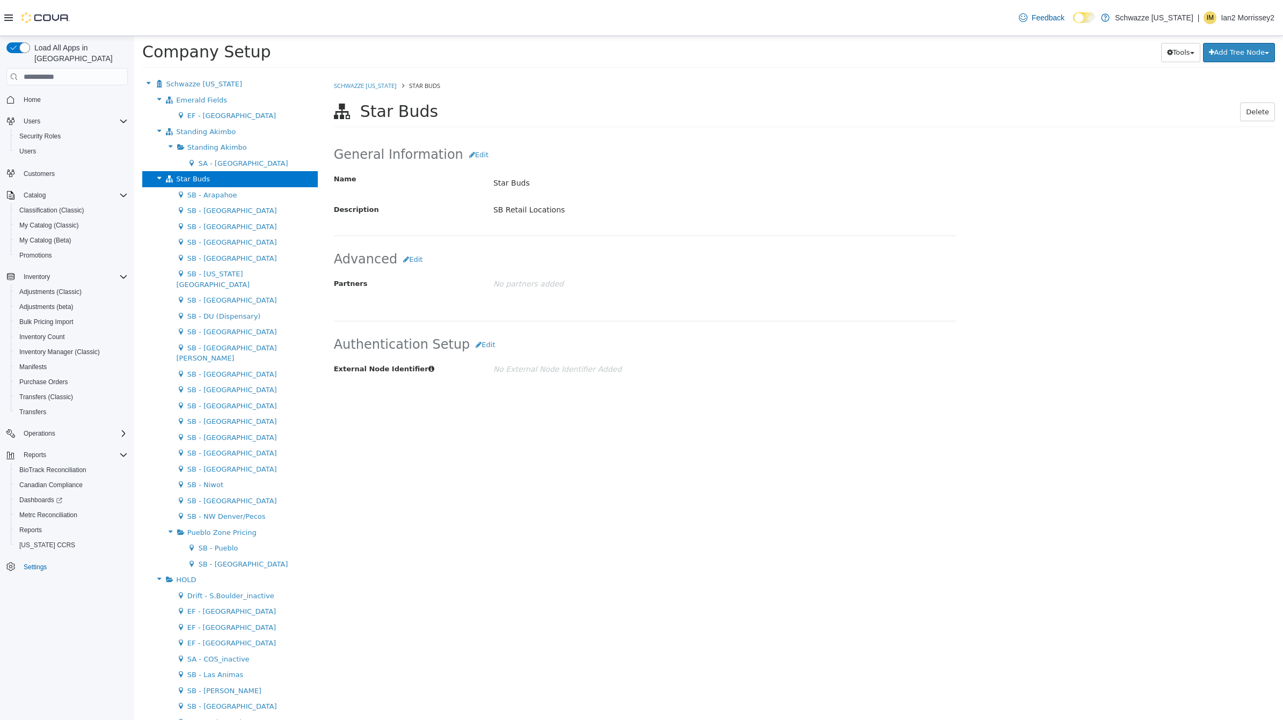
click at [1261, 42] on div "Company Setup Tools Move Locations Add Tree Node Division Group" at bounding box center [708, 55] width 1149 height 39
click at [1233, 57] on button "Add Tree Node" at bounding box center [1239, 52] width 72 height 19
click at [1111, 85] on ol "Schwazze [US_STATE] Star Buds" at bounding box center [804, 85] width 941 height 19
click at [490, 641] on div "Schwazze [US_STATE] Star Buds Star Buds Delete General Information Edit Name St…" at bounding box center [804, 398] width 957 height 644
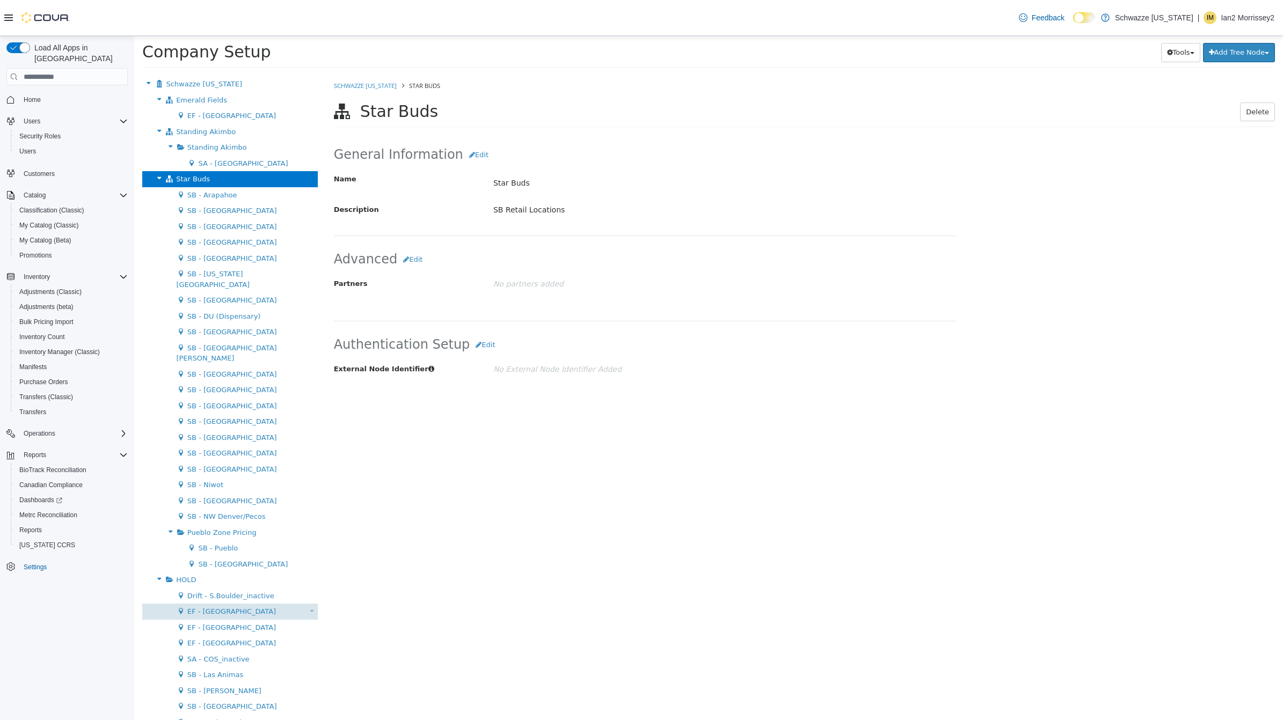
click at [214, 608] on span "EF - [GEOGRAPHIC_DATA]" at bounding box center [231, 612] width 89 height 8
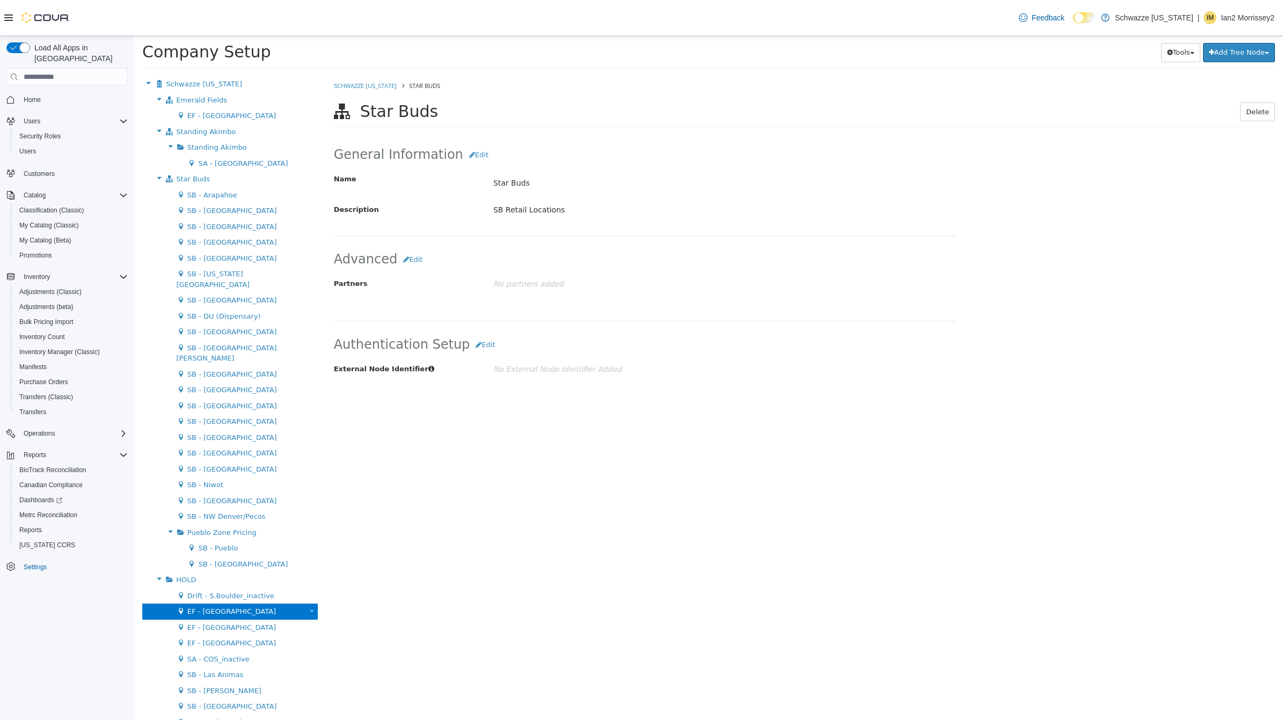
click at [214, 608] on span "EF - [GEOGRAPHIC_DATA]" at bounding box center [231, 612] width 89 height 8
